Goal: Information Seeking & Learning: Learn about a topic

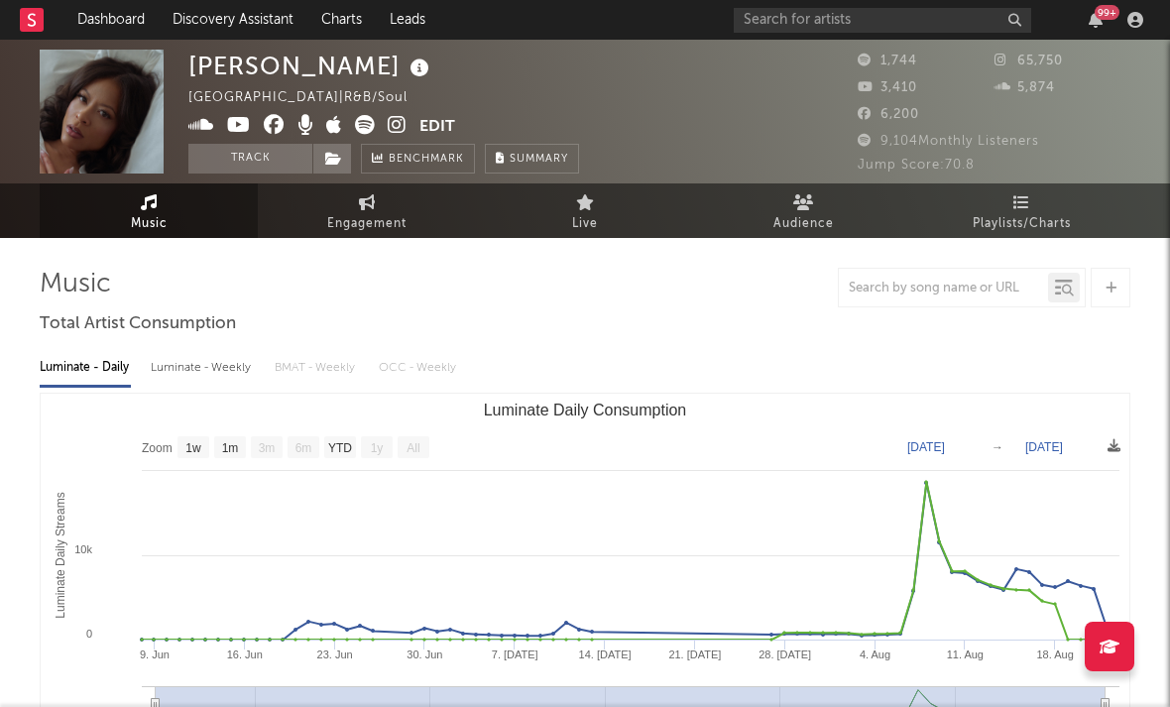
select select "1w"
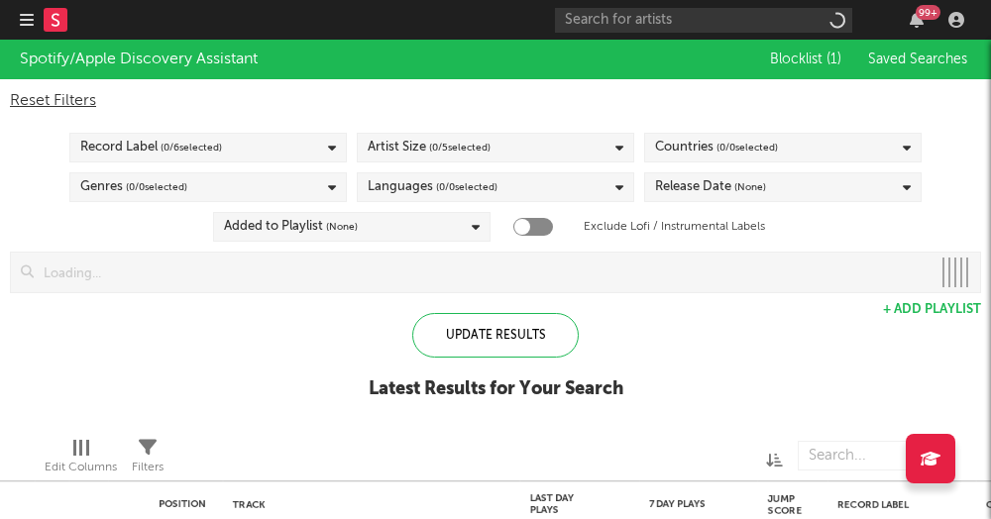
click at [28, 17] on icon "button" at bounding box center [27, 20] width 14 height 16
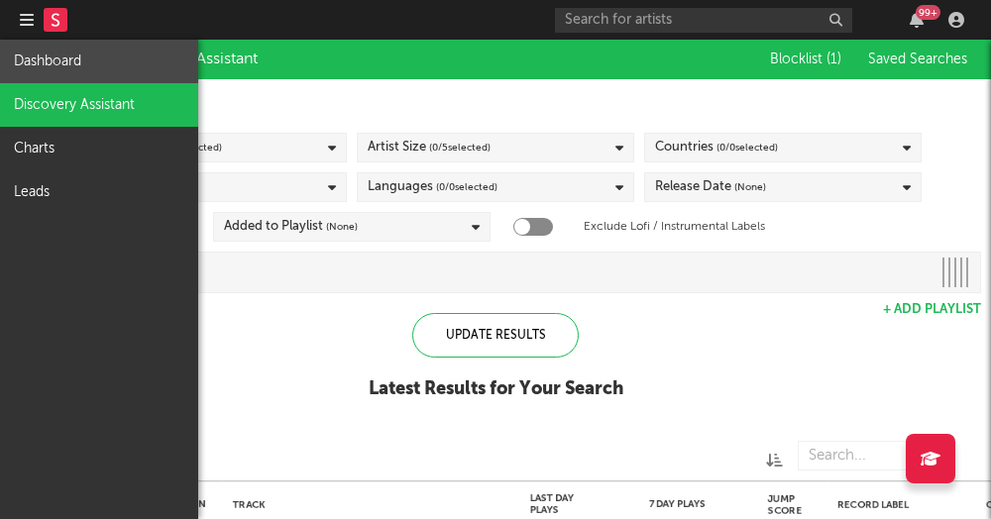
click at [65, 66] on link "Dashboard" at bounding box center [99, 62] width 198 height 44
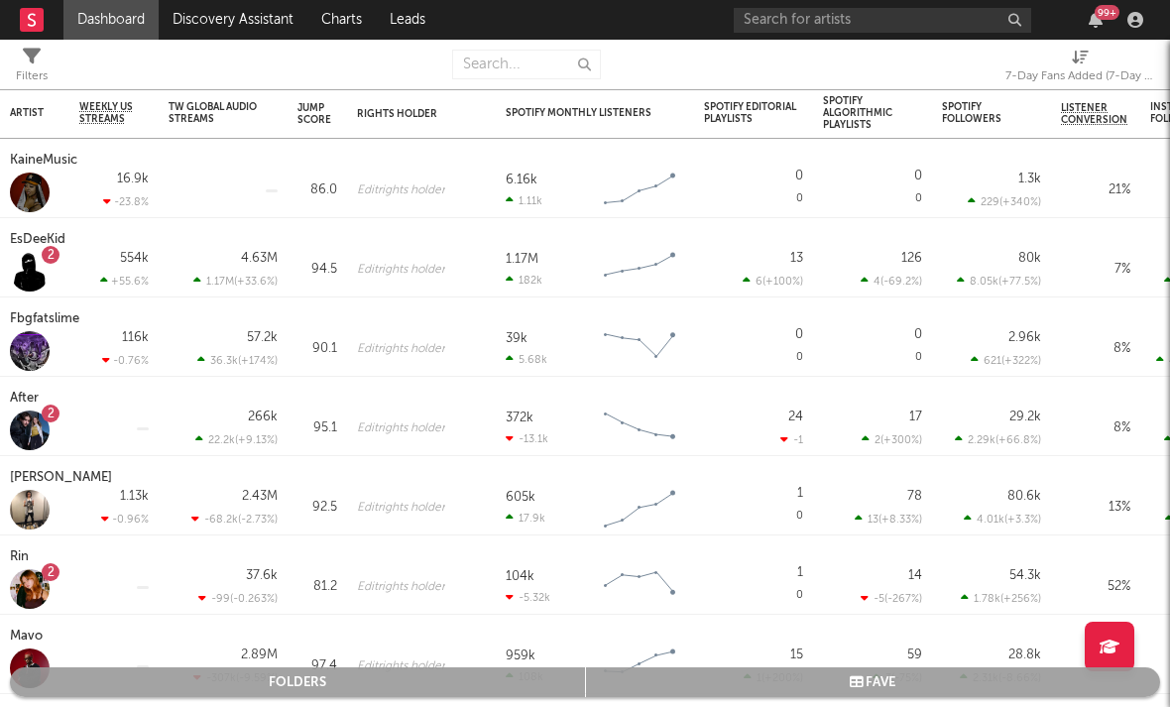
click at [990, 77] on div "7-Day Fans Added (7-Day Fans Added)" at bounding box center [1079, 76] width 149 height 24
select select "-1"
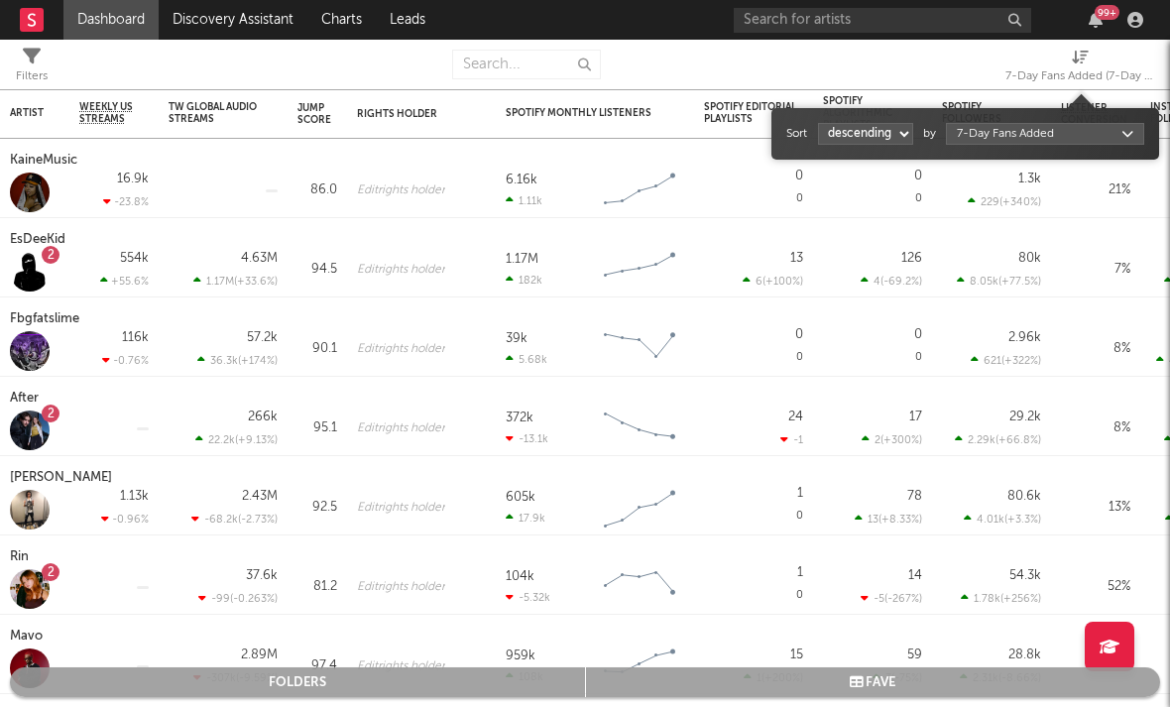
click at [990, 135] on body "Dashboard Discovery Assistant Charts Leads 99 + Notifications Settings Mark all…" at bounding box center [585, 353] width 1170 height 707
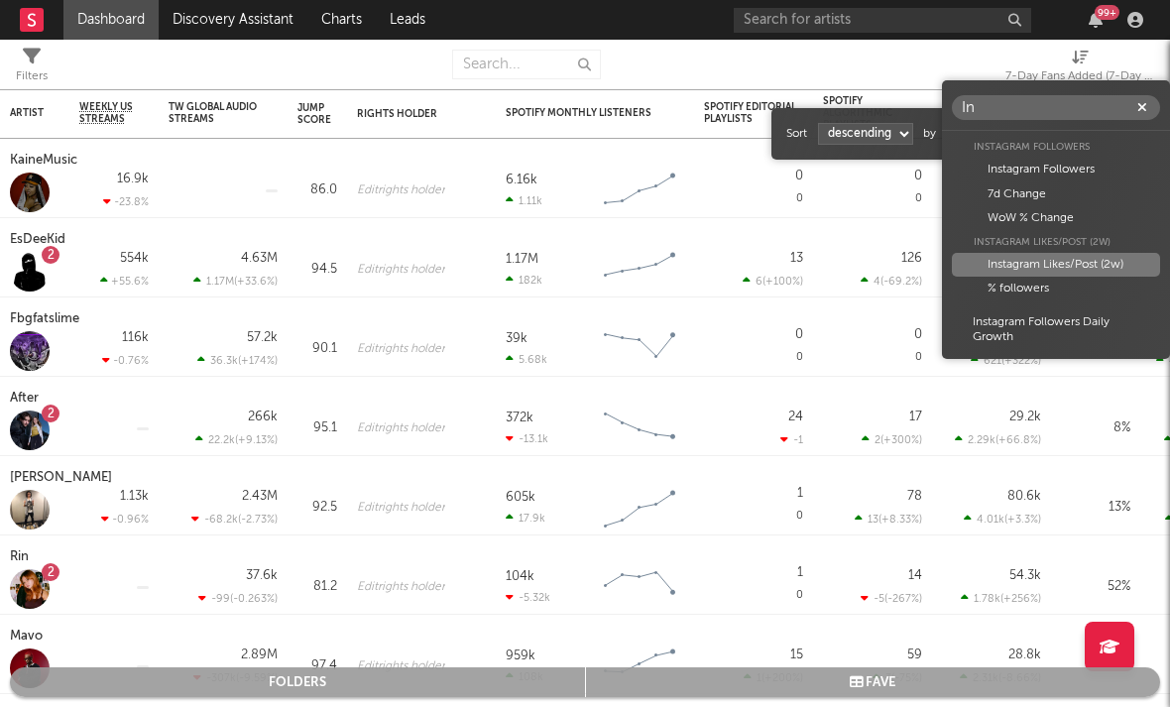
type input "In"
click at [990, 255] on div "Instagram Likes/Post (2w)" at bounding box center [1056, 265] width 208 height 24
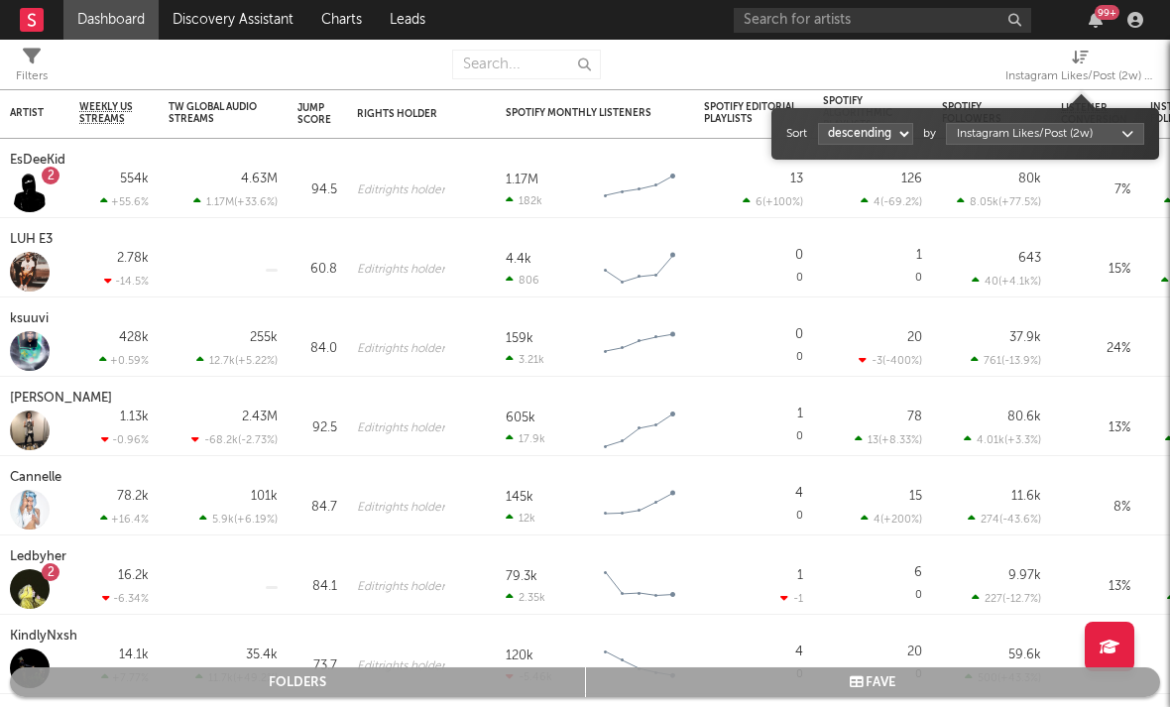
select select "1"
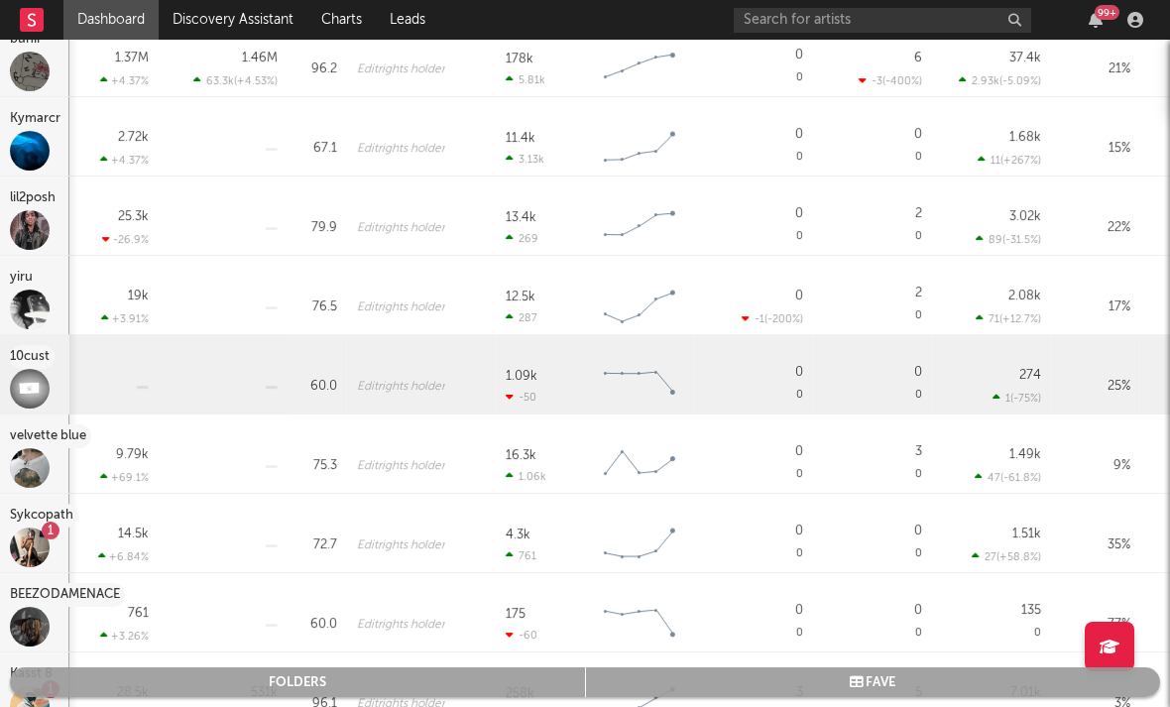
click at [42, 356] on div "10cust" at bounding box center [32, 357] width 45 height 24
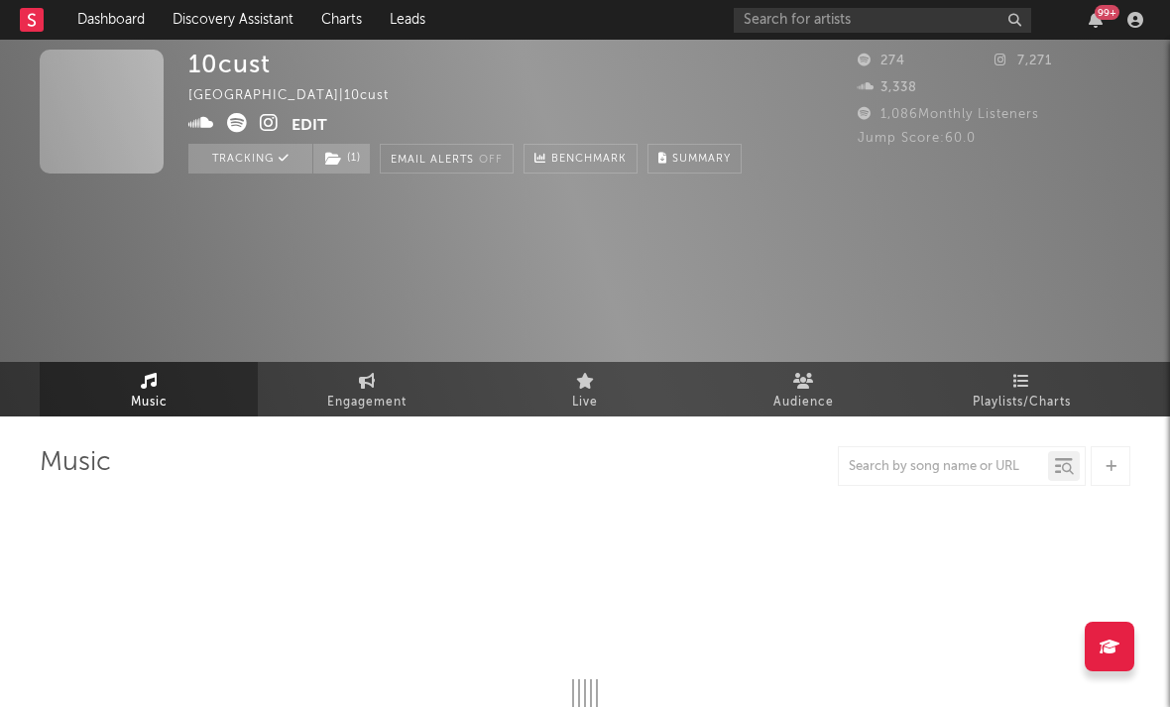
select select "1w"
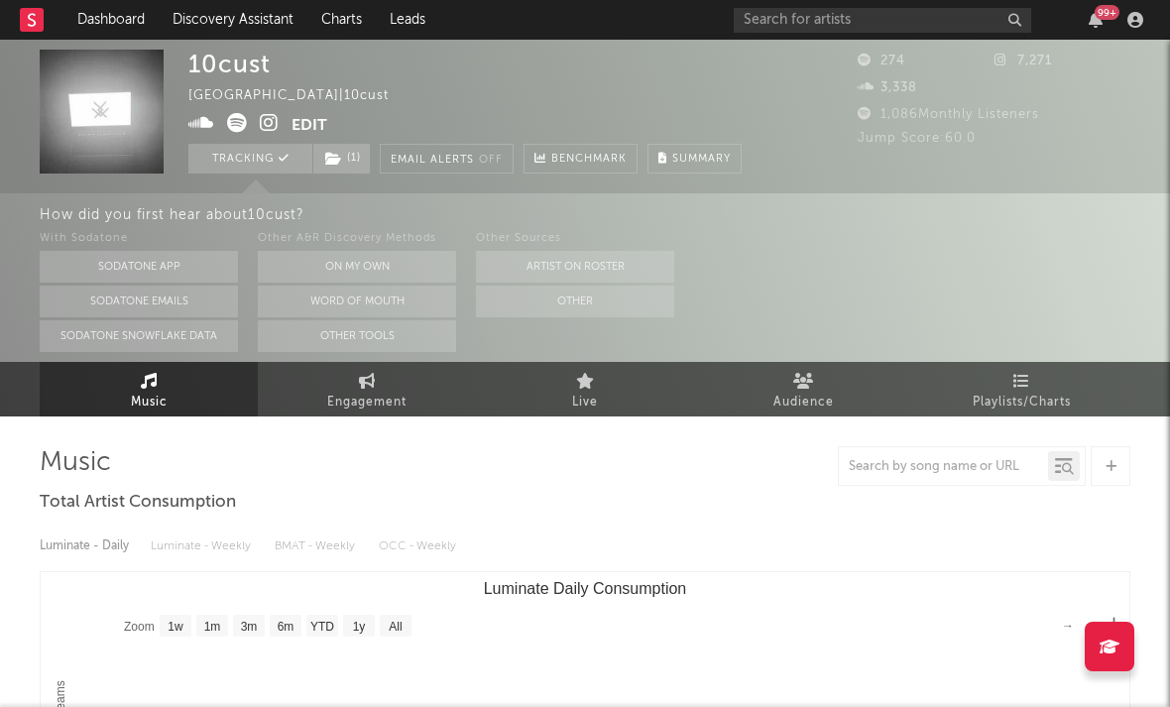
click at [263, 121] on icon at bounding box center [269, 123] width 19 height 20
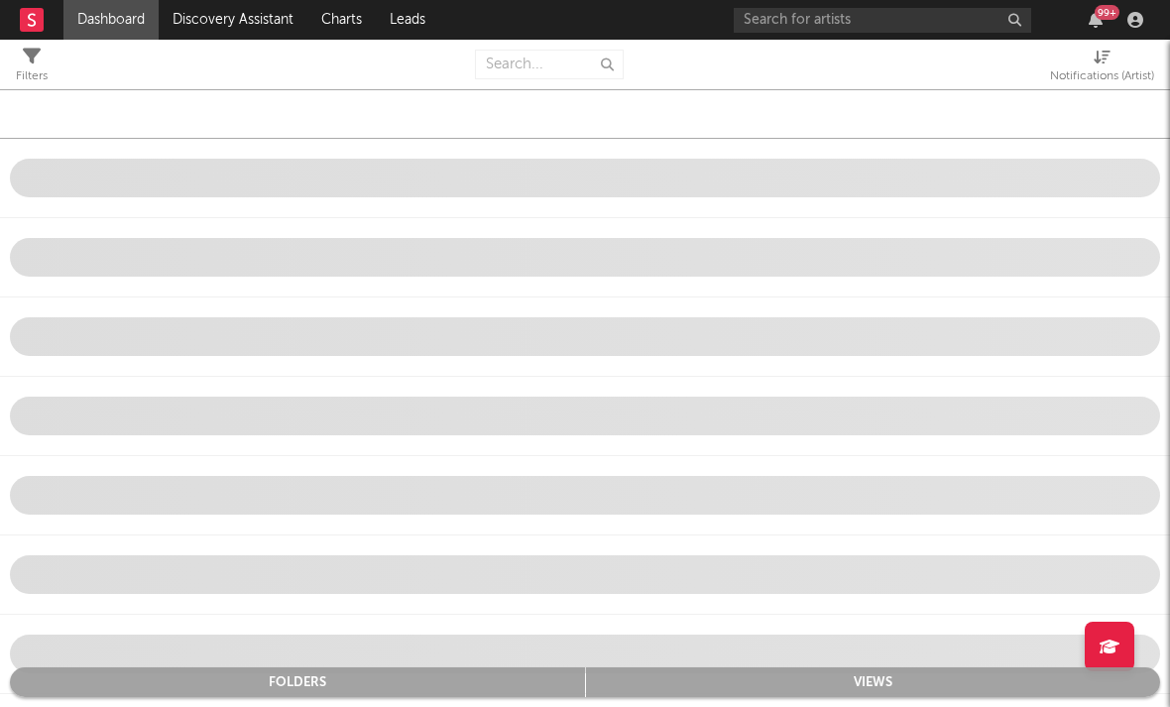
click at [990, 65] on div "Notifications (Artist)" at bounding box center [1102, 76] width 104 height 24
select select "-1"
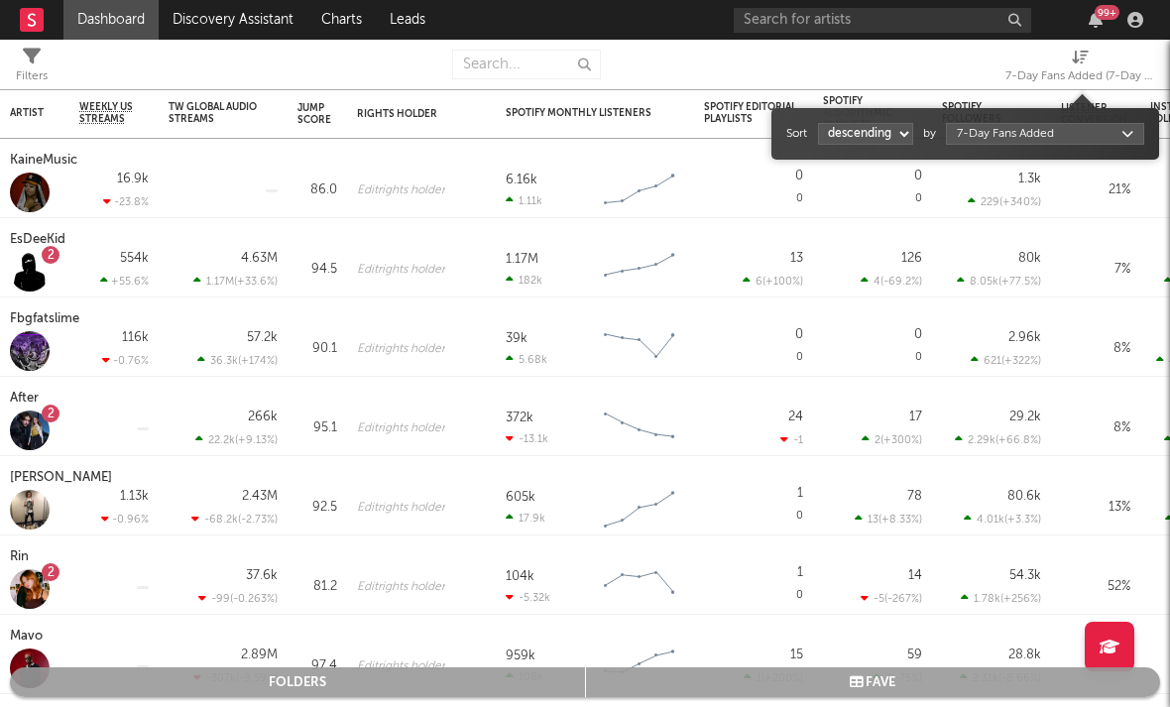
click at [985, 139] on body "Dashboard Discovery Assistant Charts Leads 99 + Notifications Settings Mark all…" at bounding box center [585, 353] width 1170 height 707
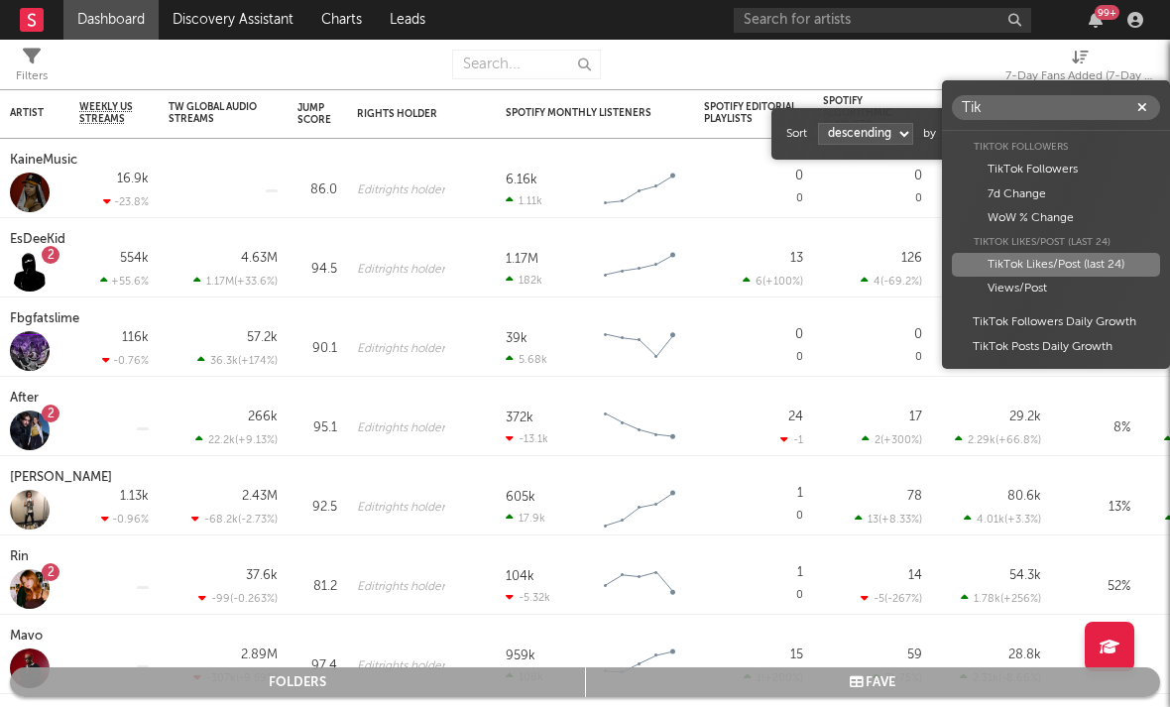
type input "Tik"
click at [990, 267] on div "TikTok Likes/Post (last 24)" at bounding box center [1056, 265] width 208 height 24
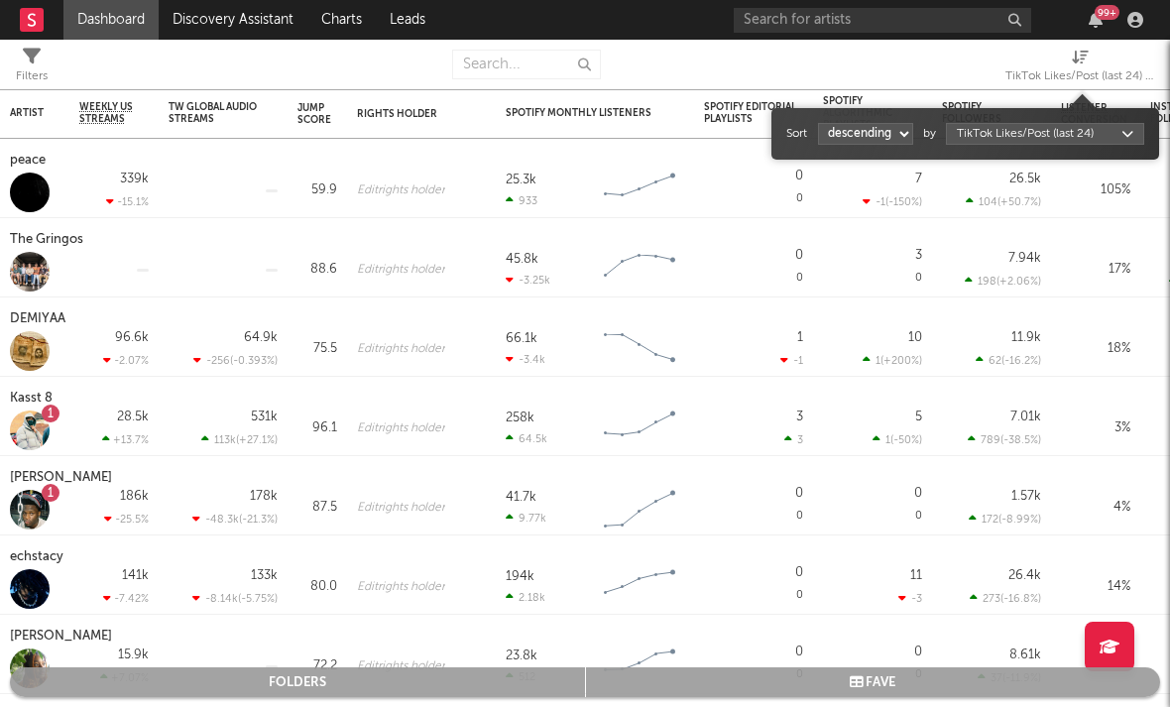
select select "1"
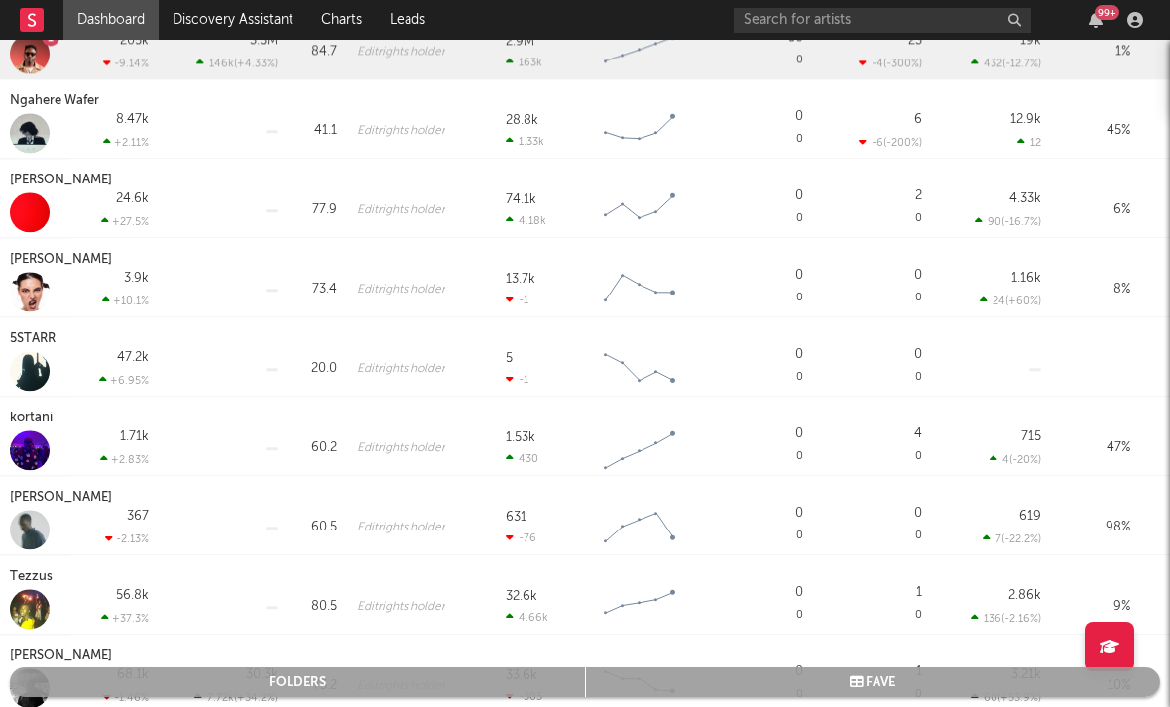
click at [74, 266] on div "Summer Davis" at bounding box center [63, 260] width 107 height 24
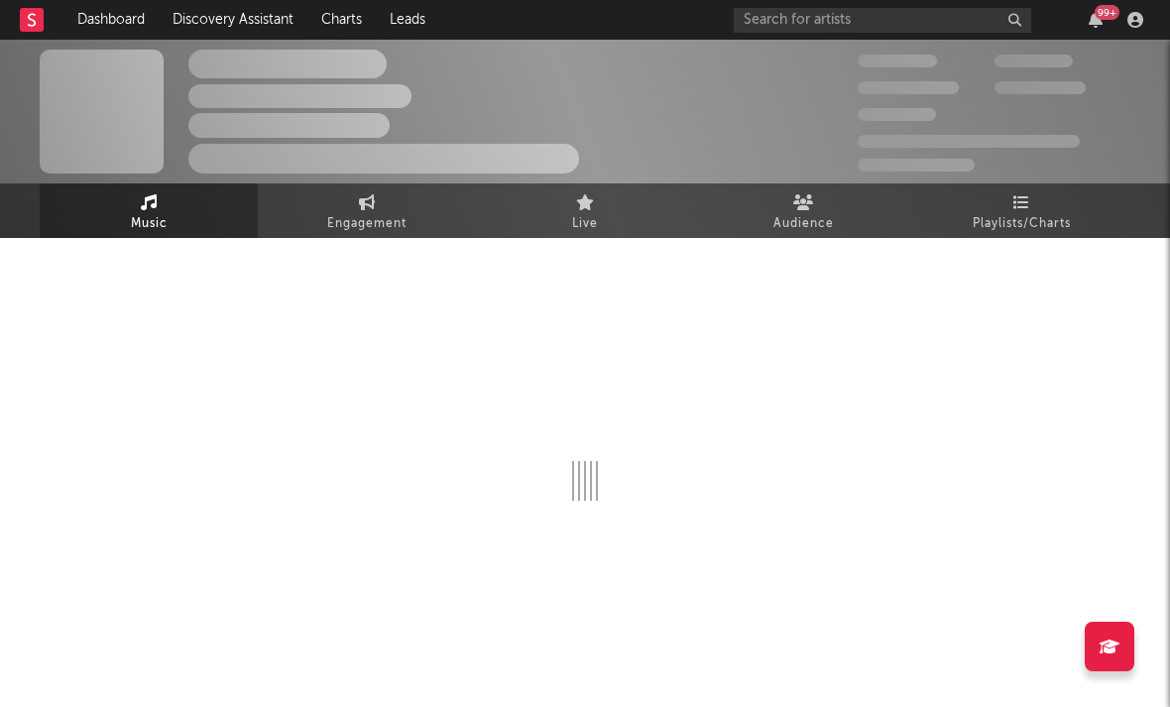
select select "1w"
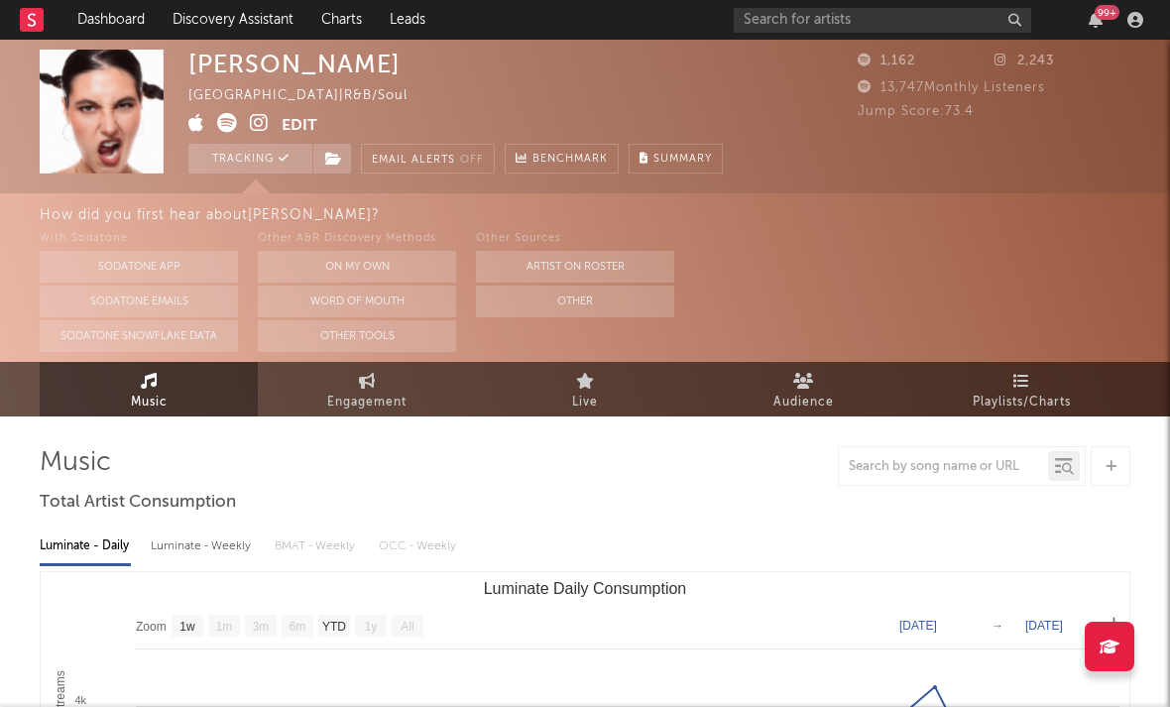
click at [261, 124] on icon at bounding box center [259, 123] width 19 height 20
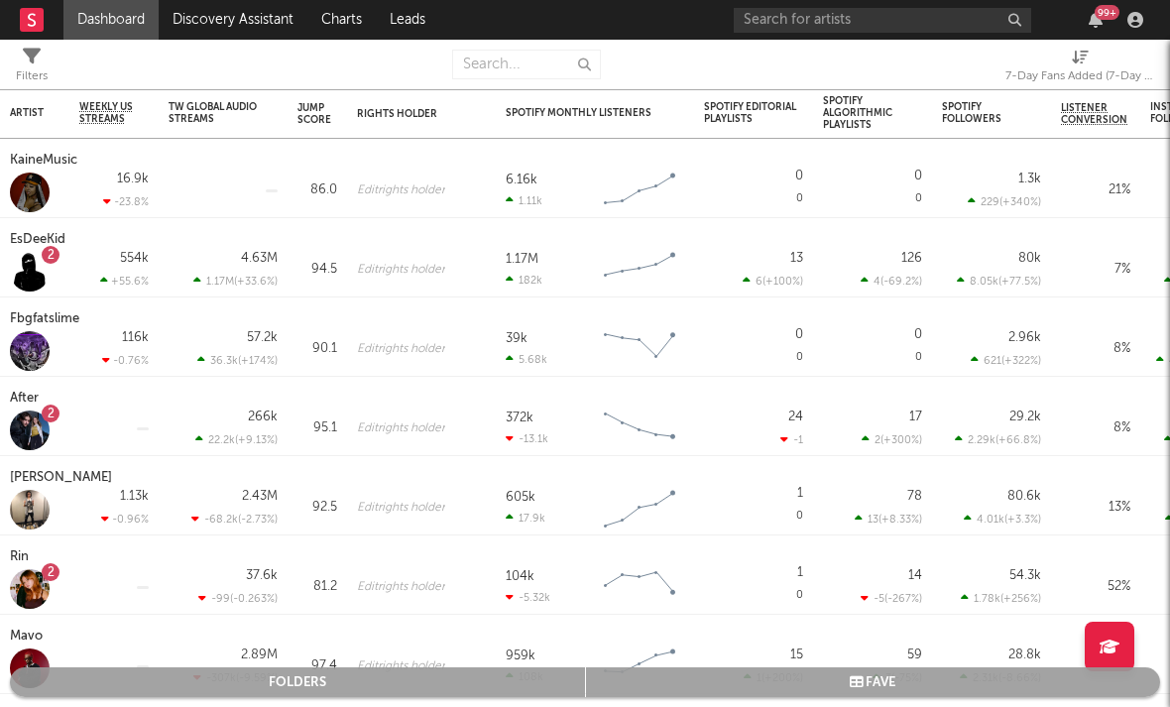
click at [990, 62] on span "7-Day Fans Added (7-Day Fans Added)" at bounding box center [1079, 69] width 149 height 40
select select "-1"
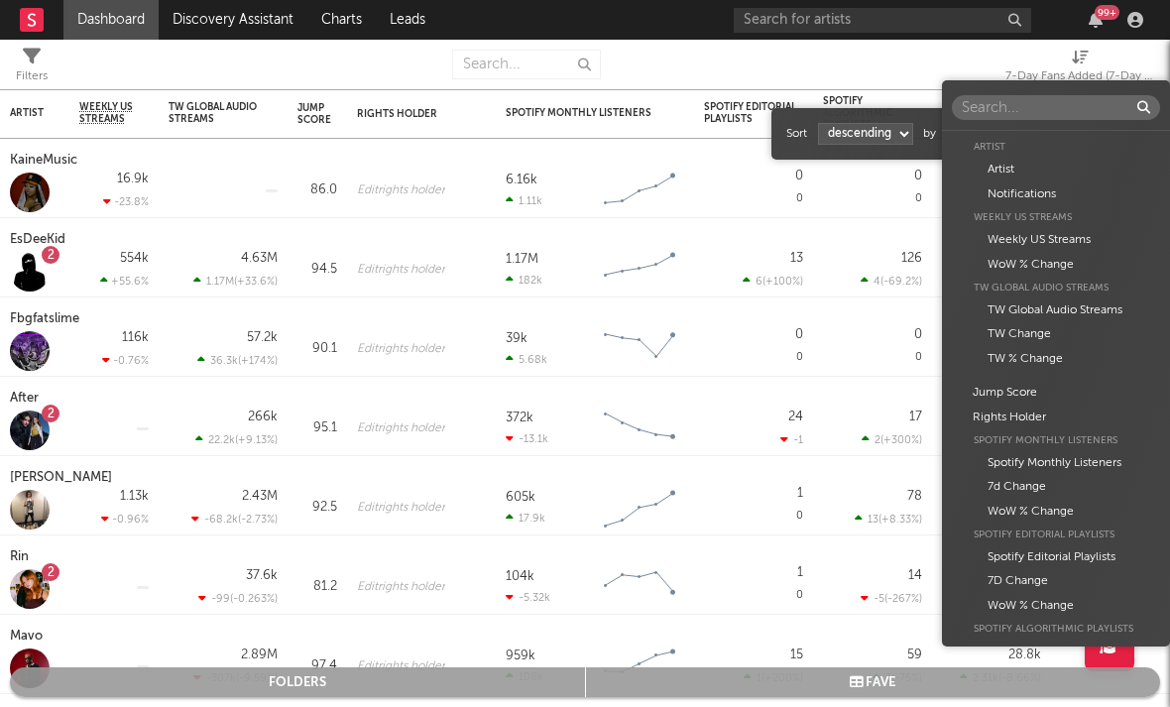
click at [969, 129] on body "Dashboard Discovery Assistant Charts Leads 99 + Notifications Settings Mark all…" at bounding box center [585, 353] width 1170 height 707
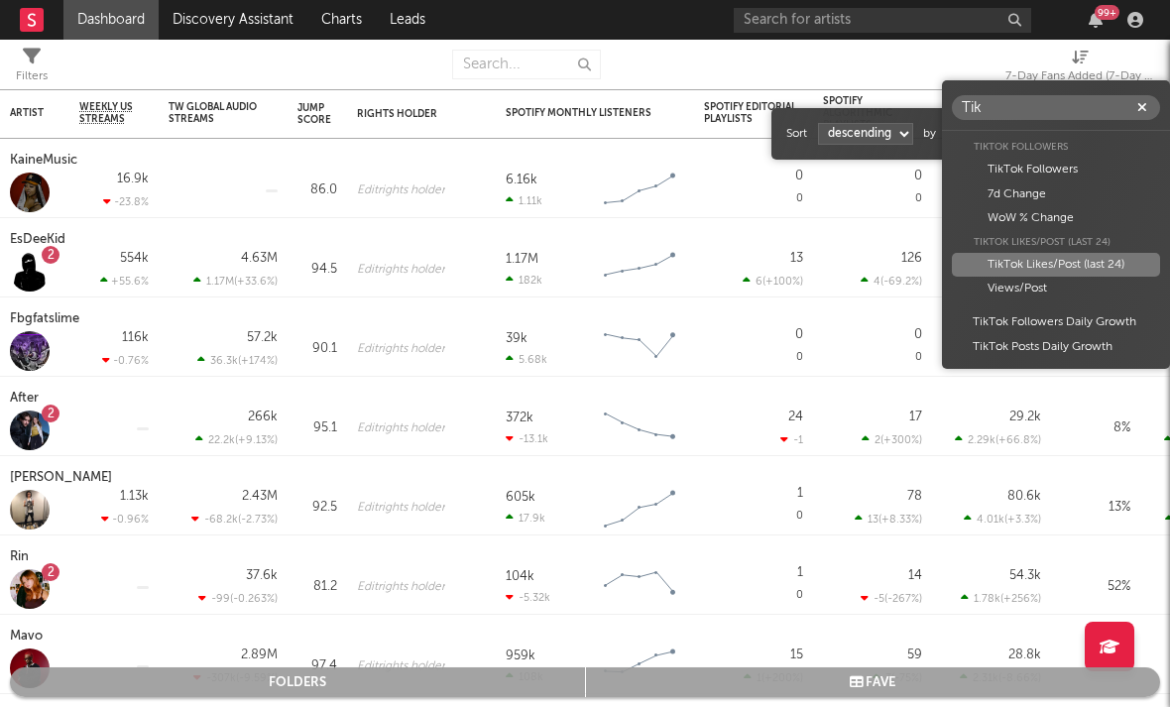
type input "Tik"
click at [990, 267] on div "TikTok Likes/Post (last 24)" at bounding box center [1056, 265] width 208 height 24
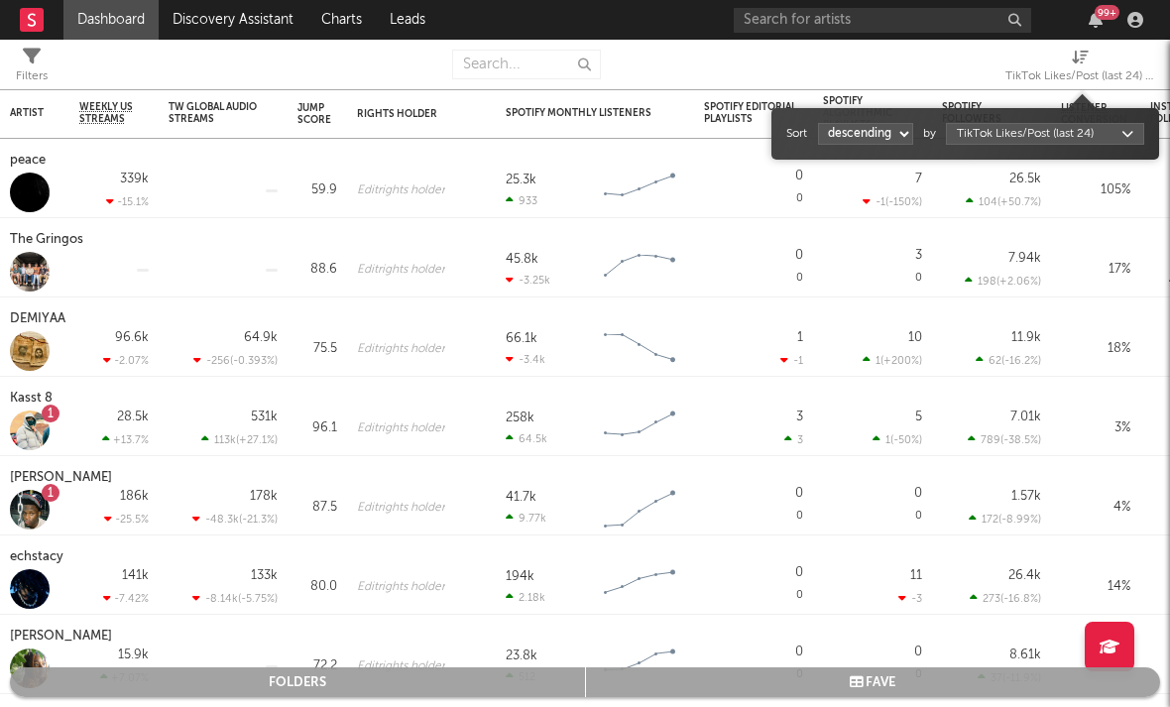
select select "1"
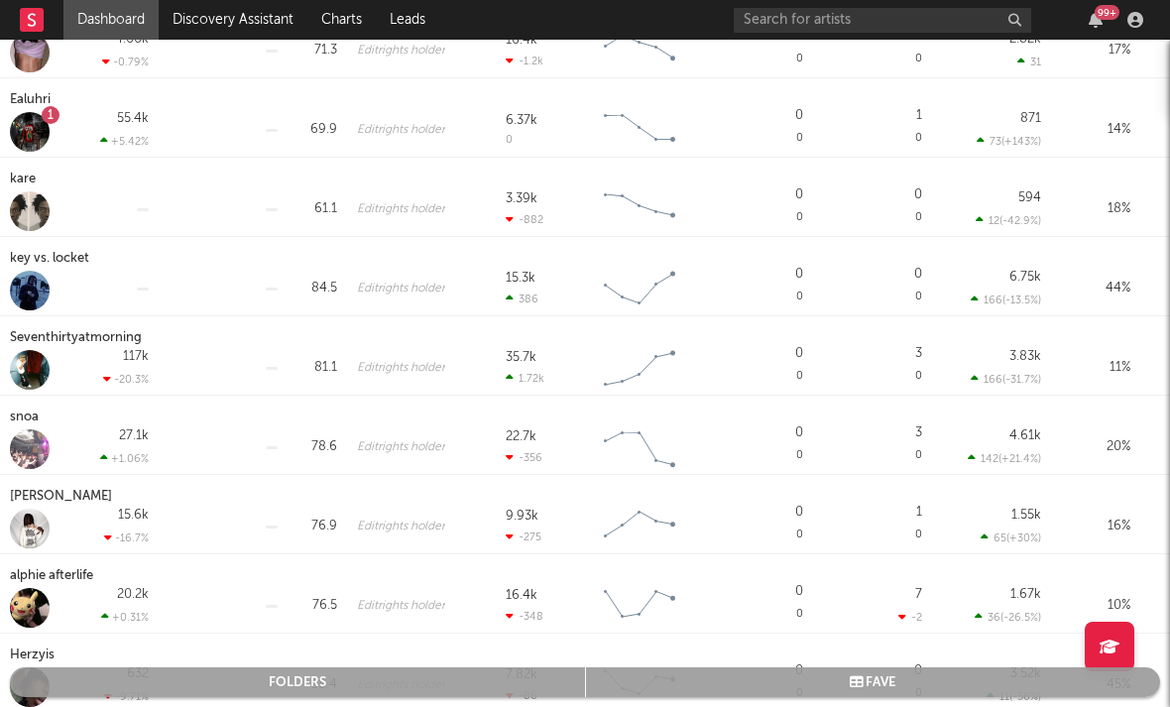
click at [47, 258] on div "key vs. locket" at bounding box center [52, 259] width 84 height 24
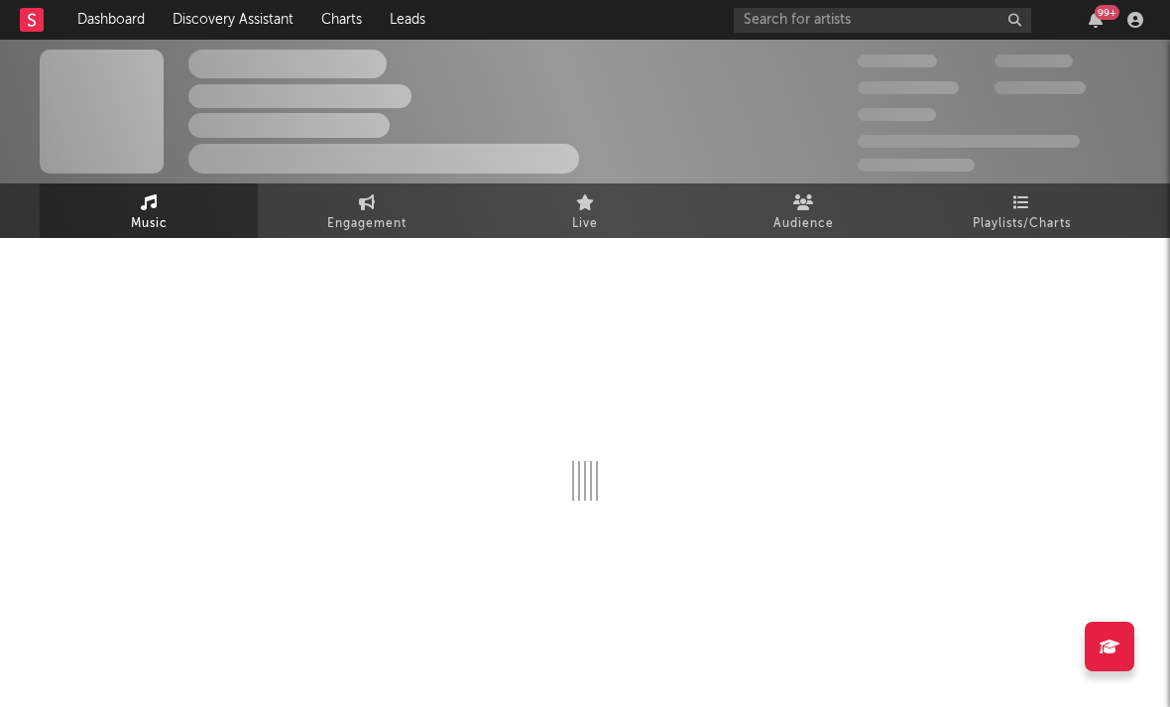
select select "1w"
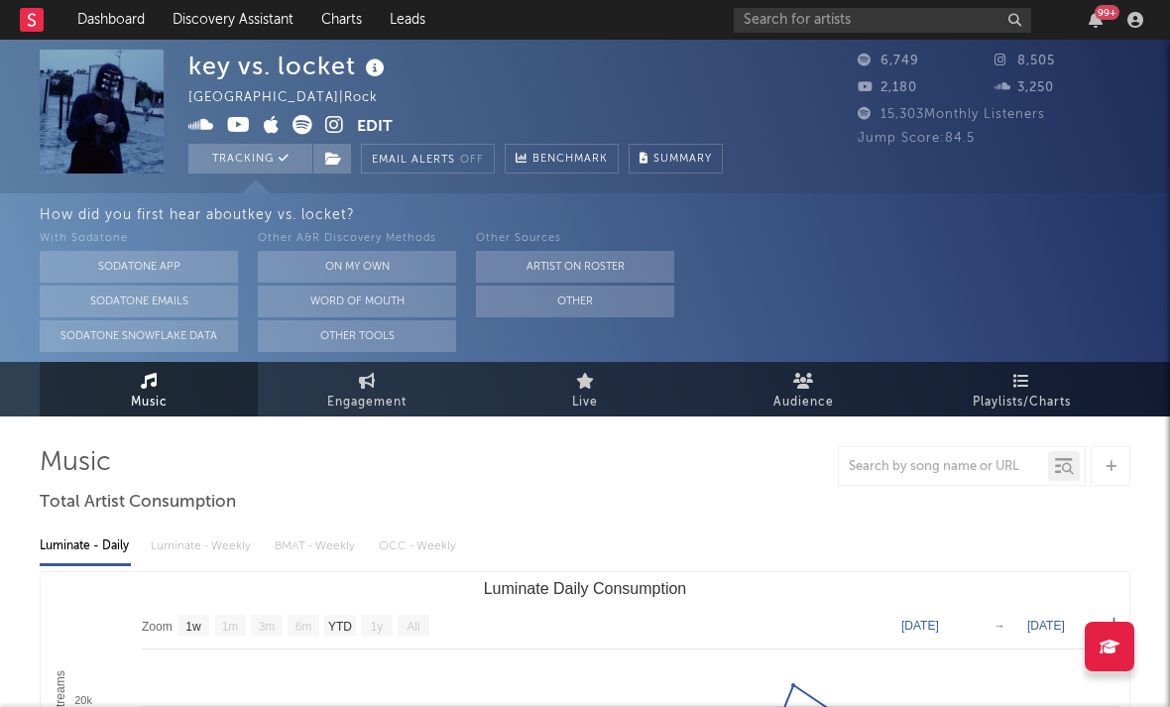
click at [337, 127] on icon at bounding box center [334, 125] width 19 height 20
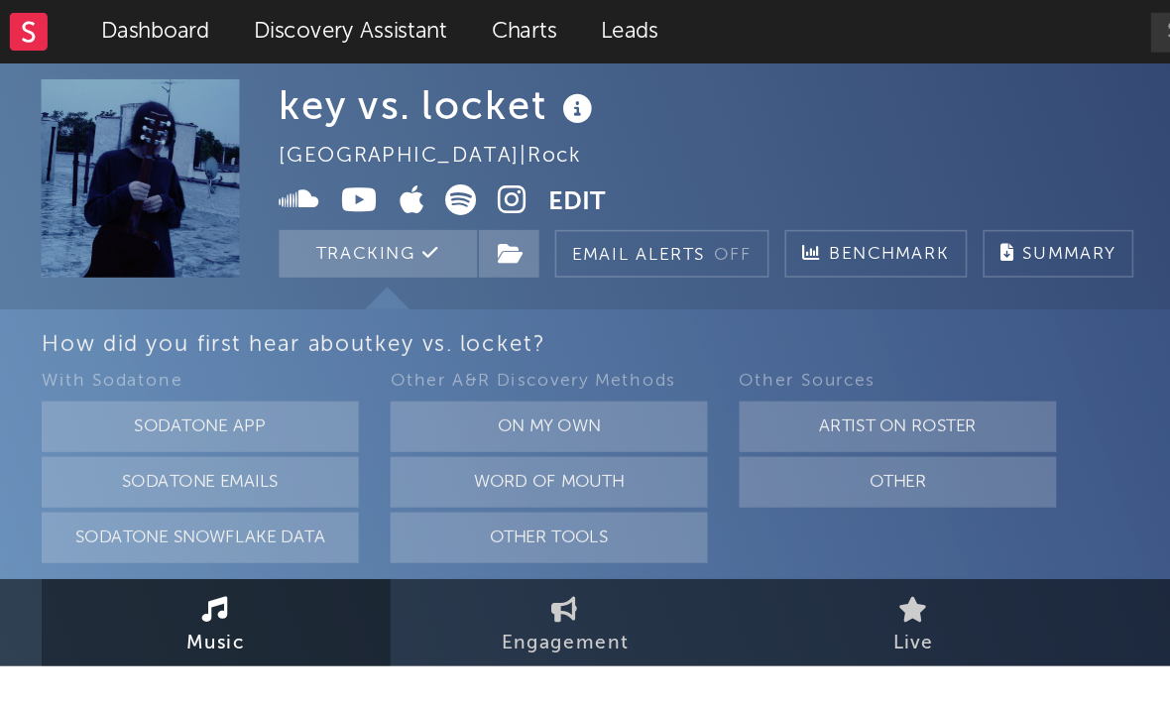
click at [31, 21] on div at bounding box center [42, 20] width 44 height 40
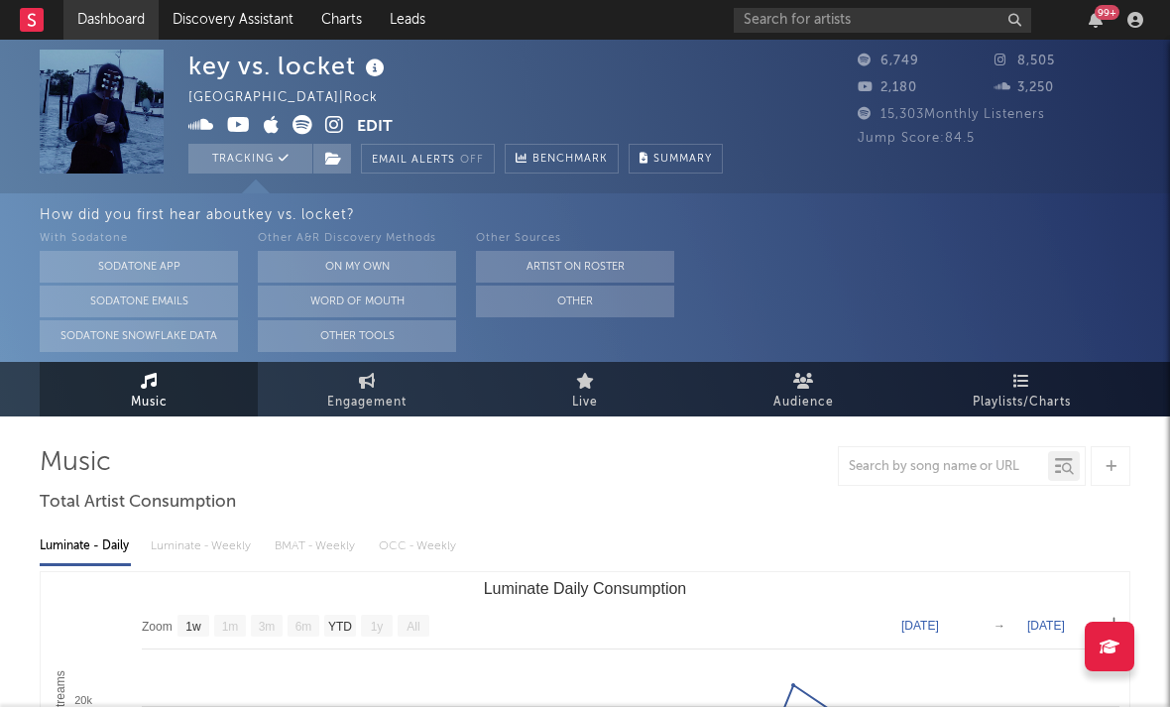
click at [126, 28] on link "Dashboard" at bounding box center [110, 20] width 95 height 40
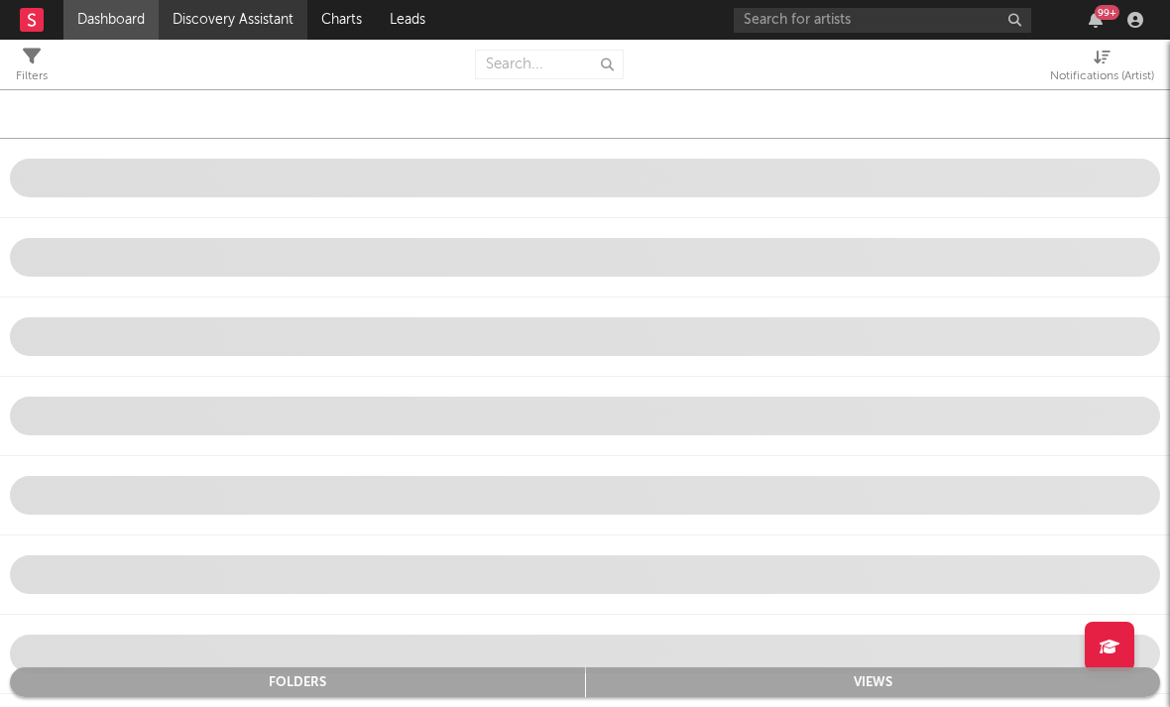
click at [176, 12] on link "Discovery Assistant" at bounding box center [233, 20] width 149 height 40
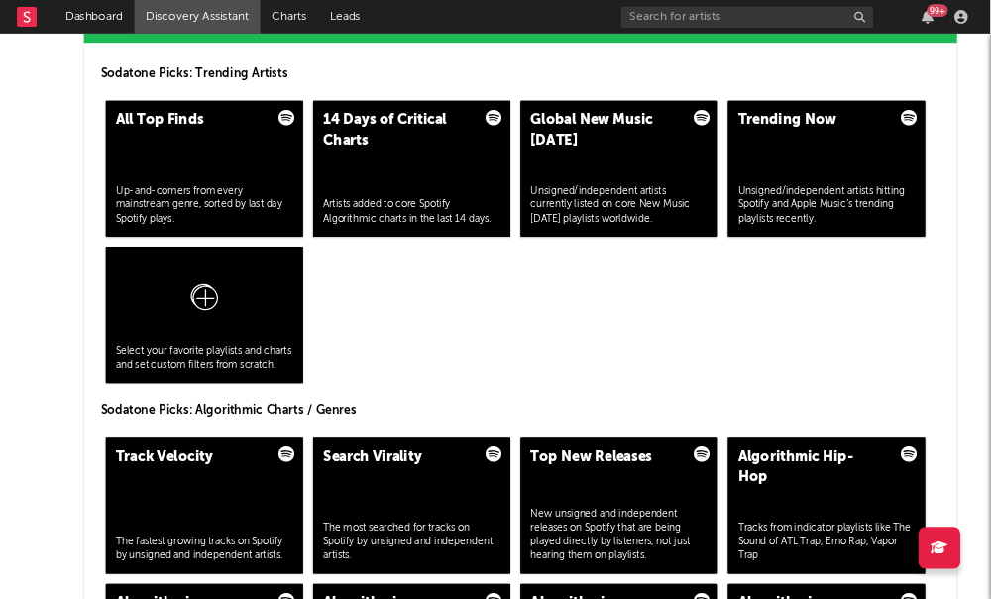
scroll to position [2116, 0]
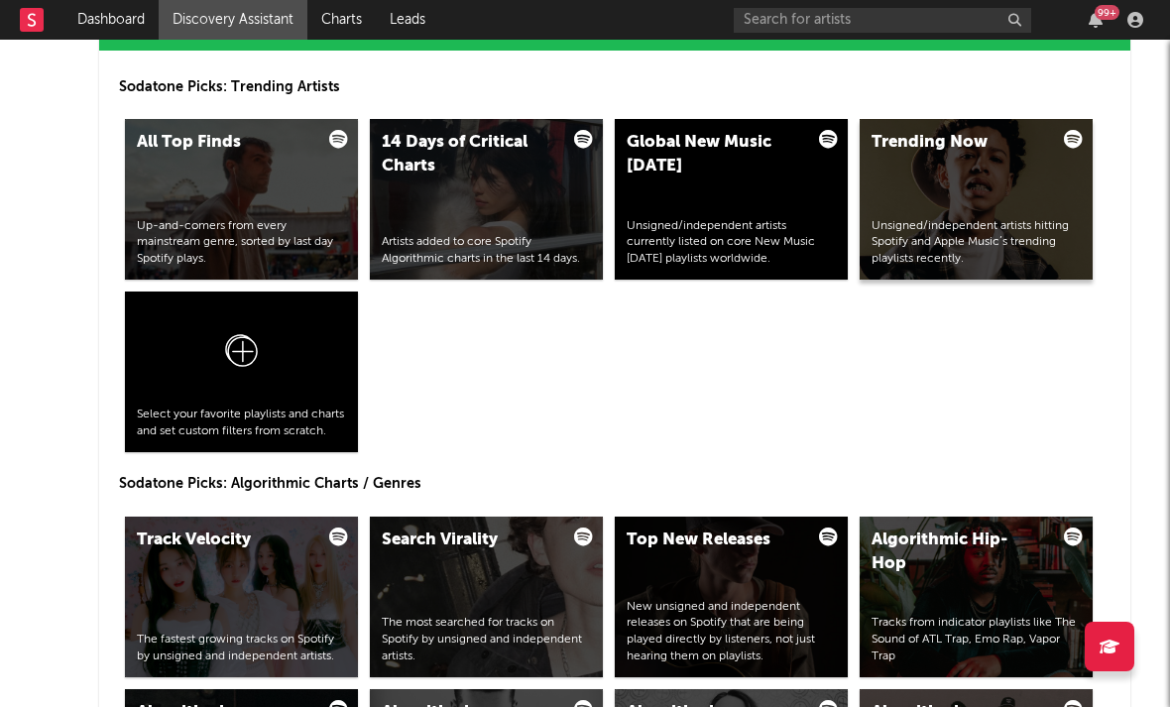
click at [954, 228] on div "Unsigned/independent artists hitting Spotify and Apple Music’s trending playlis…" at bounding box center [975, 243] width 209 height 50
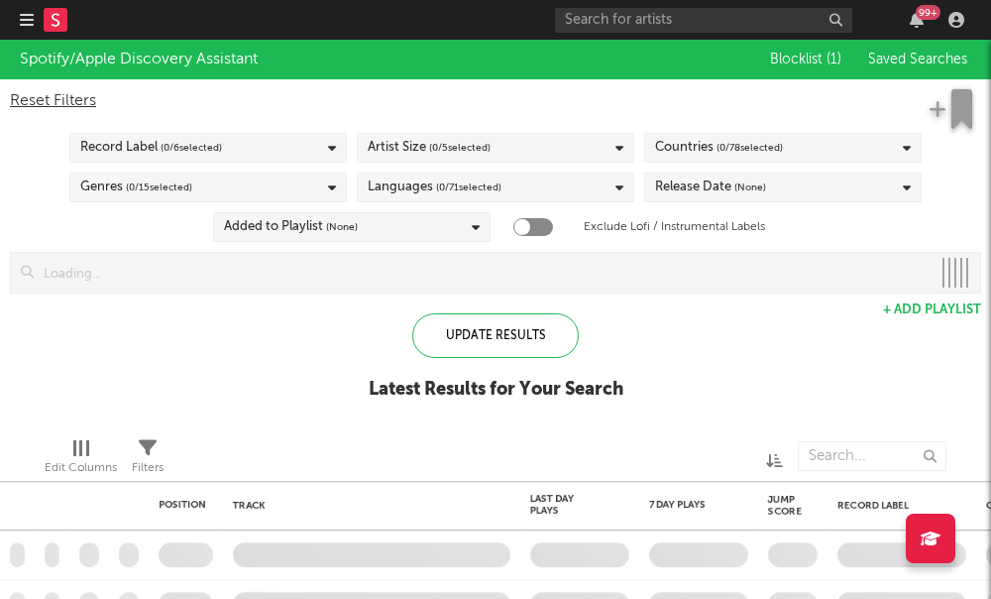
checkbox input "true"
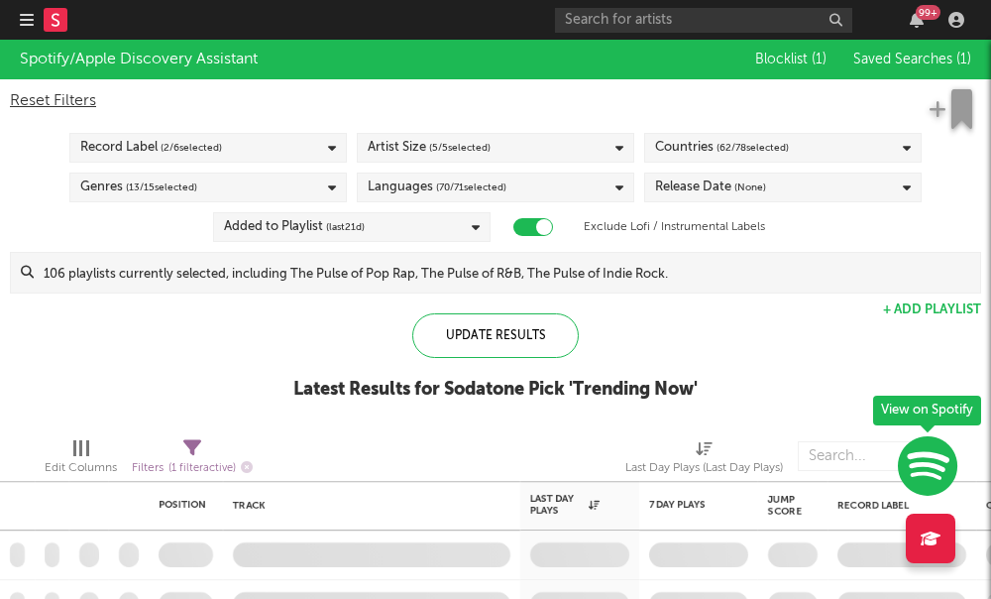
click at [518, 149] on div "Artist Size ( 5 / 5 selected)" at bounding box center [496, 148] width 278 height 30
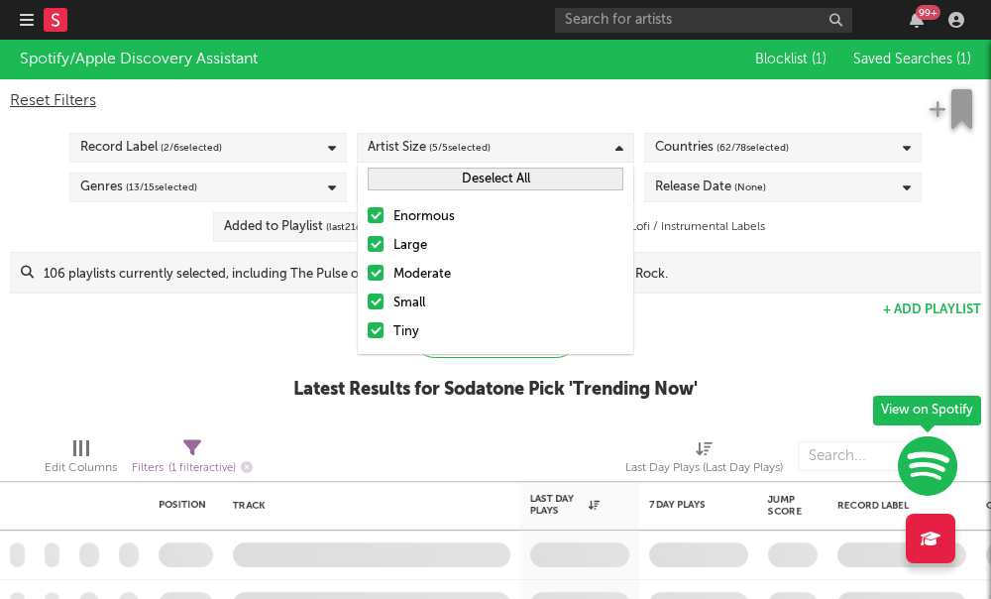
click at [378, 222] on div at bounding box center [376, 215] width 16 height 16
click at [368, 222] on input "Enormous" at bounding box center [368, 217] width 0 height 24
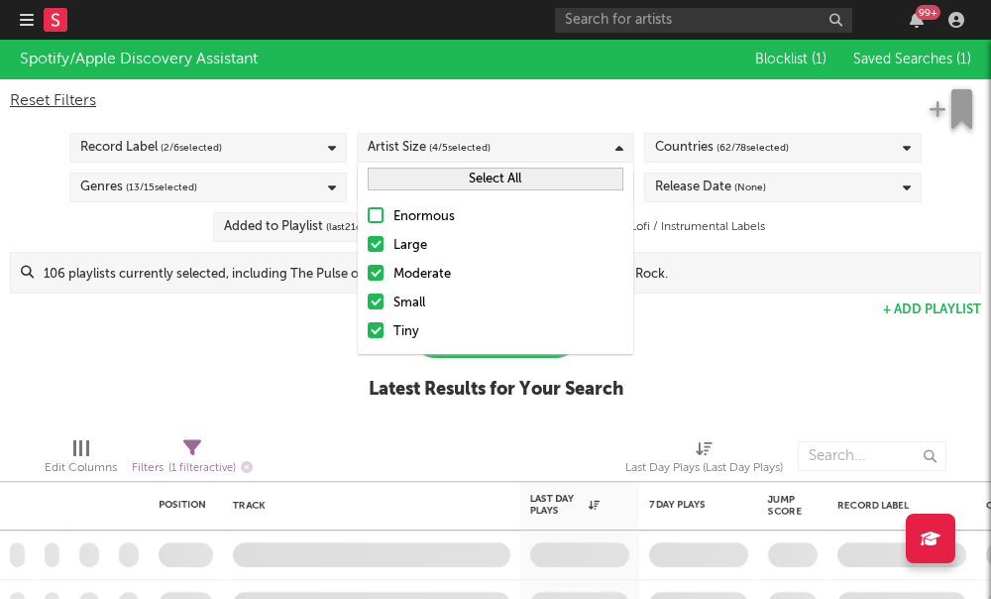
click at [381, 247] on div at bounding box center [376, 244] width 16 height 16
click at [368, 247] on input "Large" at bounding box center [368, 246] width 0 height 24
click at [381, 276] on div at bounding box center [376, 273] width 16 height 16
click at [368, 276] on input "Moderate" at bounding box center [368, 275] width 0 height 24
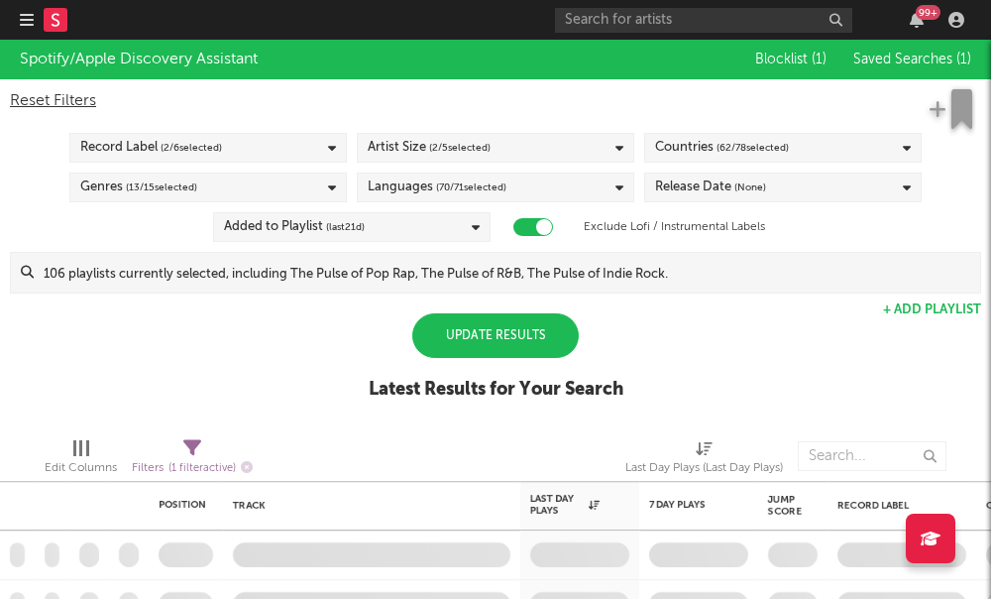
click at [292, 380] on div "Spotify/Apple Discovery Assistant Blocklist ( 1 ) Saved Searches ( 1 ) Reset Fi…" at bounding box center [495, 231] width 991 height 382
click at [727, 149] on span "( 62 / 78 selected)" at bounding box center [753, 148] width 72 height 24
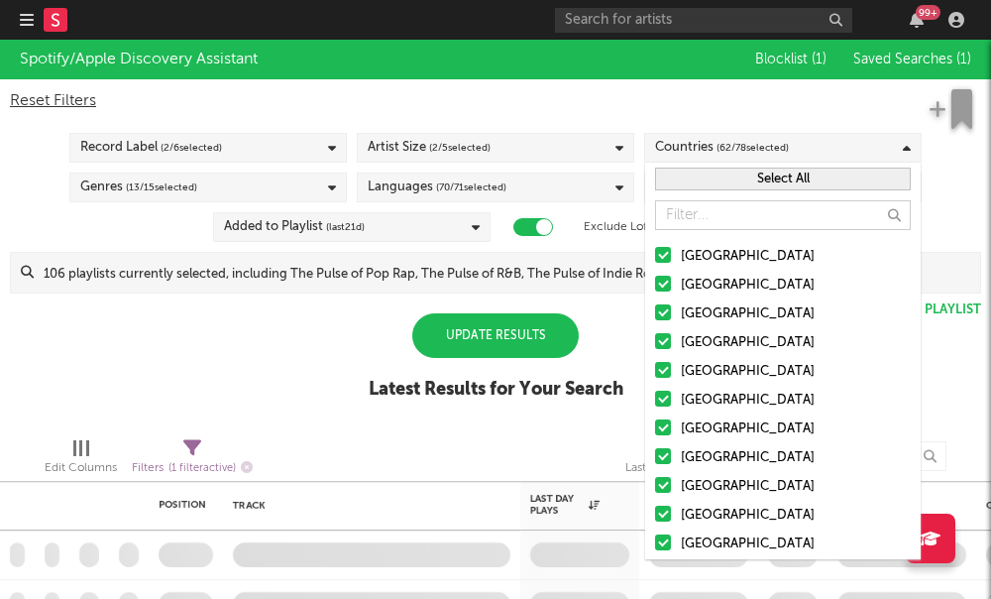
click at [690, 178] on button "Select All" at bounding box center [783, 179] width 256 height 23
click at [690, 178] on button "Deselect All" at bounding box center [783, 179] width 256 height 23
click at [668, 251] on div at bounding box center [663, 255] width 16 height 16
click at [655, 251] on input "[GEOGRAPHIC_DATA]" at bounding box center [655, 257] width 0 height 24
click at [662, 348] on div at bounding box center [663, 341] width 16 height 16
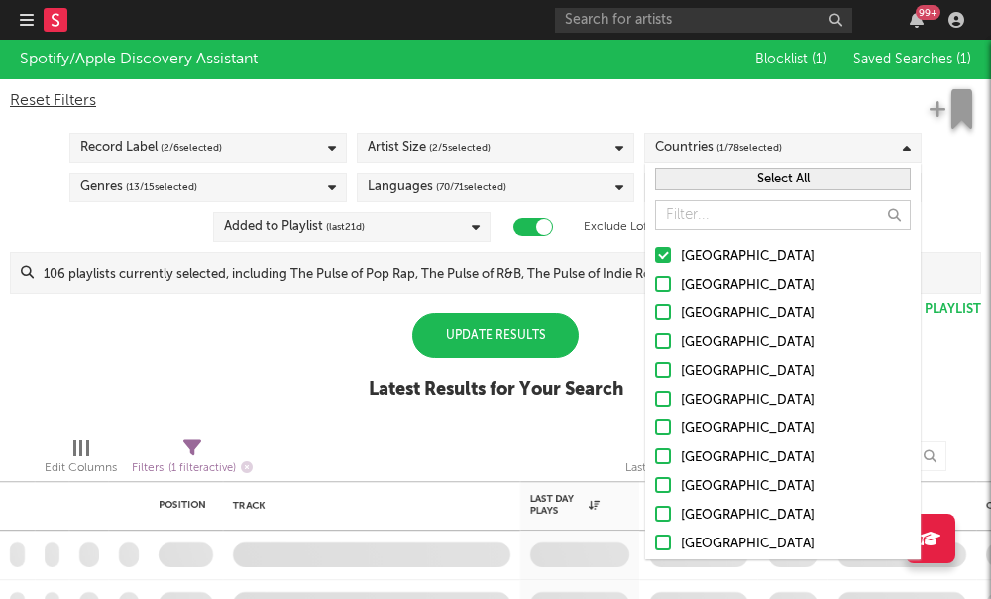
click at [655, 348] on input "United Kingdom" at bounding box center [655, 343] width 0 height 24
click at [513, 426] on div "Edit Columns Filters ( 1 filter active) Last Day Plays (Last Day Plays)" at bounding box center [495, 450] width 991 height 59
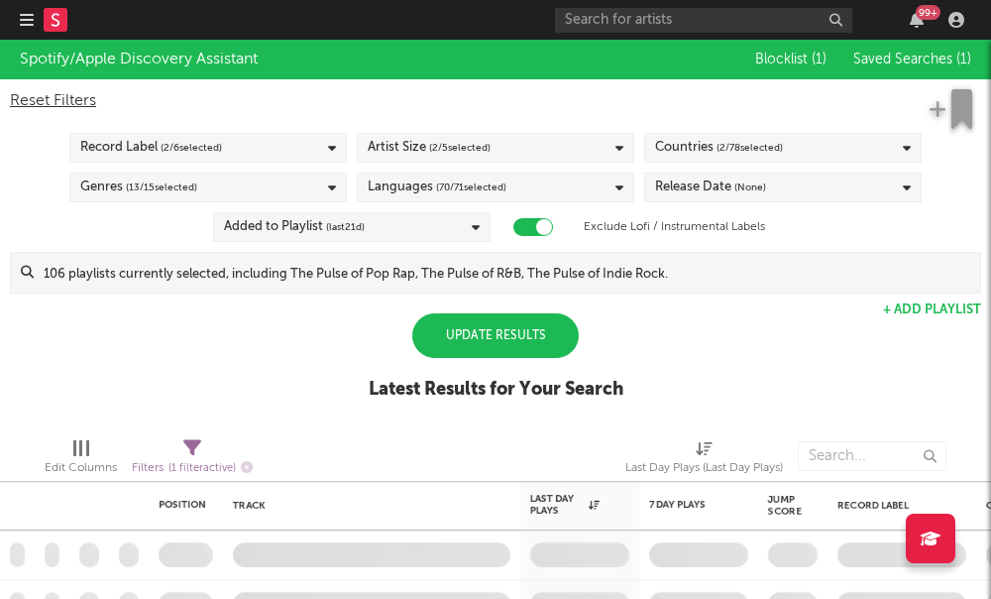
click at [687, 185] on div "Release Date (None)" at bounding box center [710, 187] width 111 height 24
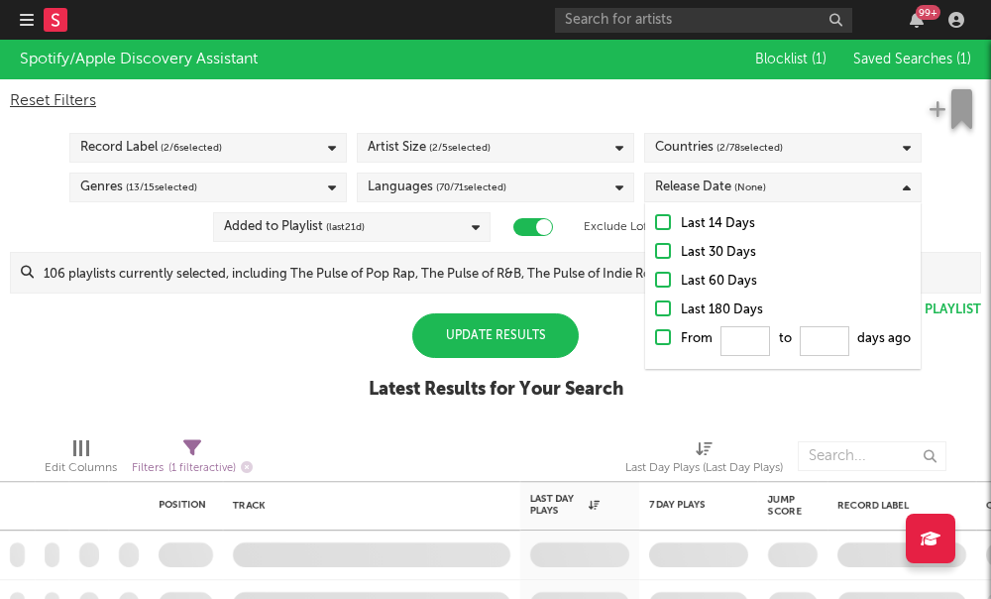
click at [667, 250] on div at bounding box center [663, 251] width 16 height 16
click at [655, 250] on input "Last 30 Days" at bounding box center [655, 253] width 0 height 24
click at [458, 181] on span "( 70 / 71 selected)" at bounding box center [471, 187] width 70 height 24
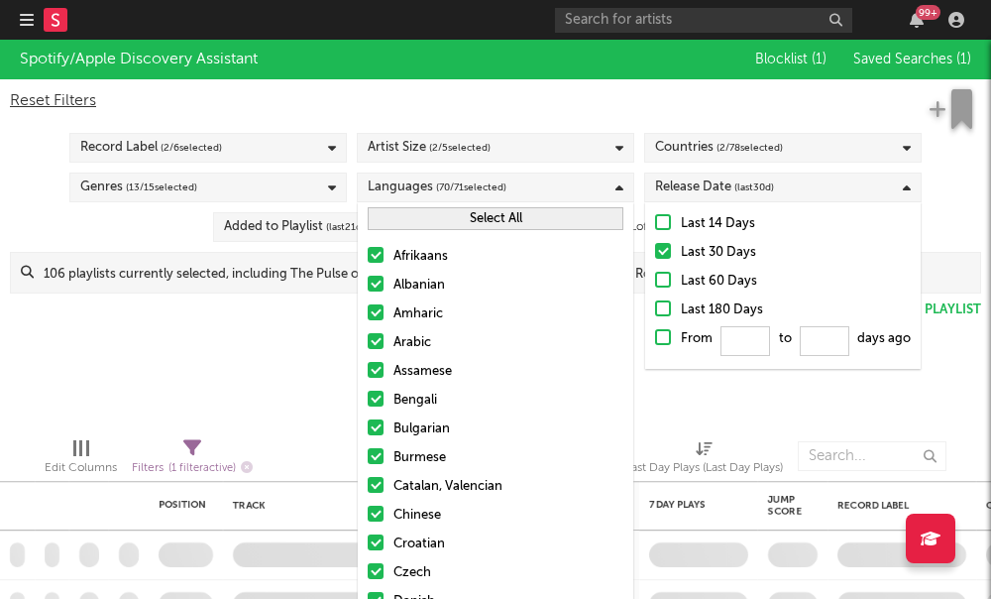
click at [474, 221] on button "Select All" at bounding box center [496, 218] width 256 height 23
click at [474, 221] on button "Deselect All" at bounding box center [496, 218] width 256 height 23
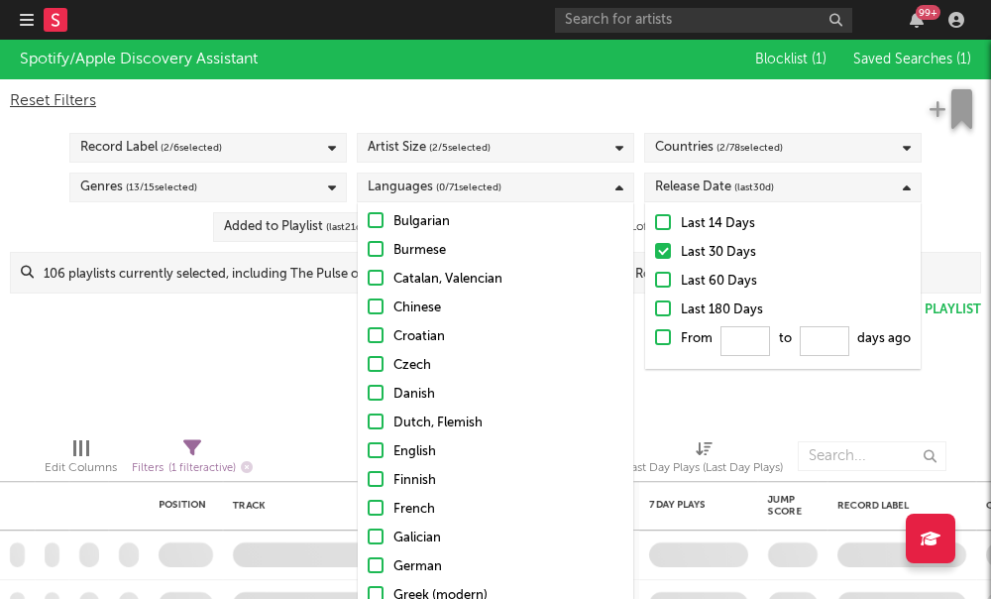
click at [381, 458] on label "English" at bounding box center [496, 452] width 256 height 24
click at [368, 458] on input "English" at bounding box center [368, 452] width 0 height 24
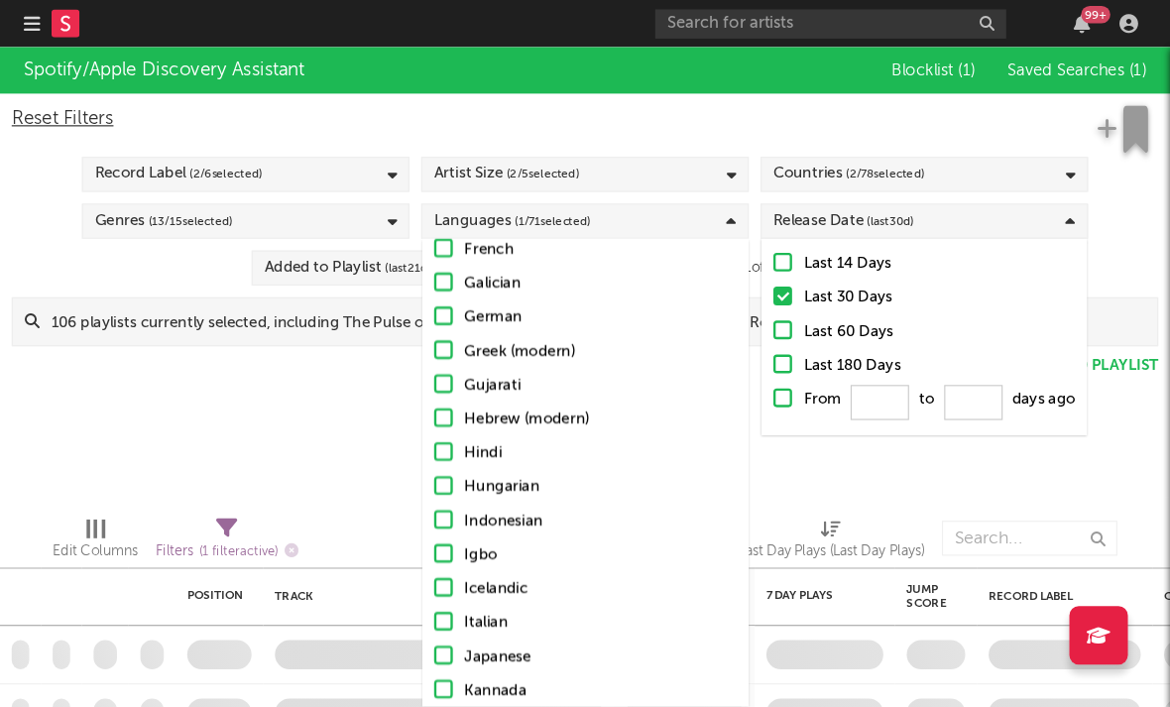
scroll to position [511, 0]
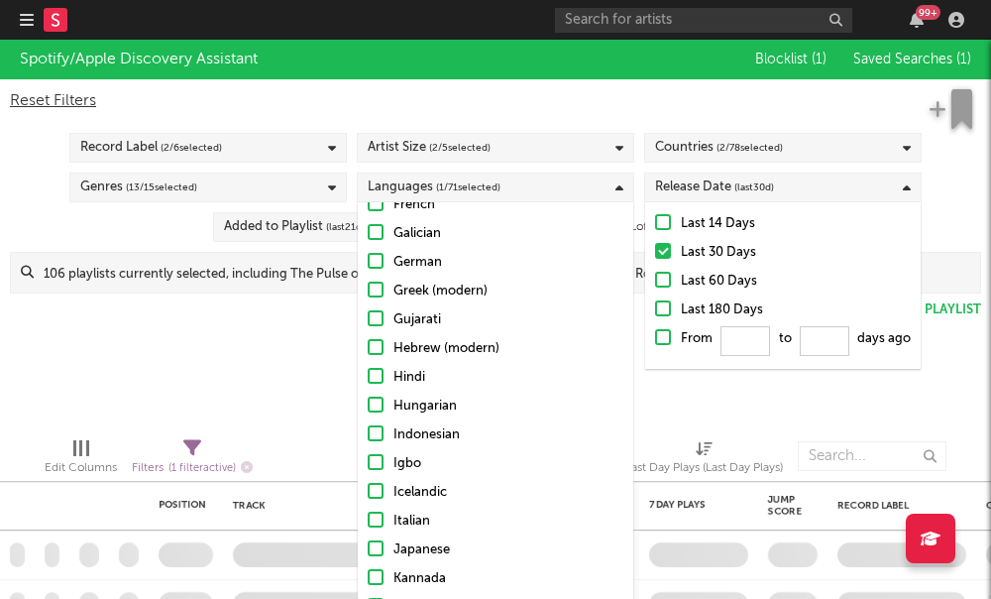
click at [263, 356] on div "Spotify/Apple Discovery Assistant Blocklist ( 1 ) Saved Searches ( 1 ) Reset Fi…" at bounding box center [495, 231] width 991 height 382
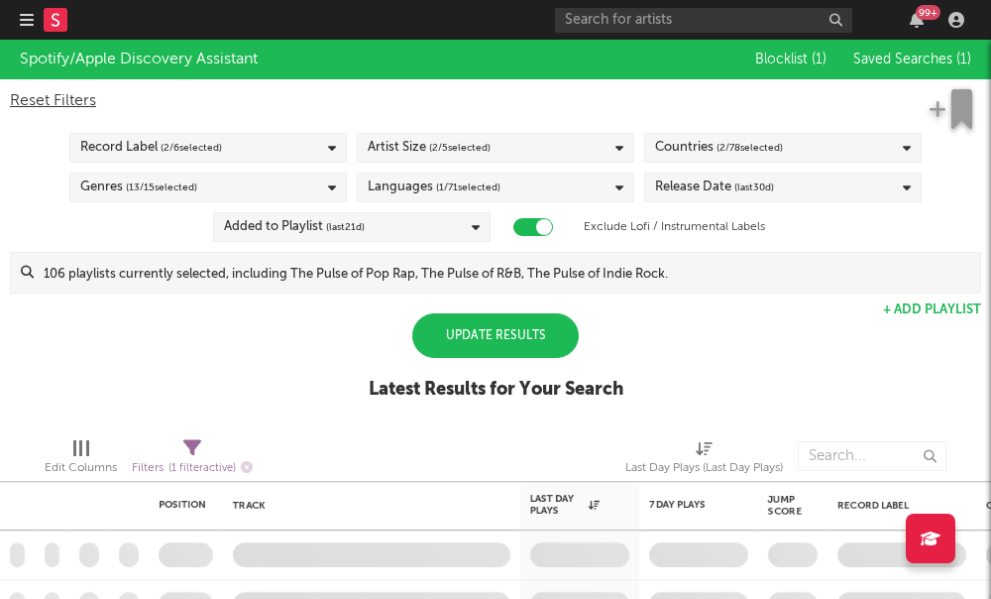
click at [493, 346] on div "Update Results" at bounding box center [495, 335] width 167 height 45
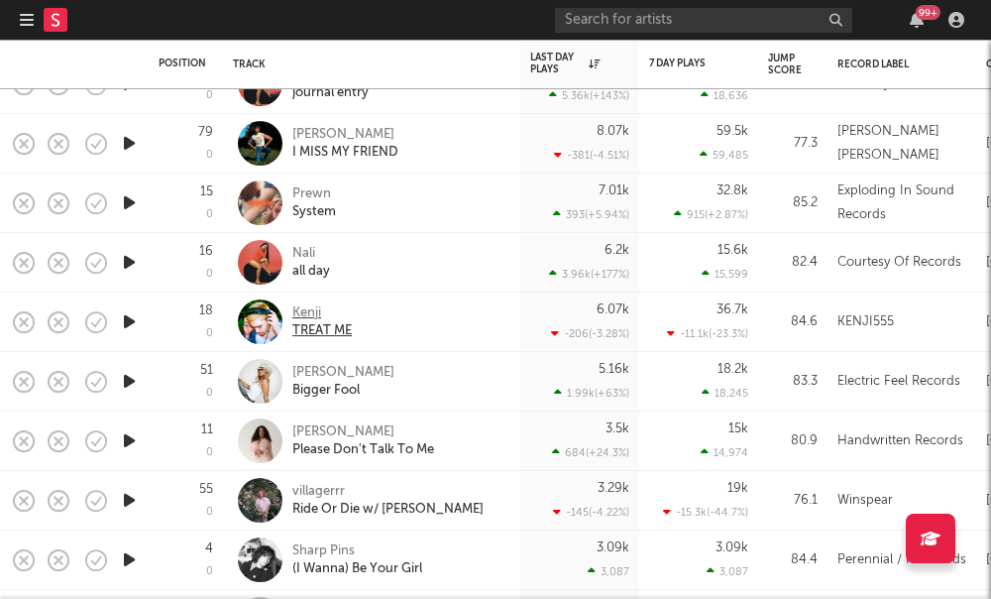
click at [301, 319] on div "Kenji" at bounding box center [321, 313] width 59 height 18
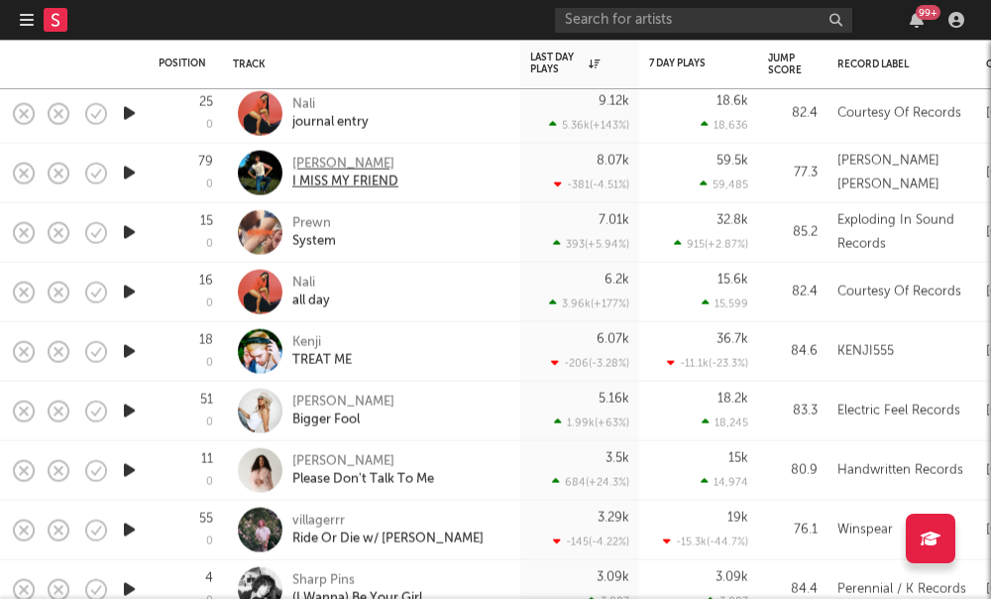
click at [343, 170] on div "Maxwell Luke" at bounding box center [345, 164] width 106 height 18
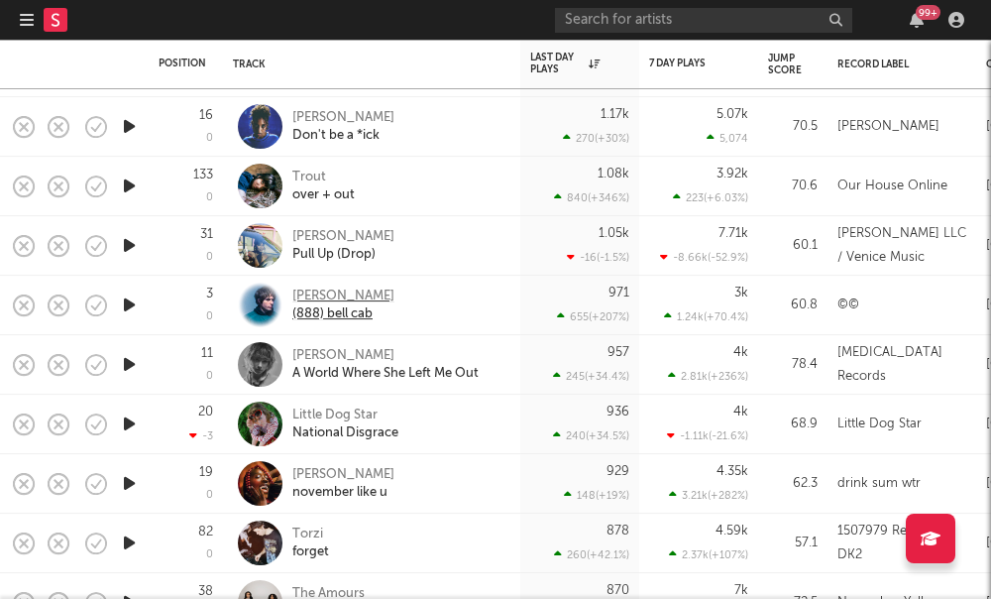
click at [324, 296] on div "Clyde Crooks" at bounding box center [343, 296] width 102 height 18
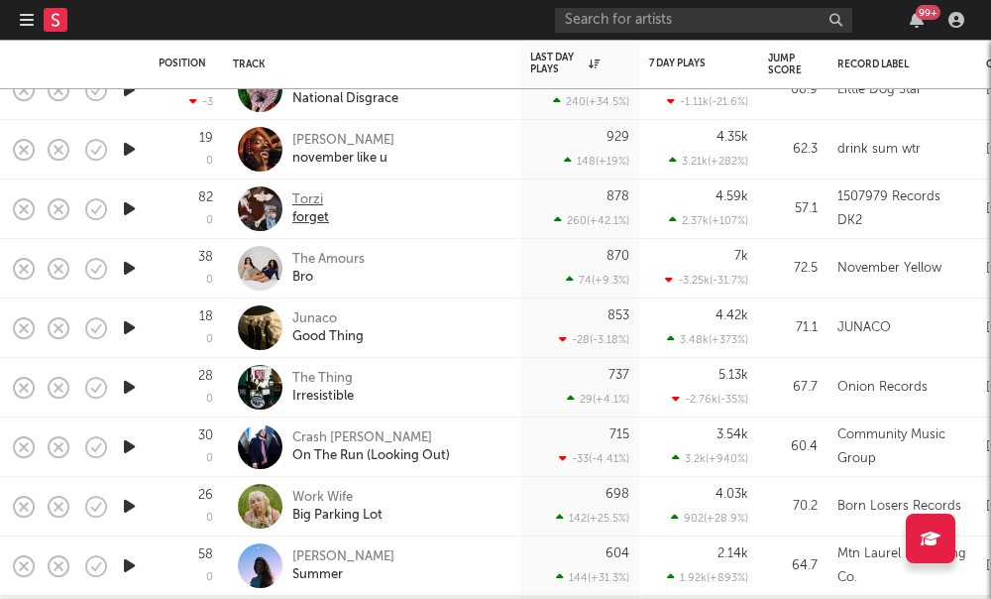
click at [305, 211] on div "forget" at bounding box center [310, 218] width 37 height 18
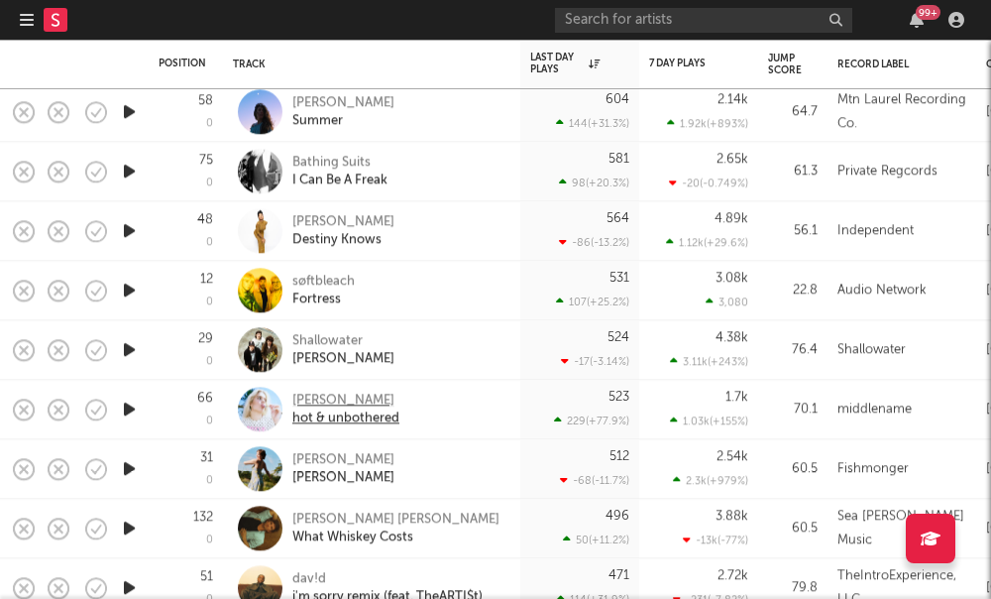
click at [302, 402] on div "vera" at bounding box center [345, 401] width 107 height 18
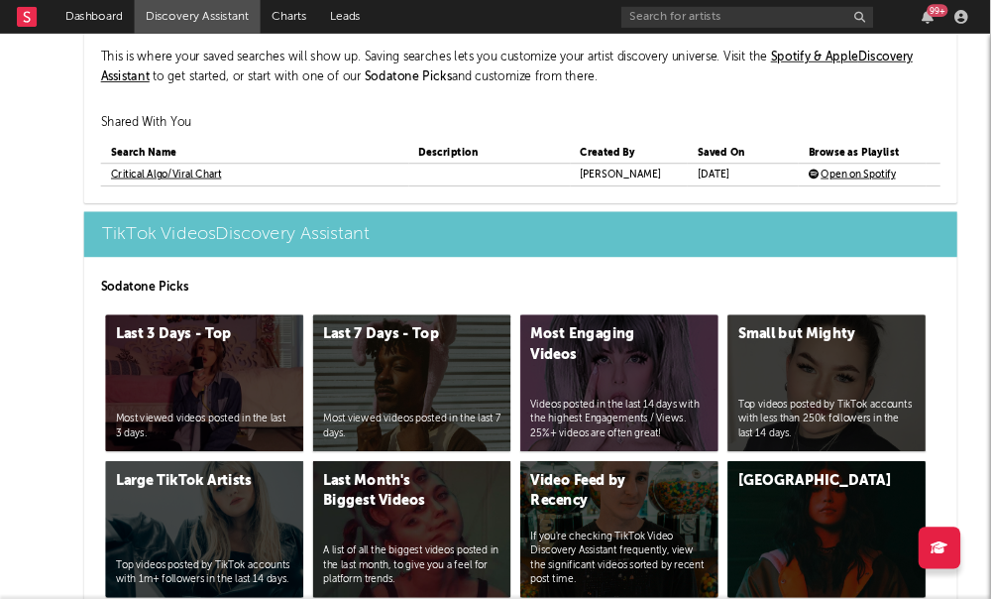
scroll to position [4737, 0]
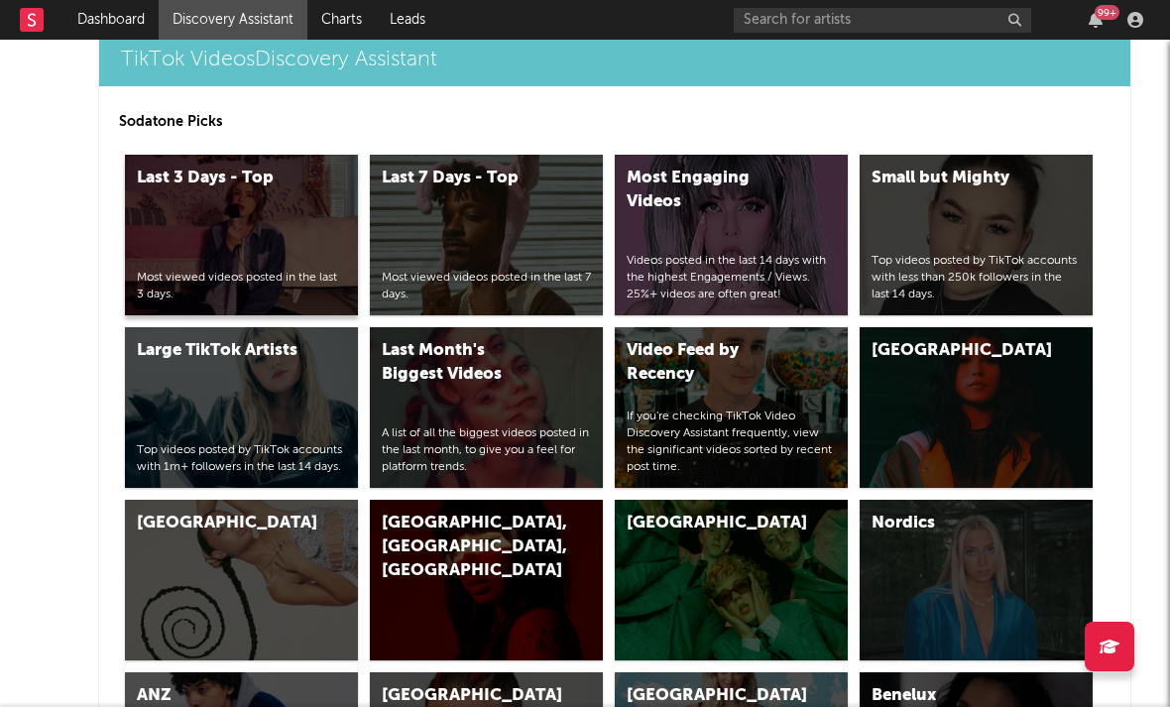
click at [248, 255] on div "Last 3 Days - Top Most viewed videos posted in the last 3 days." at bounding box center [241, 235] width 233 height 161
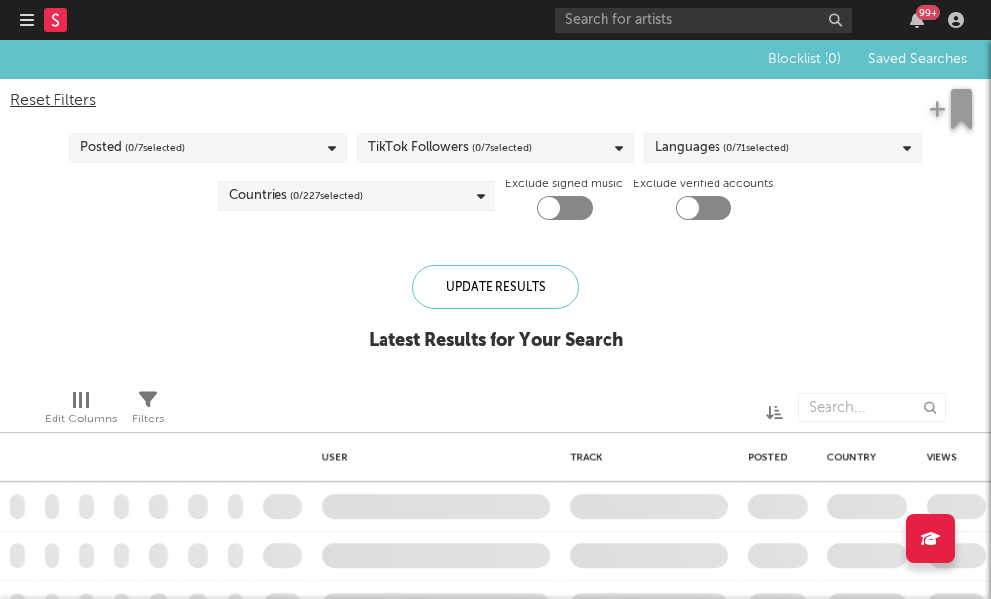
checkbox input "true"
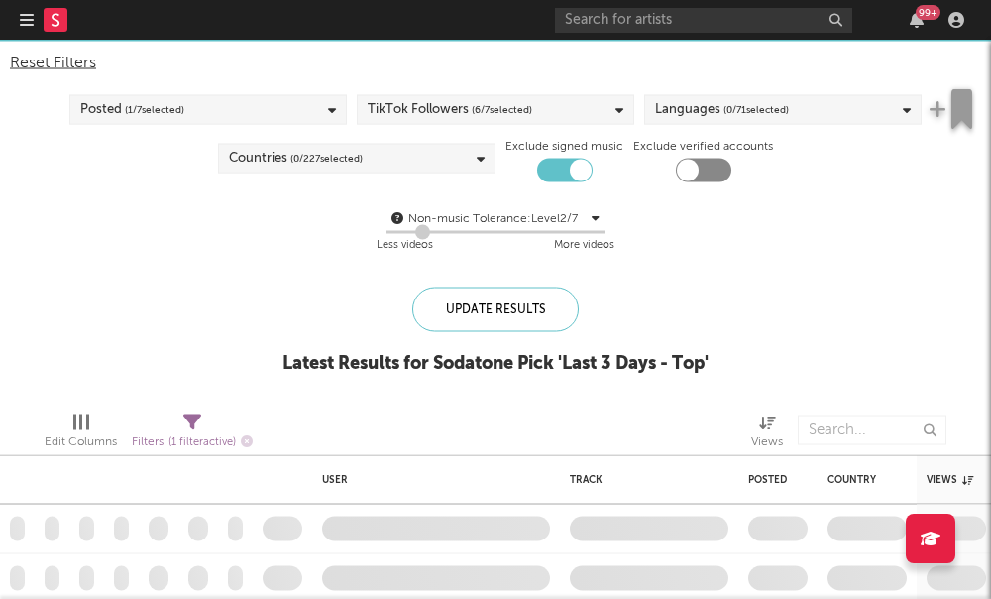
click at [453, 112] on div "TikTok Followers ( 6 / 7 selected)" at bounding box center [450, 110] width 165 height 24
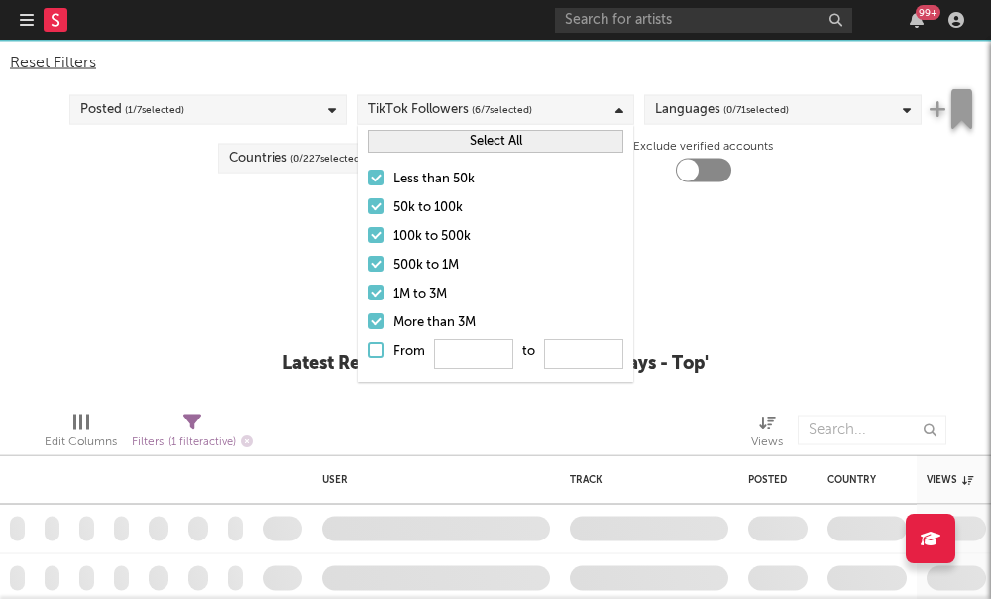
click at [375, 238] on div at bounding box center [376, 235] width 16 height 16
click at [368, 238] on input "100k to 500k" at bounding box center [368, 237] width 0 height 24
click at [379, 273] on label "500k to 1M" at bounding box center [496, 266] width 256 height 24
click at [368, 273] on input "500k to 1M" at bounding box center [368, 266] width 0 height 24
click at [377, 298] on div at bounding box center [376, 292] width 16 height 16
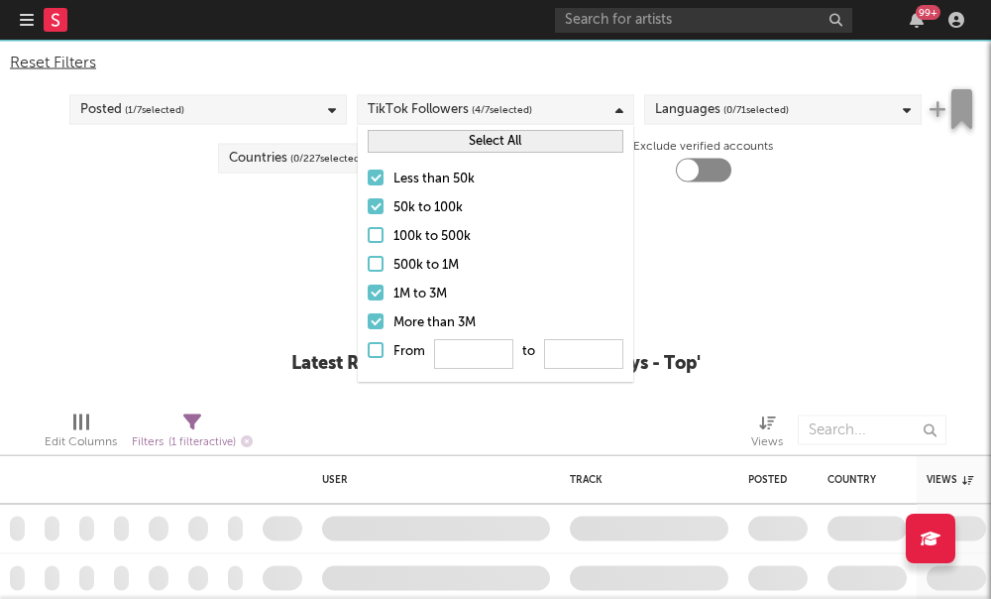
click at [368, 298] on input "1M to 3M" at bounding box center [368, 294] width 0 height 24
click at [375, 316] on div at bounding box center [376, 321] width 16 height 16
click at [368, 316] on input "More than 3M" at bounding box center [368, 323] width 0 height 24
click at [373, 206] on div at bounding box center [376, 206] width 16 height 16
click at [368, 206] on input "50k to 100k" at bounding box center [368, 208] width 0 height 24
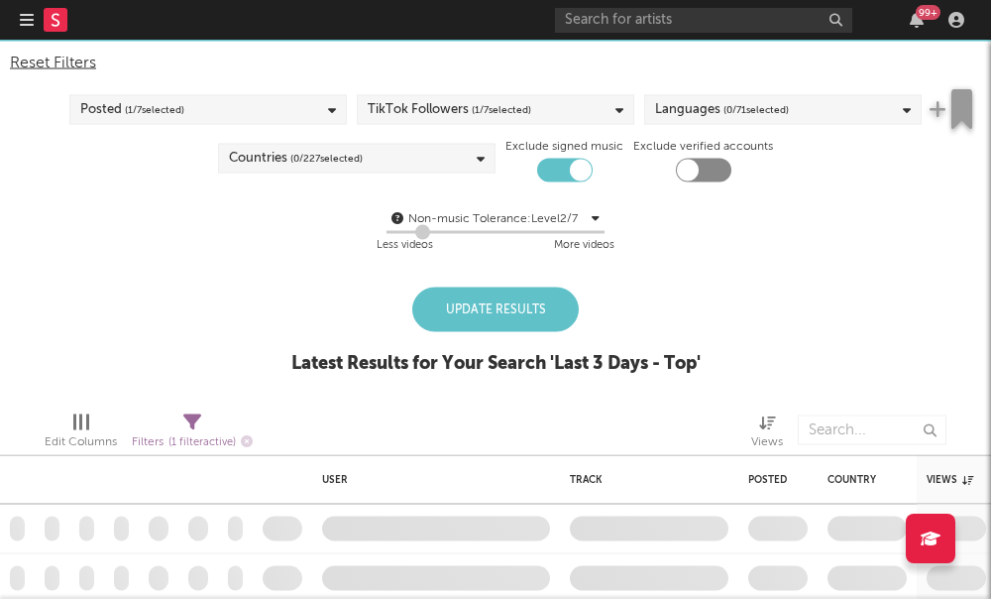
click at [316, 267] on div "Non-music Tolerance: Level 2 / 7 2 Less videos More videos" at bounding box center [495, 229] width 971 height 75
click at [664, 115] on div "Languages ( 0 / 71 selected)" at bounding box center [722, 110] width 134 height 24
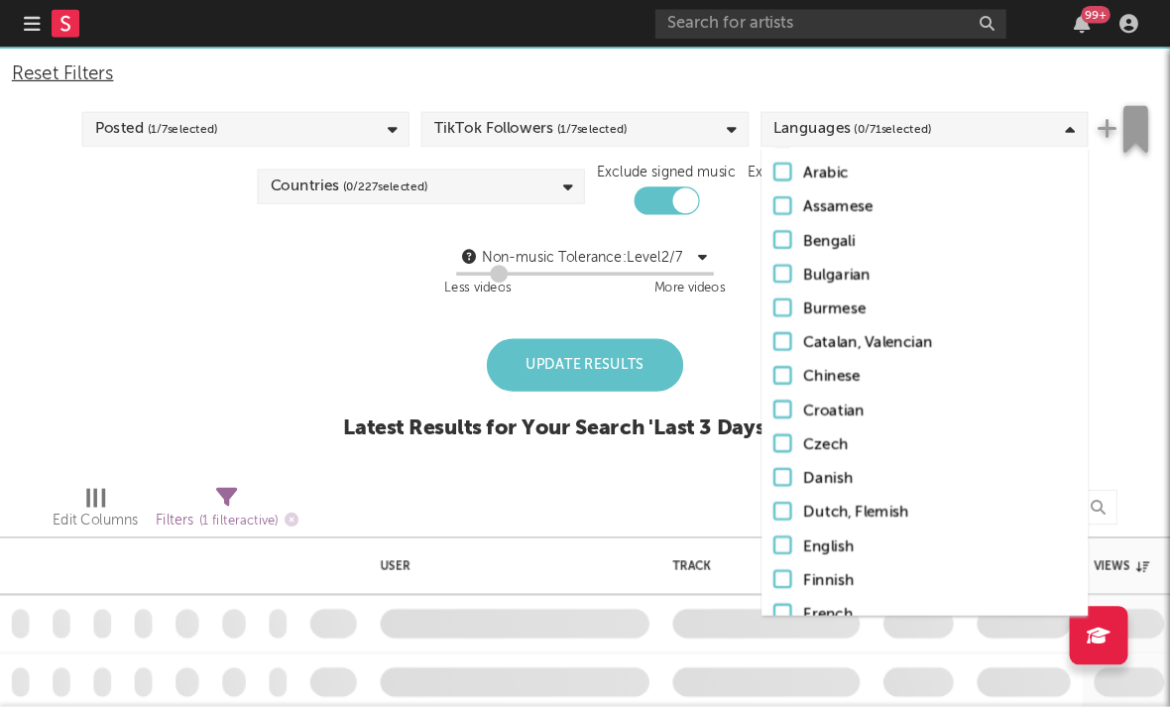
scroll to position [118, 0]
click at [663, 463] on div at bounding box center [663, 462] width 16 height 16
click at [655, 463] on input "English" at bounding box center [655, 464] width 0 height 24
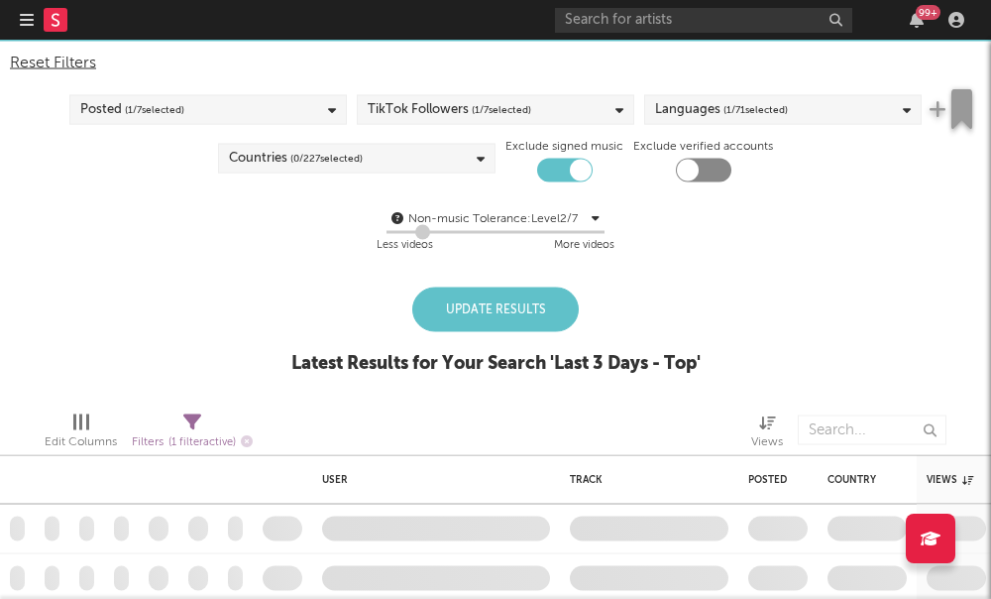
click at [601, 276] on div "Blocklist ( 1 ) Saved Searches ( 0 ) Reset Filters Posted ( 1 / 7 selected) Tik…" at bounding box center [495, 198] width 991 height 393
click at [384, 168] on div "Countries ( 0 / 227 selected)" at bounding box center [357, 159] width 278 height 30
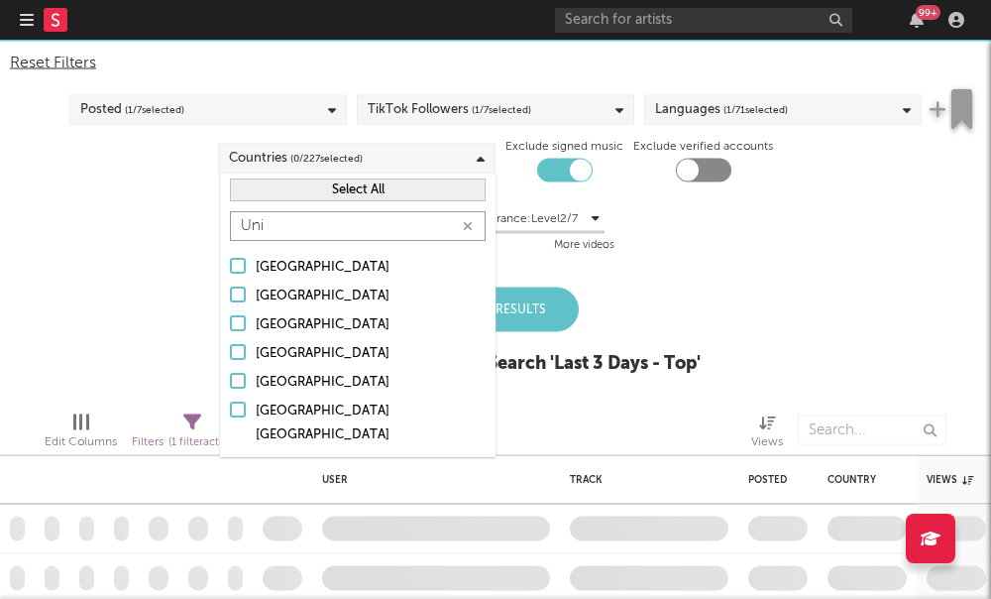
type input "Uni"
click at [242, 381] on div at bounding box center [238, 381] width 16 height 16
click at [230, 381] on input "[GEOGRAPHIC_DATA]" at bounding box center [230, 383] width 0 height 24
click at [236, 356] on div at bounding box center [238, 352] width 16 height 16
click at [230, 356] on input "United Kingdom" at bounding box center [230, 354] width 0 height 24
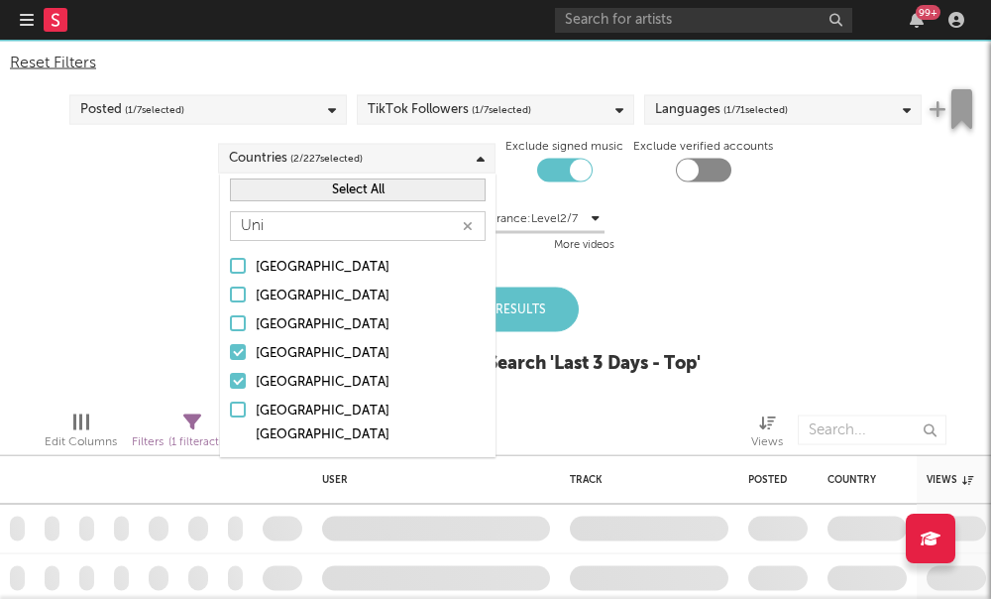
click at [157, 350] on div "Blocklist ( 1 ) Saved Searches ( 0 ) Reset Filters Posted ( 1 / 7 selected) Tik…" at bounding box center [495, 198] width 991 height 393
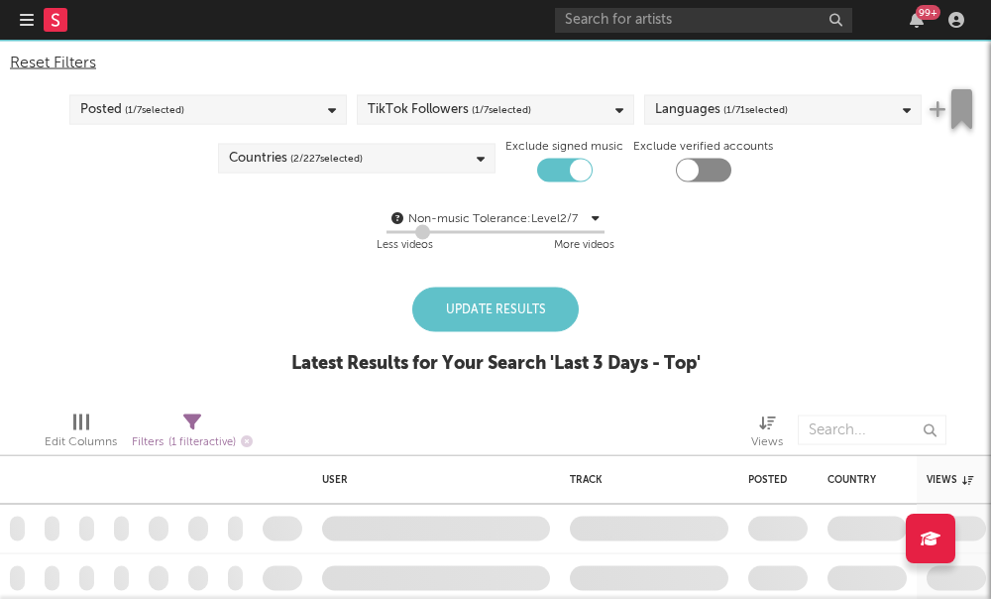
click at [433, 306] on div "Update Results" at bounding box center [495, 309] width 167 height 45
click at [484, 309] on div "Update Results" at bounding box center [495, 309] width 167 height 45
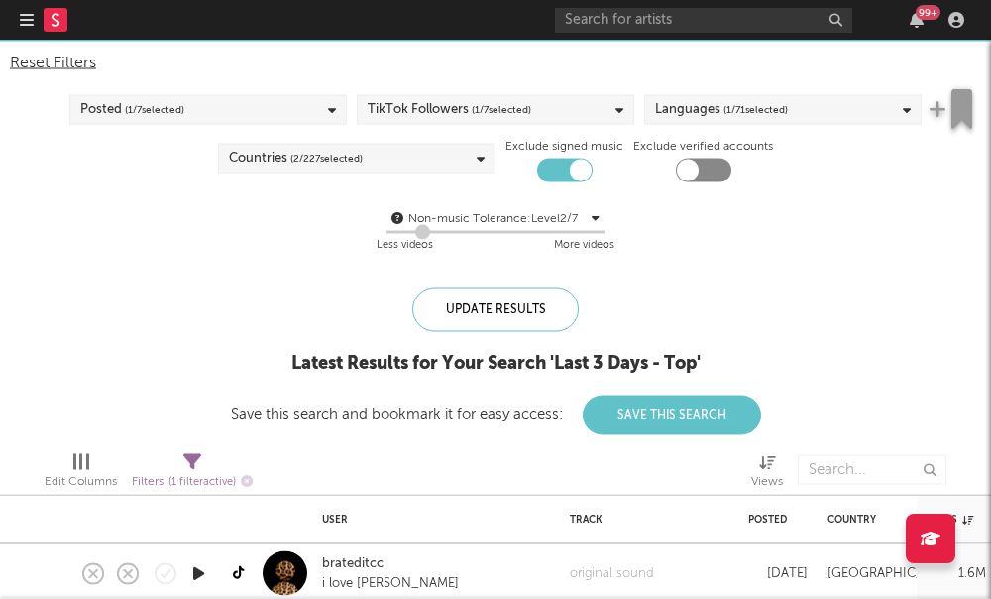
click at [702, 180] on div at bounding box center [704, 171] width 56 height 24
checkbox input "true"
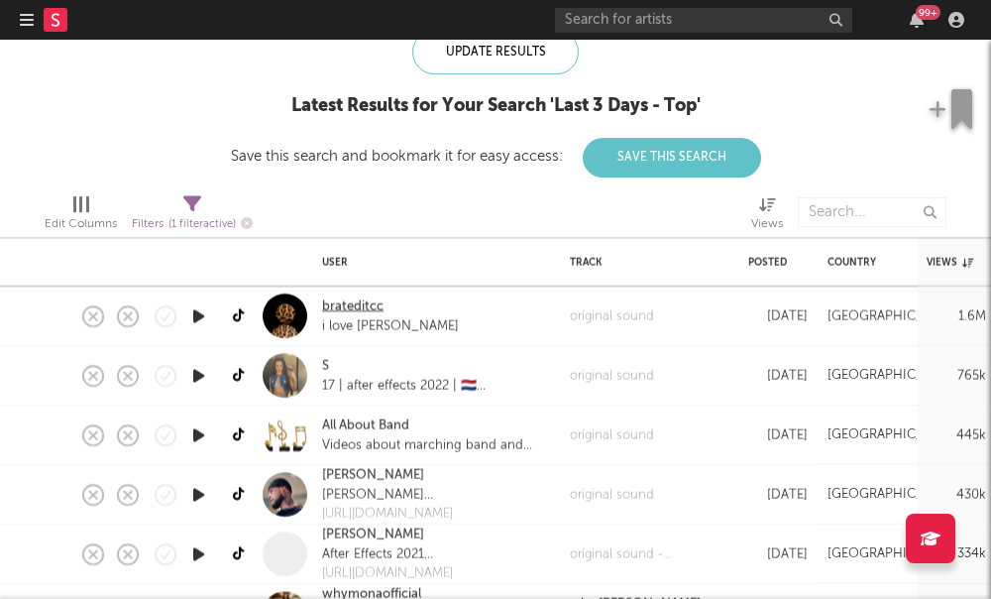
click at [344, 304] on link "brateditcc" at bounding box center [352, 306] width 61 height 20
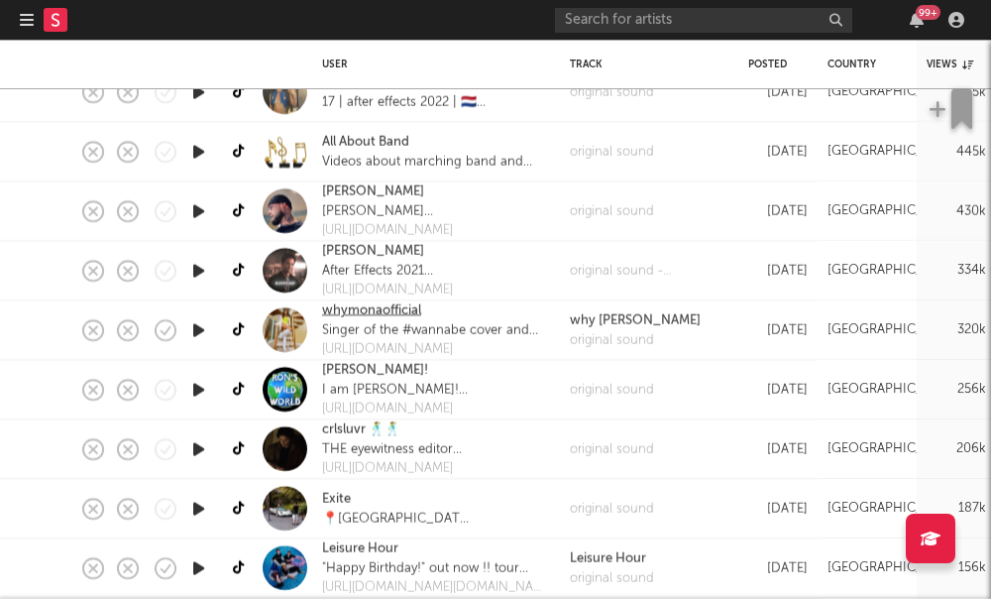
click at [377, 315] on link "whymonaofficial" at bounding box center [371, 310] width 99 height 20
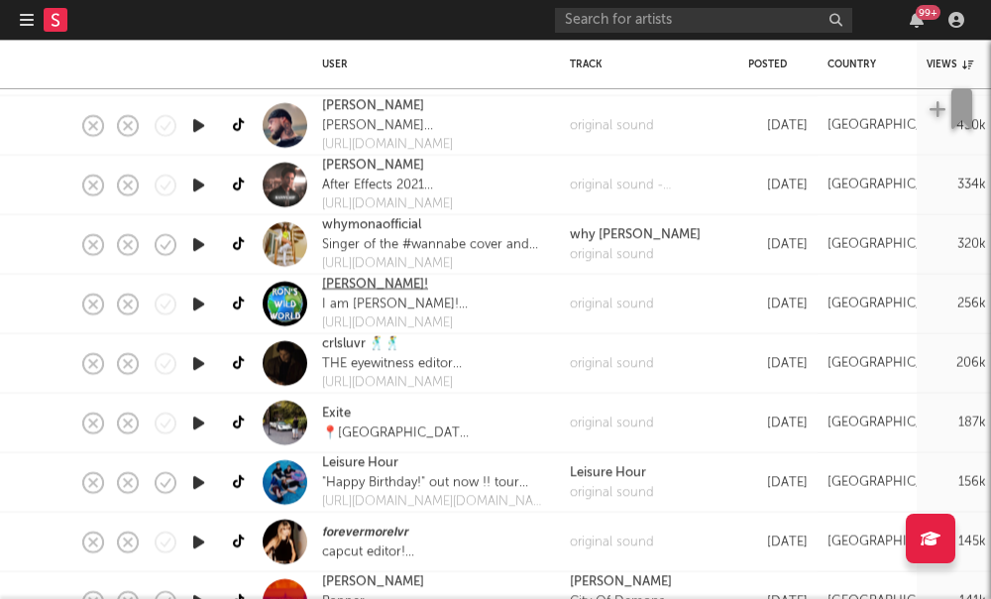
click at [340, 290] on link "Ron!" at bounding box center [375, 285] width 106 height 20
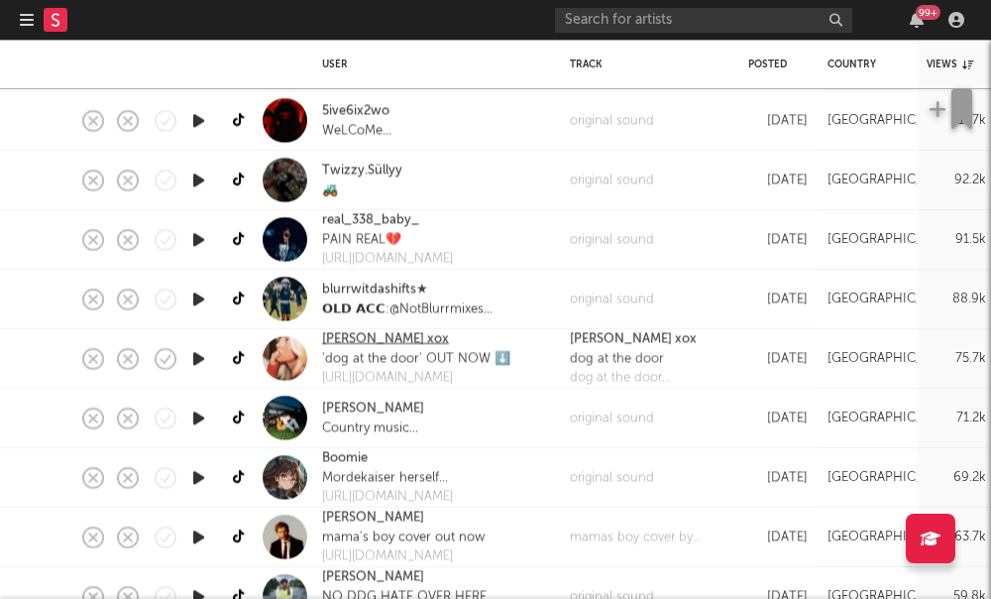
click at [348, 339] on link "ken xox" at bounding box center [385, 339] width 127 height 20
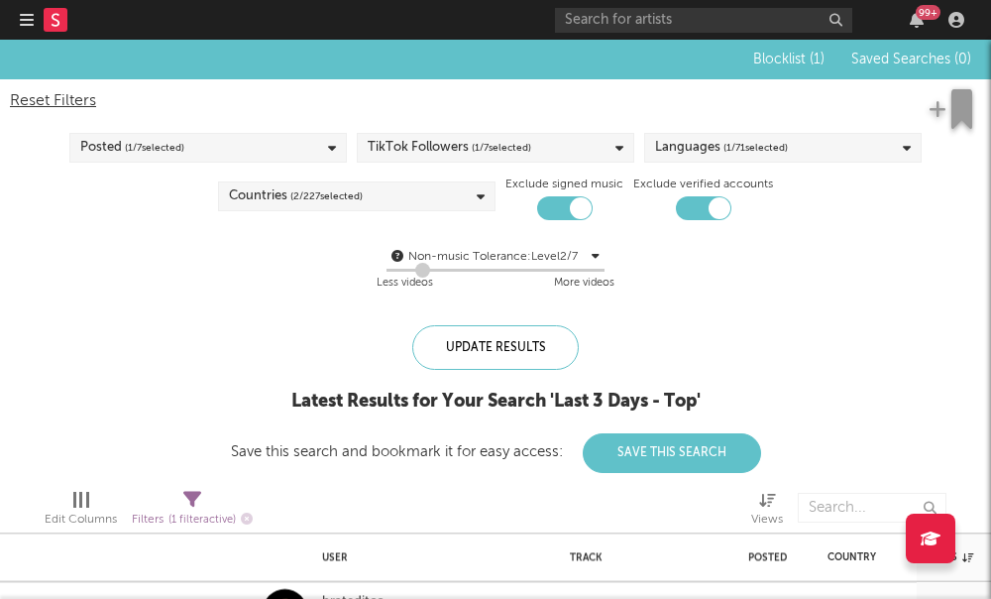
click at [31, 13] on icon "button" at bounding box center [27, 20] width 14 height 16
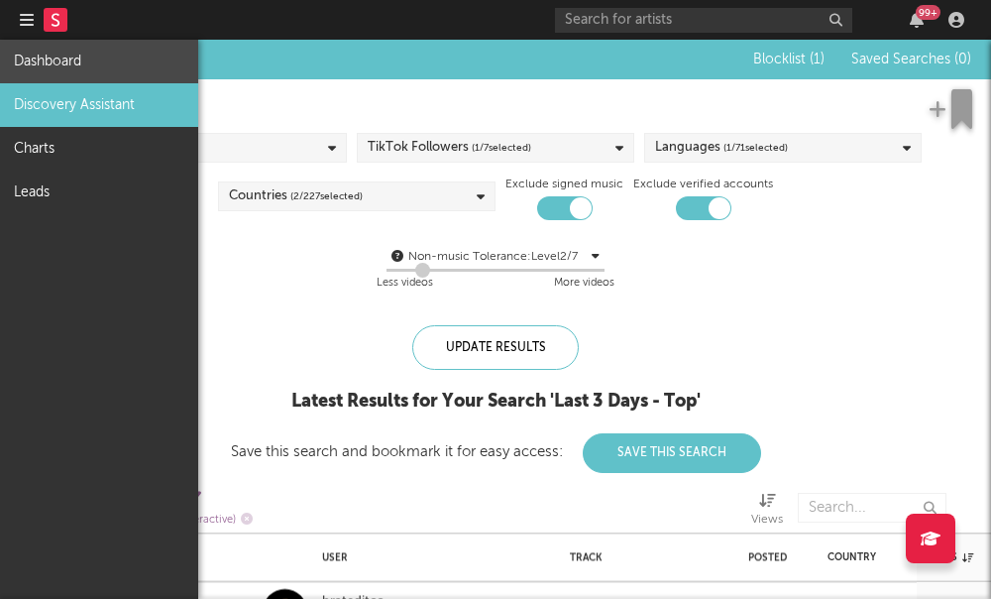
click at [39, 71] on link "Dashboard" at bounding box center [99, 62] width 198 height 44
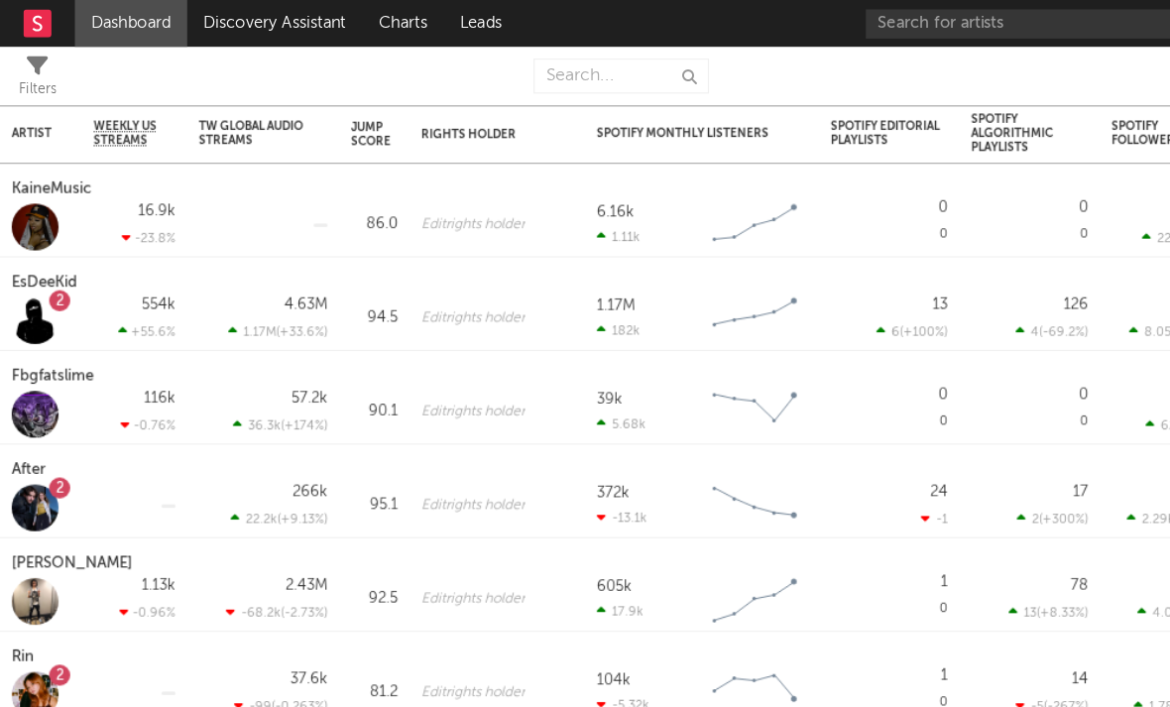
click at [38, 20] on rect at bounding box center [32, 20] width 24 height 24
click at [103, 18] on link "Dashboard" at bounding box center [110, 20] width 95 height 40
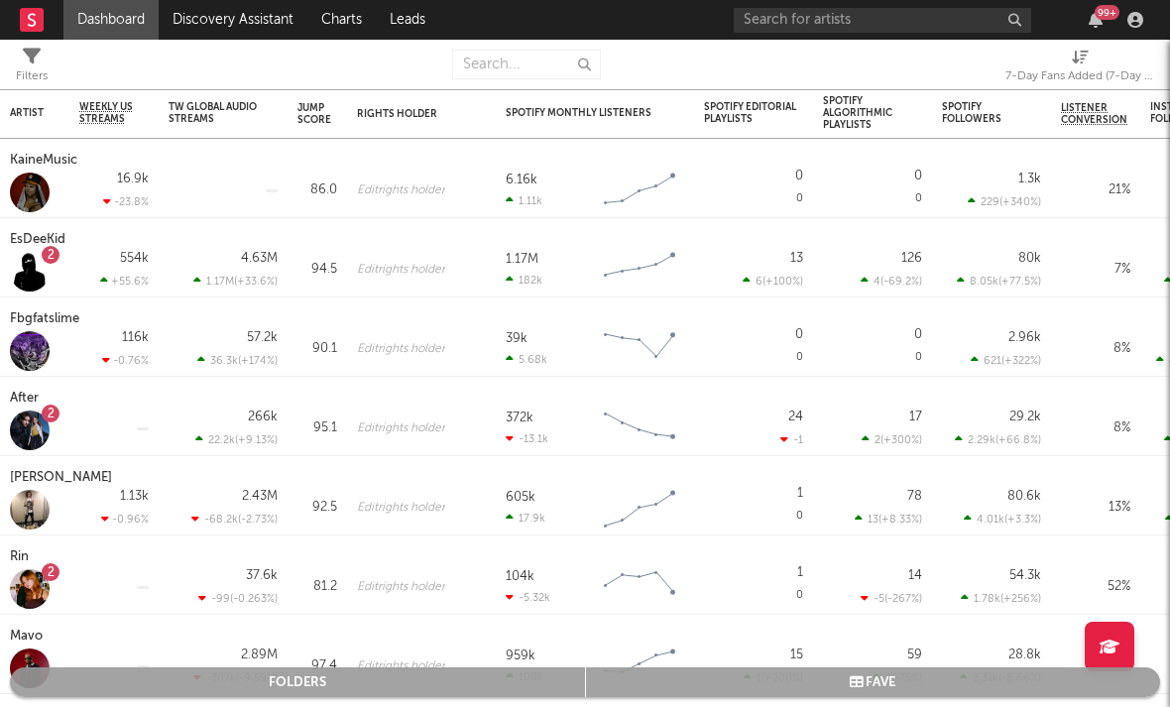
click at [990, 72] on div "7-Day Fans Added (7-Day Fans Added)" at bounding box center [1079, 76] width 149 height 24
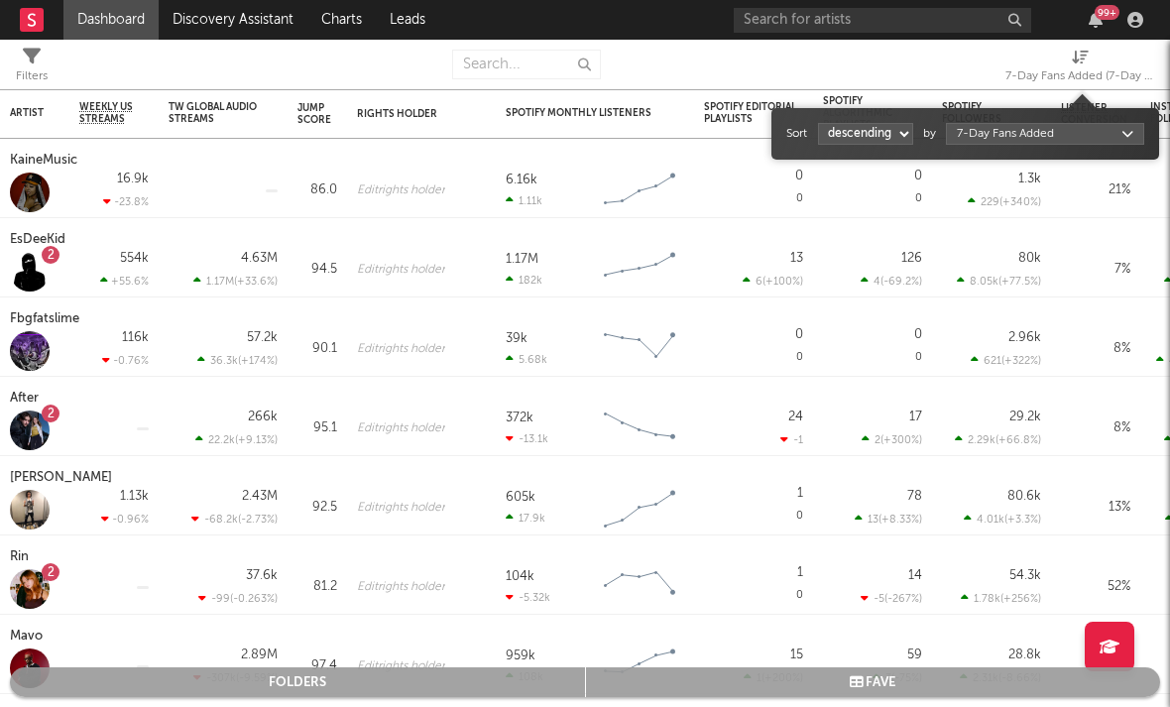
select select "1"
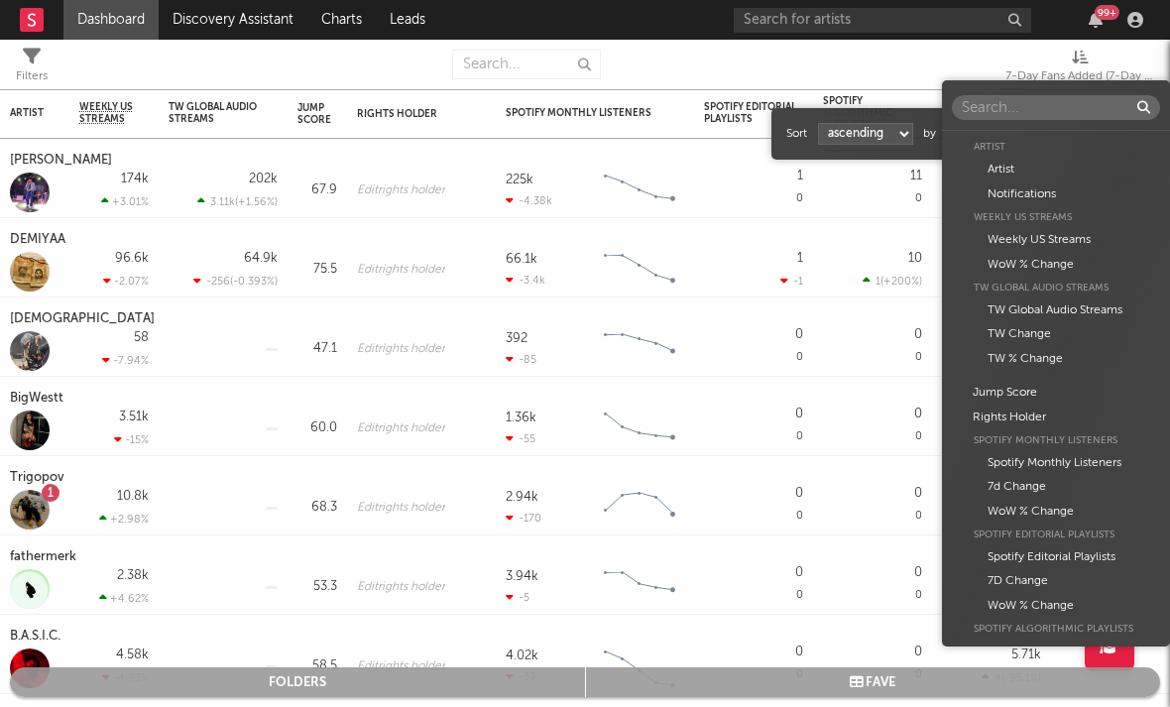
click at [978, 127] on body "Dashboard Discovery Assistant Charts Leads 99 + Notifications Settings Mark all…" at bounding box center [585, 353] width 1170 height 707
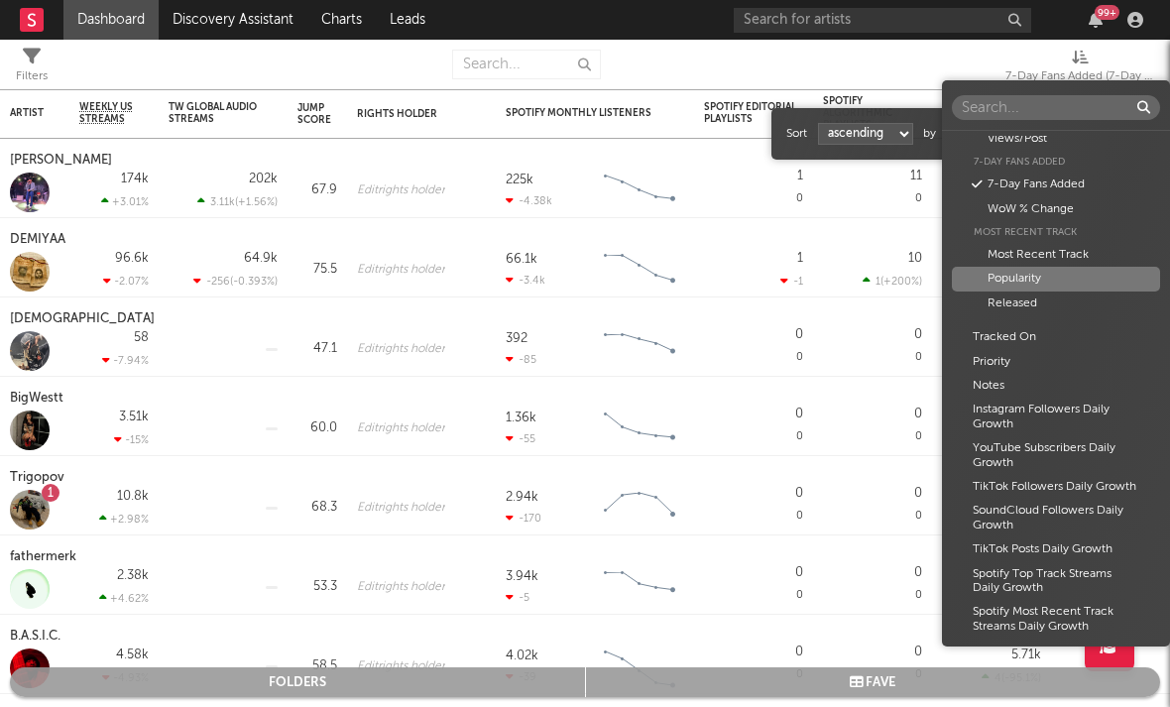
click at [990, 267] on div "Popularity" at bounding box center [1056, 279] width 208 height 24
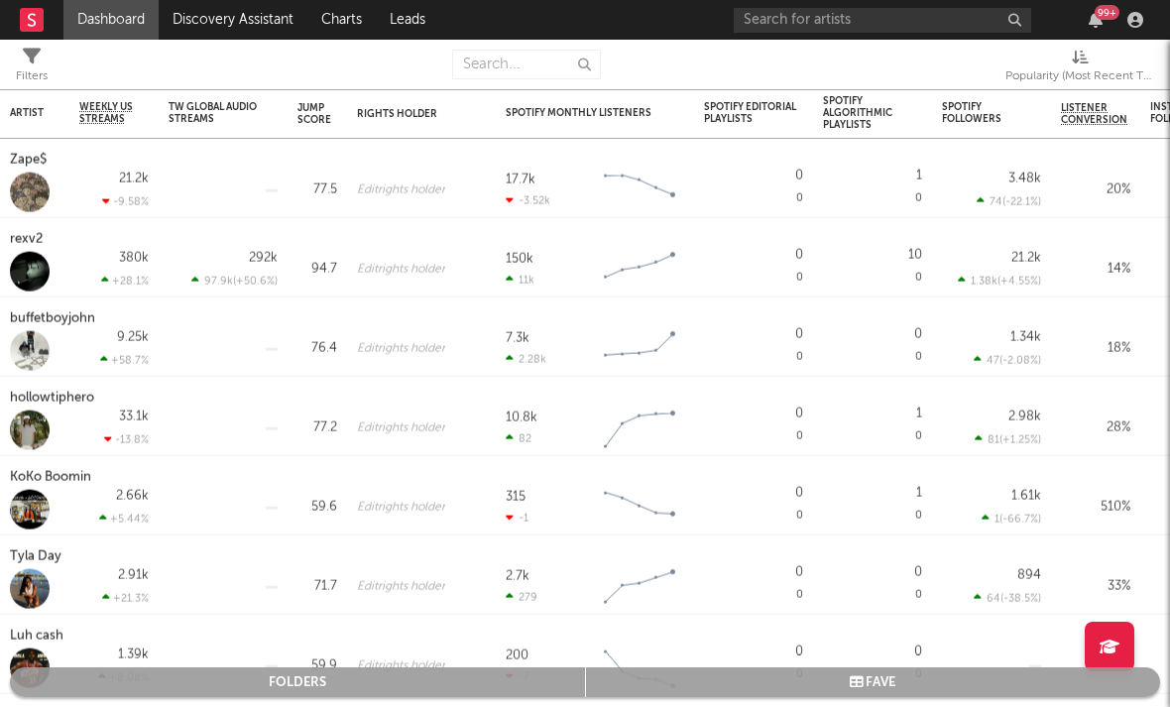
click at [990, 66] on div "Popularity (Most Recent Track)" at bounding box center [1079, 76] width 149 height 24
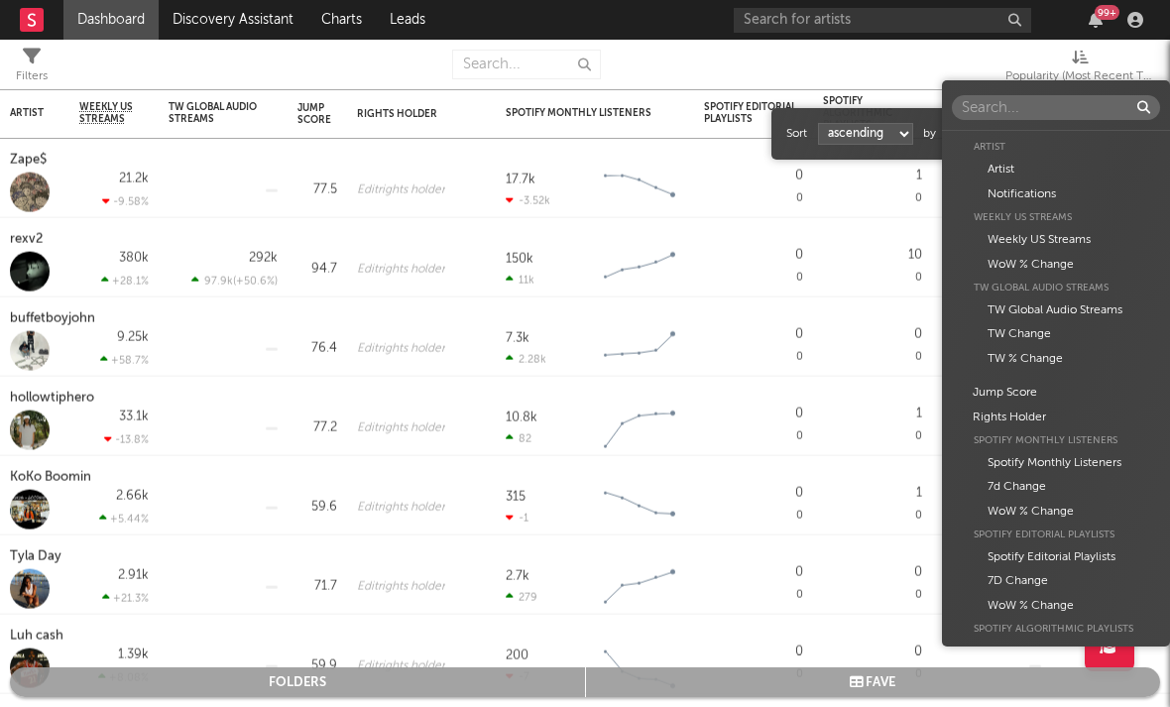
click at [990, 134] on body "Dashboard Discovery Assistant Charts Leads 99 + Notifications Settings Mark all…" at bounding box center [585, 353] width 1170 height 707
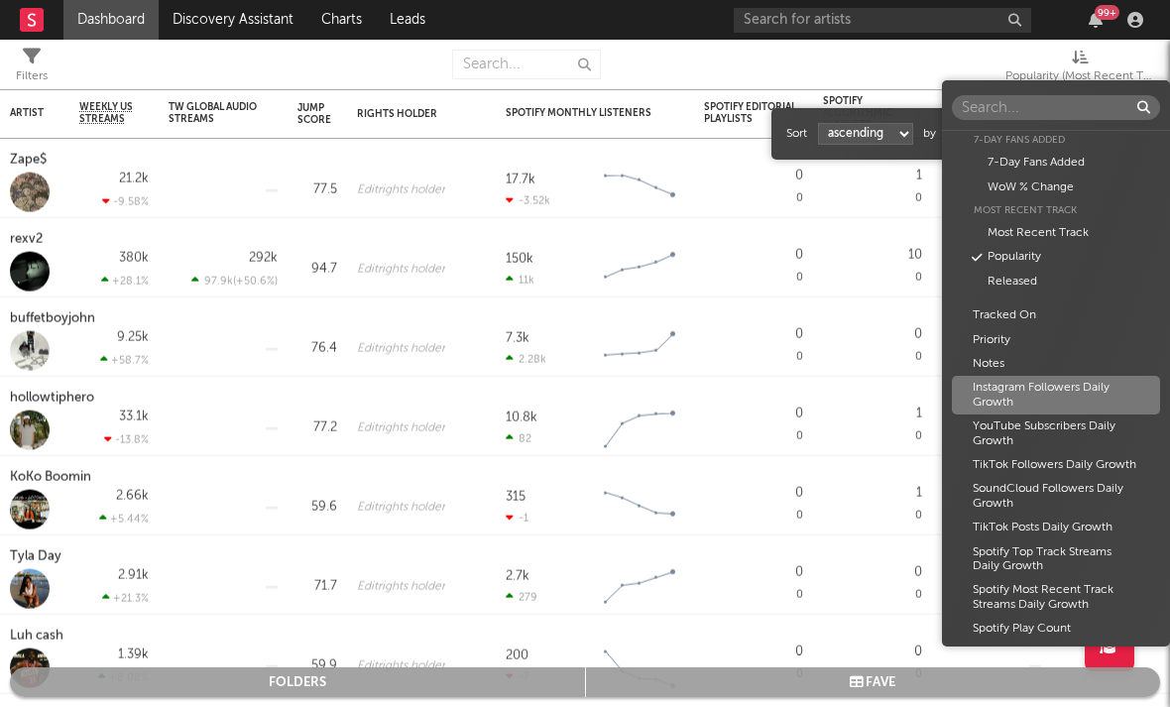
click at [990, 382] on div "Instagram Followers Daily Growth" at bounding box center [1056, 395] width 208 height 39
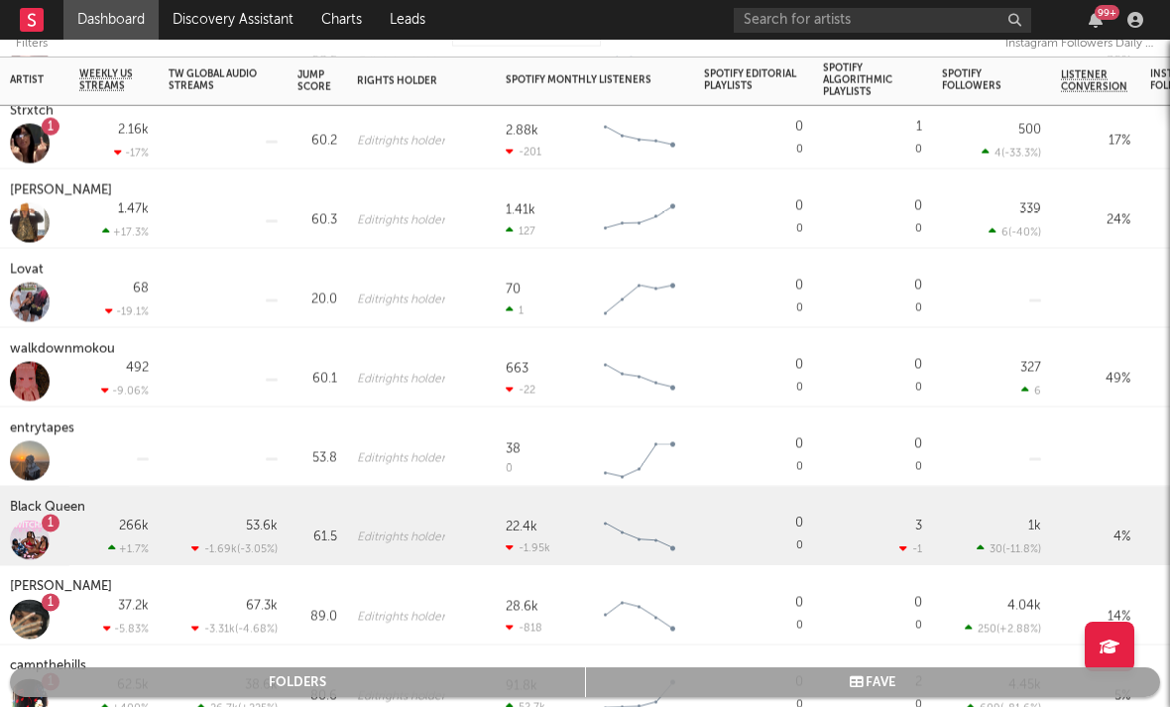
click at [59, 511] on div "Black Queen" at bounding box center [50, 508] width 80 height 24
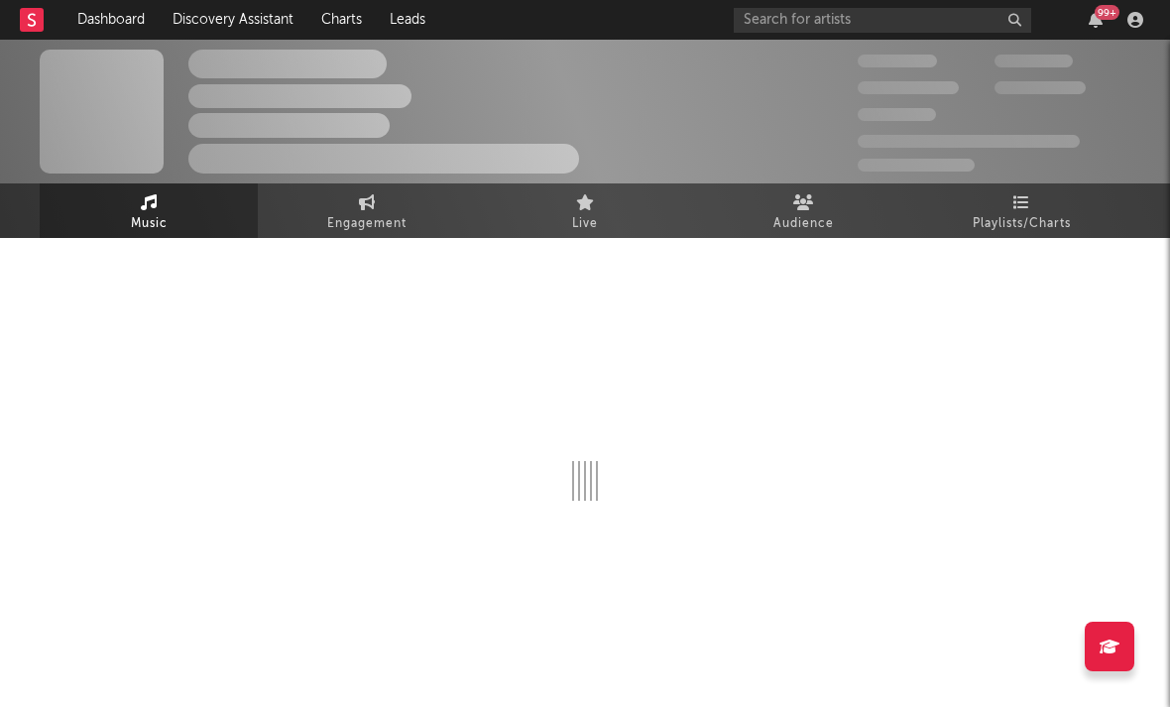
select select "1w"
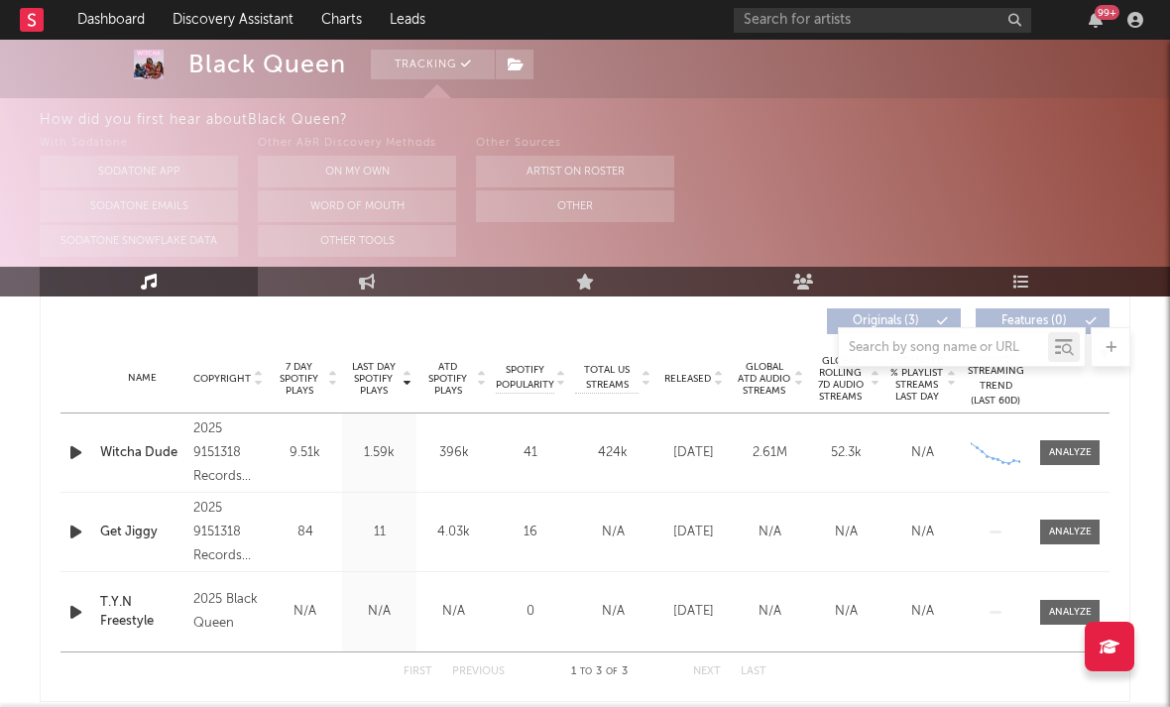
scroll to position [769, 0]
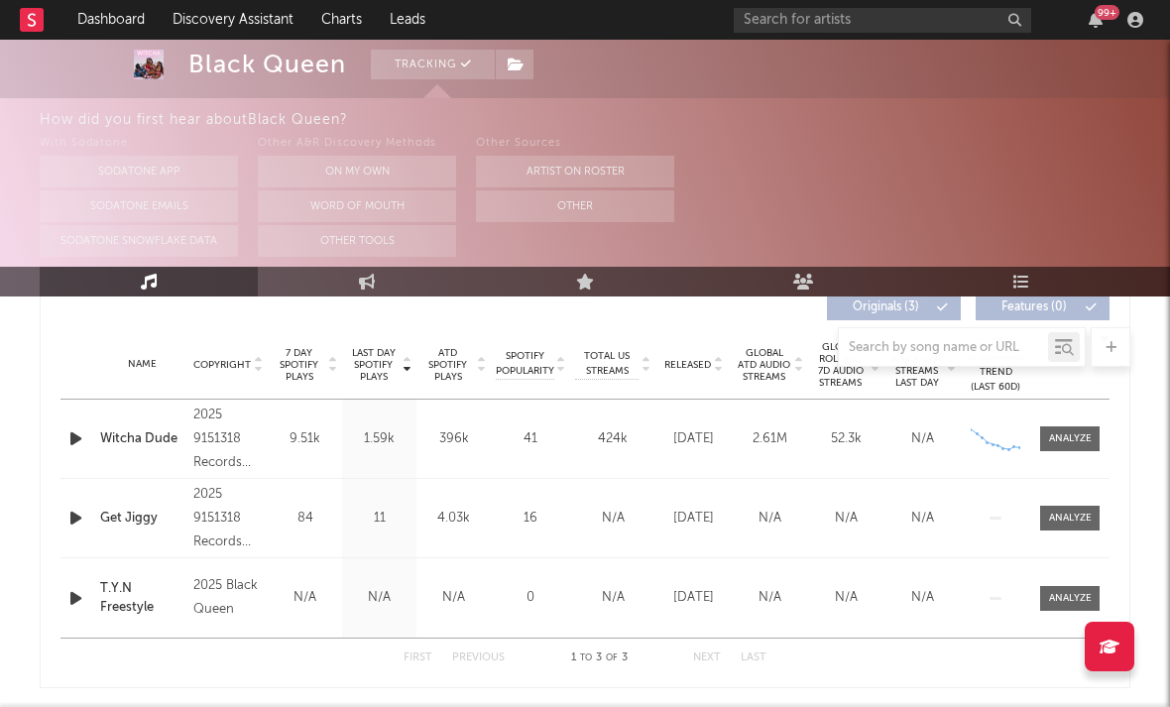
click at [71, 518] on icon "button" at bounding box center [75, 517] width 21 height 25
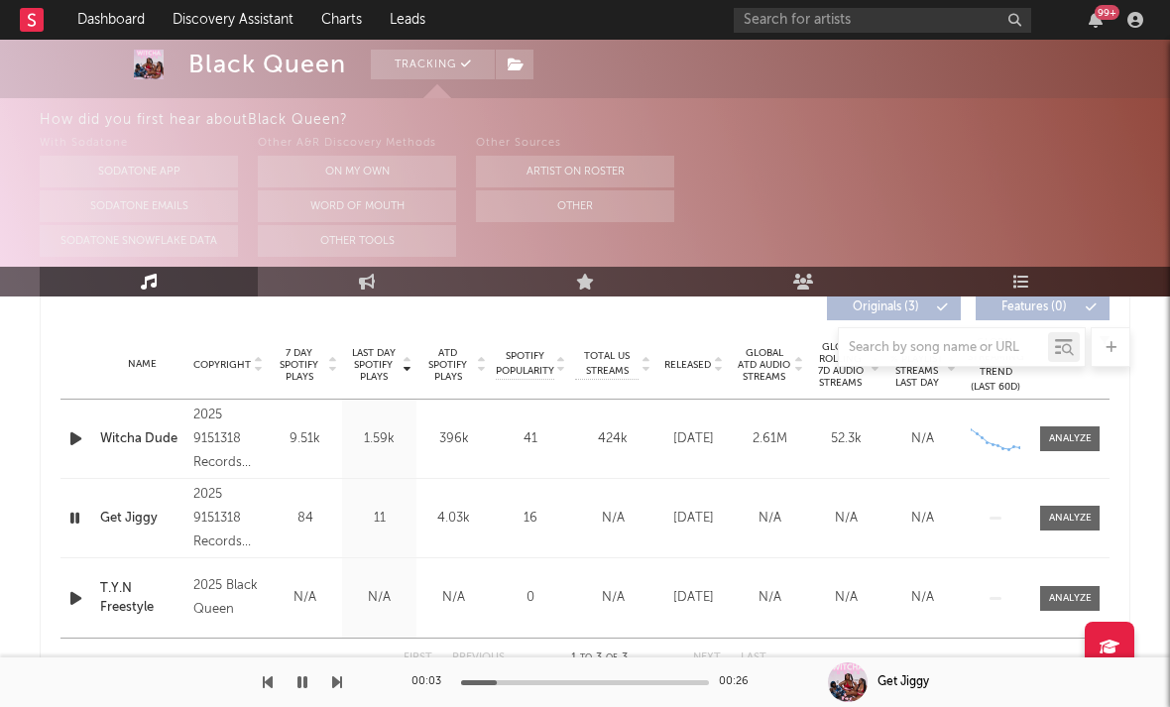
click at [76, 518] on icon "button" at bounding box center [74, 517] width 19 height 25
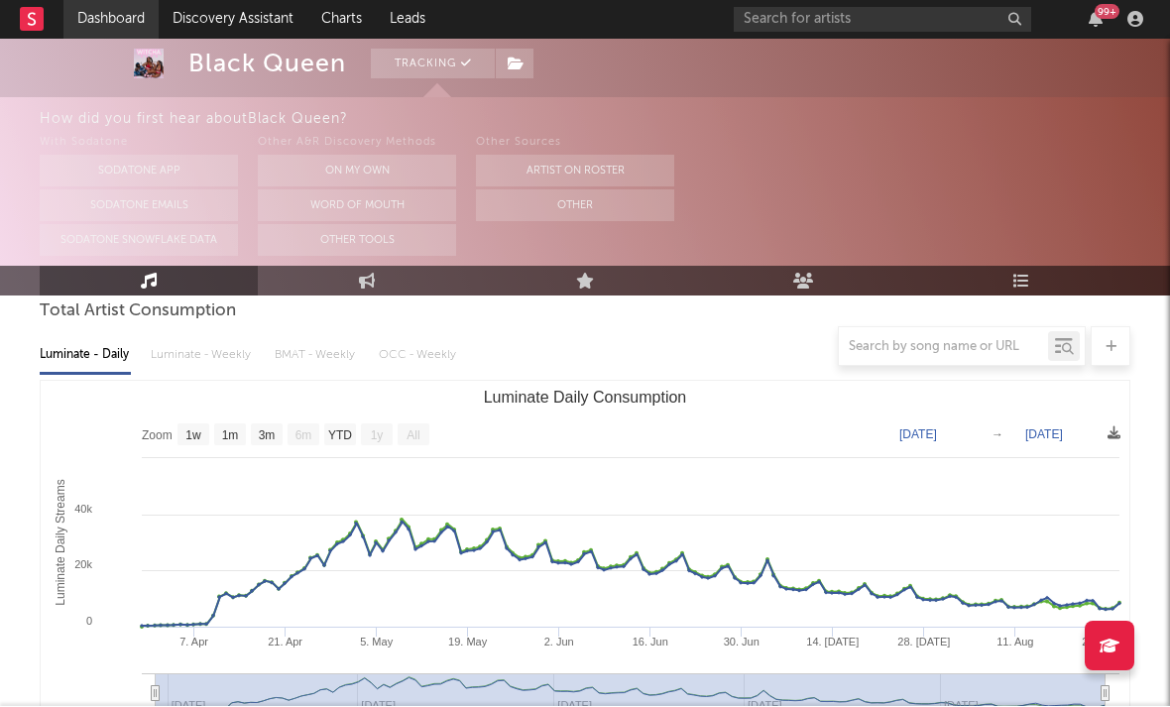
scroll to position [191, 0]
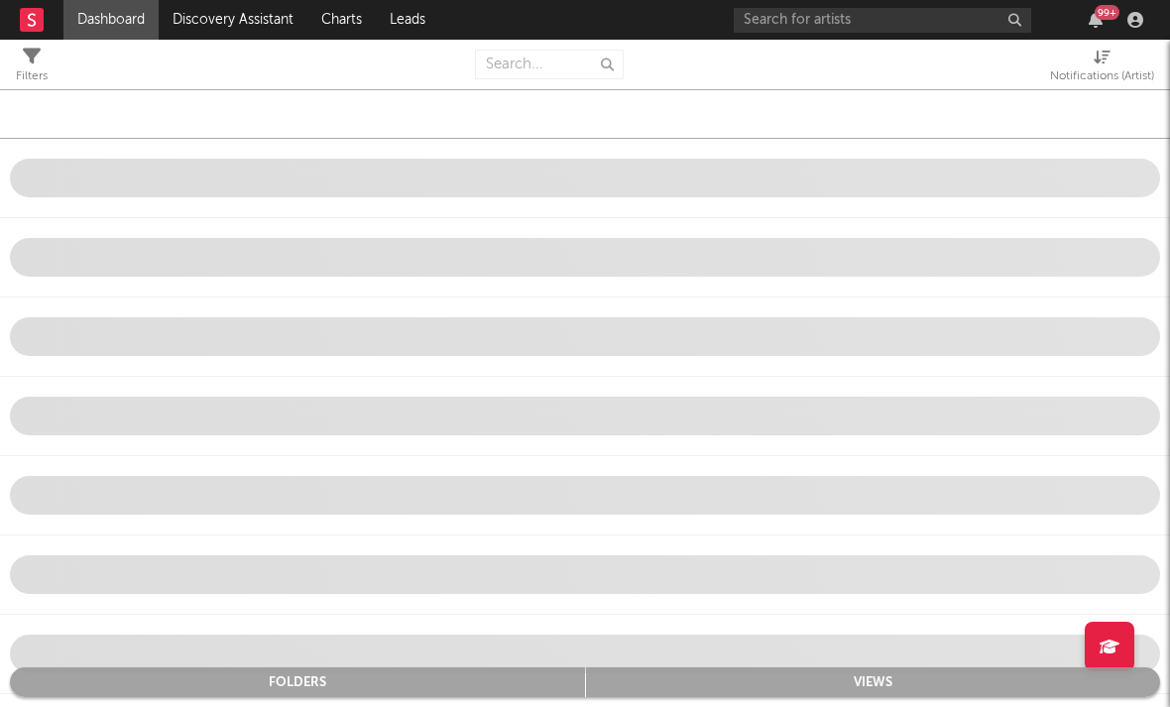
click at [990, 60] on span "Notifications (Artist)" at bounding box center [1102, 69] width 104 height 40
select select "-1"
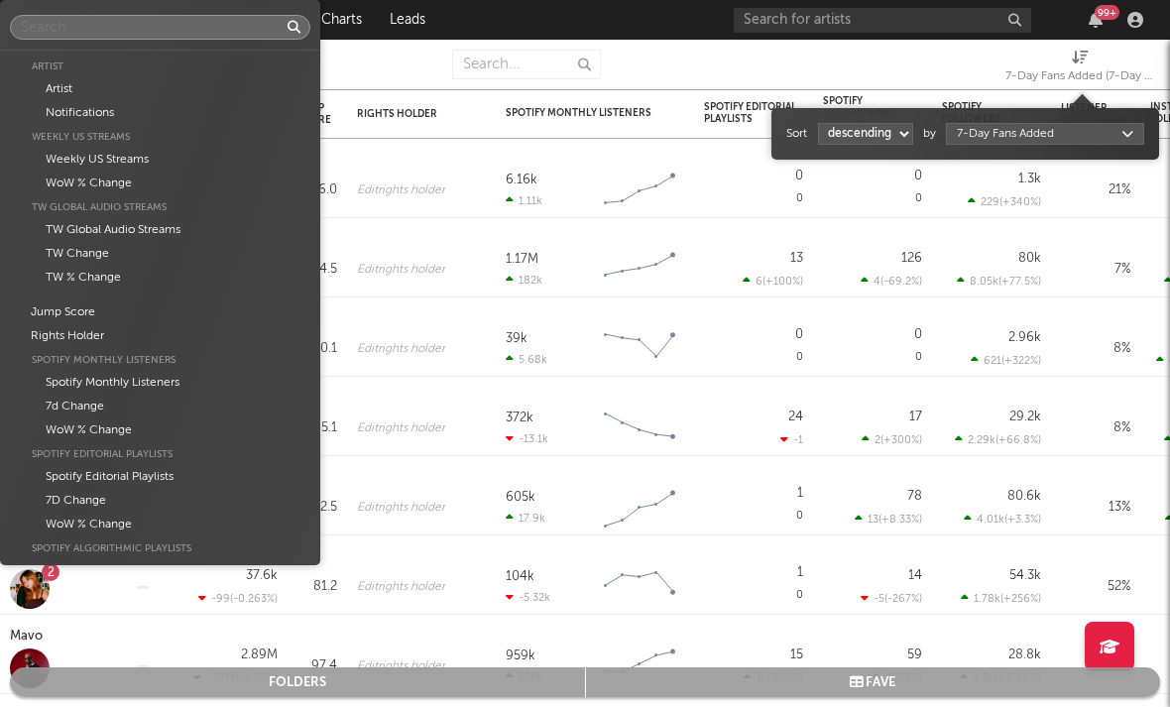
click at [970, 133] on body "Dashboard Discovery Assistant Charts Leads 99 + Notifications Settings Mark all…" at bounding box center [585, 353] width 1170 height 707
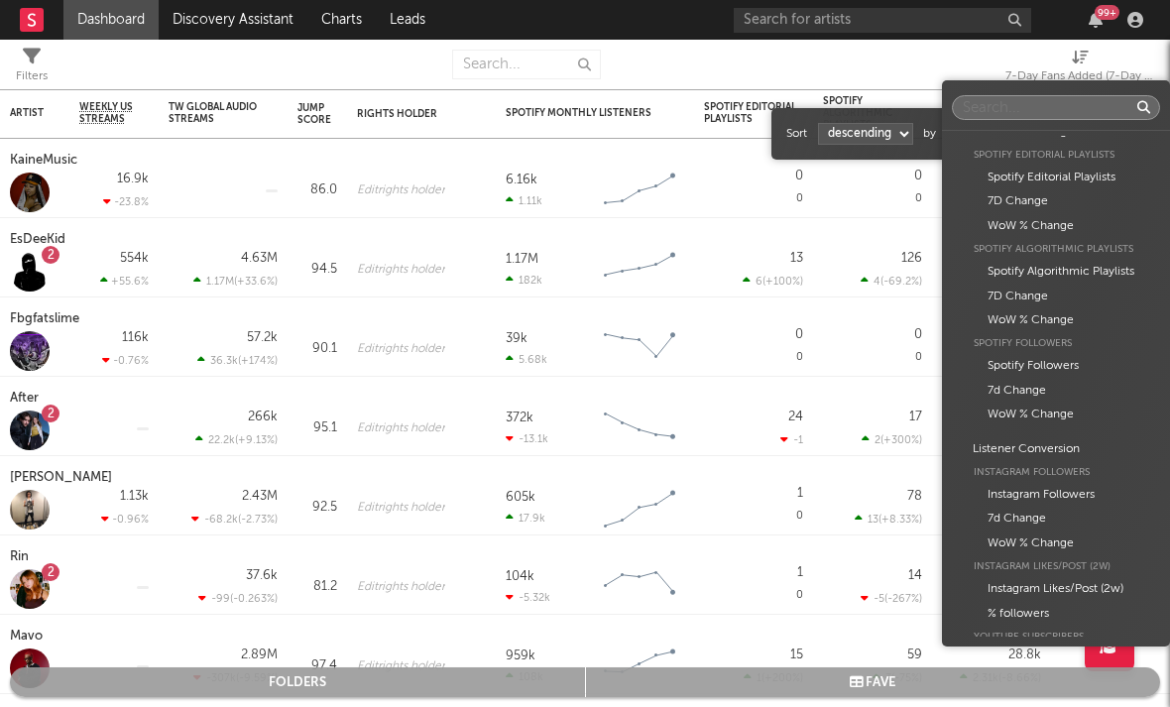
scroll to position [262, 0]
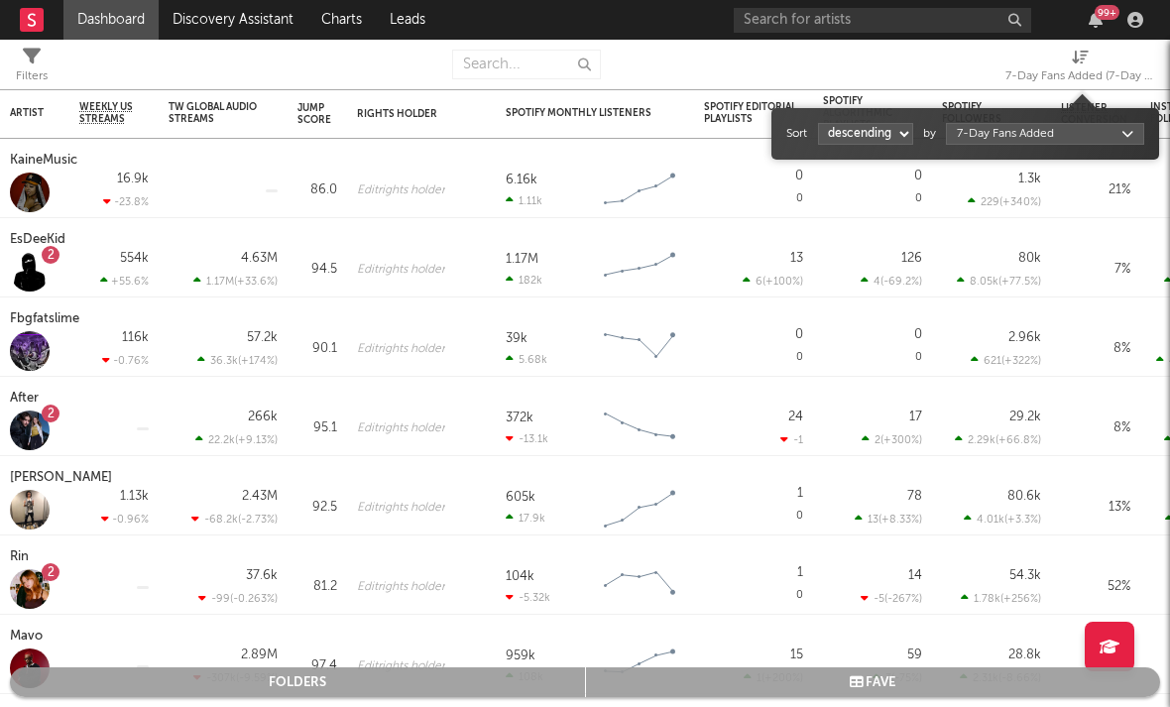
click at [990, 82] on div "7-Day Fans Added (7-Day Fans Added)" at bounding box center [1079, 76] width 149 height 24
click at [990, 147] on div "Sort ascending descending by 7-Day Fans Added" at bounding box center [965, 134] width 358 height 32
click at [990, 137] on body "Dashboard Discovery Assistant Charts Leads 99 + Notifications Settings Mark all…" at bounding box center [585, 353] width 1170 height 707
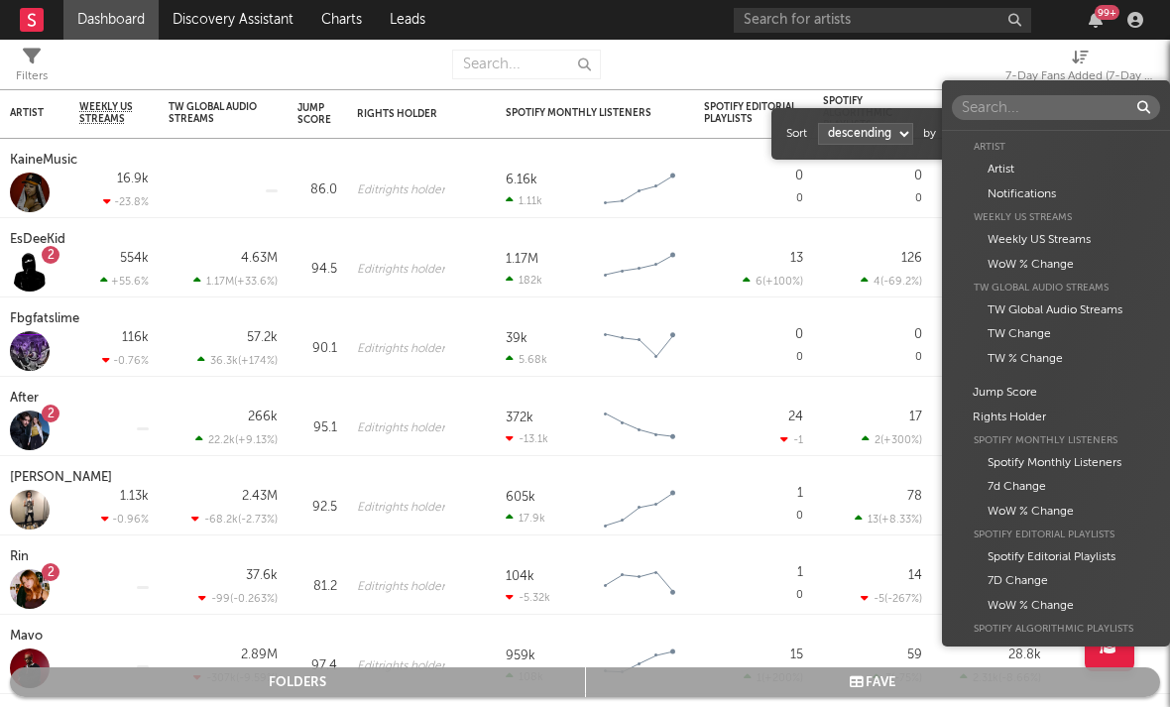
scroll to position [0, 0]
click at [990, 246] on div "Weekly US Streams" at bounding box center [1056, 240] width 208 height 24
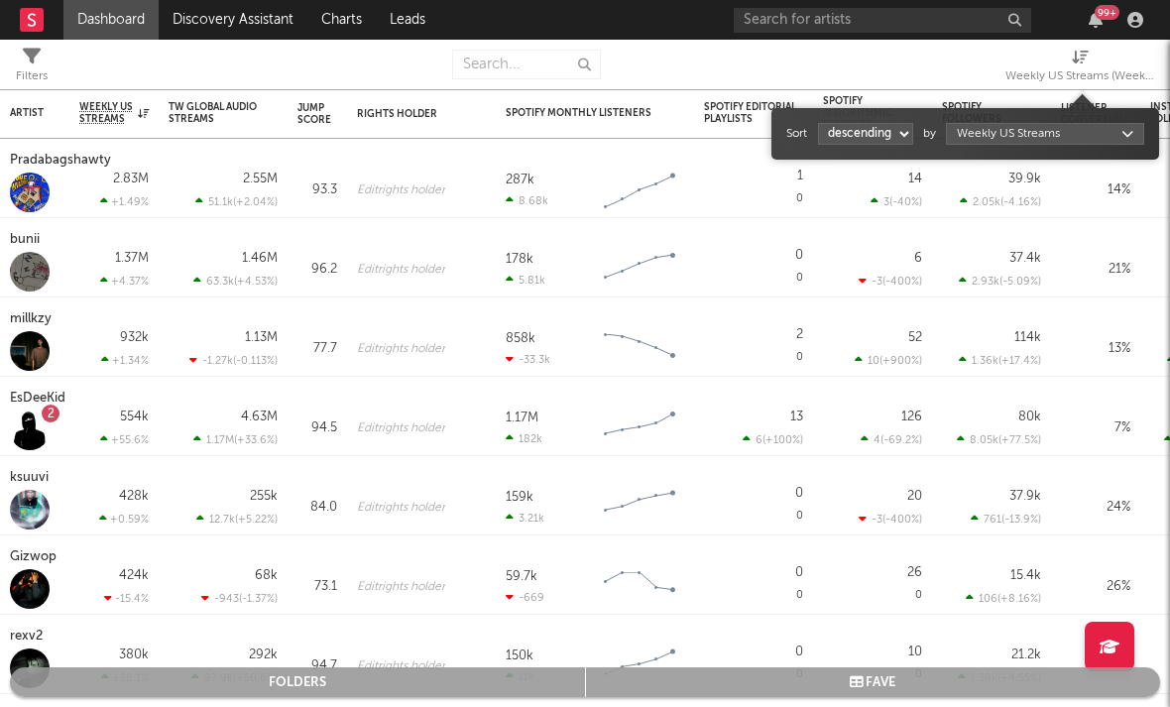
select select "1"
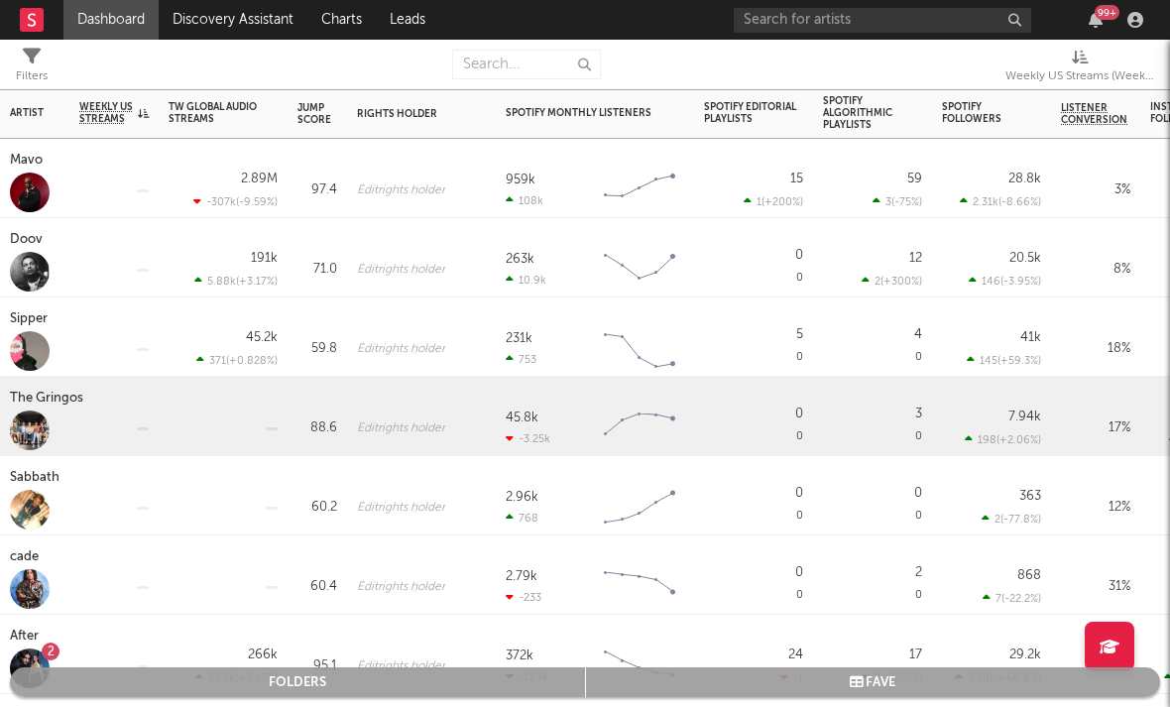
drag, startPoint x: 310, startPoint y: 379, endPoint x: 321, endPoint y: 325, distance: 54.6
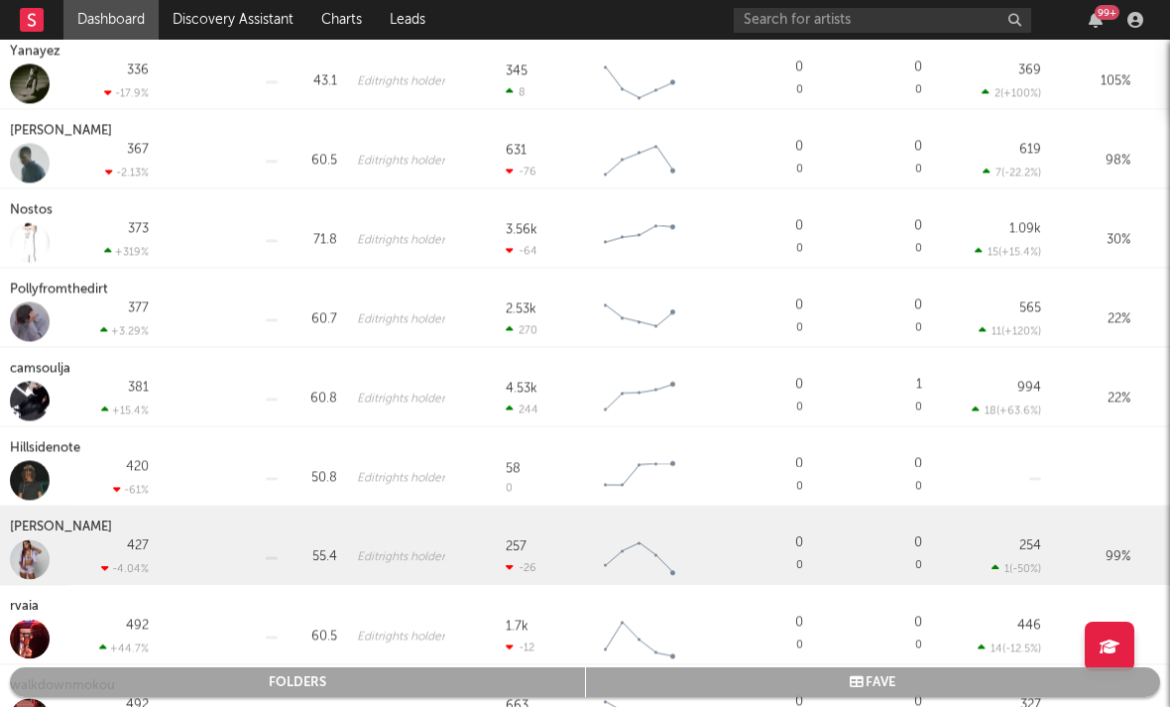
click at [49, 518] on div "Bigg Britt" at bounding box center [63, 527] width 107 height 24
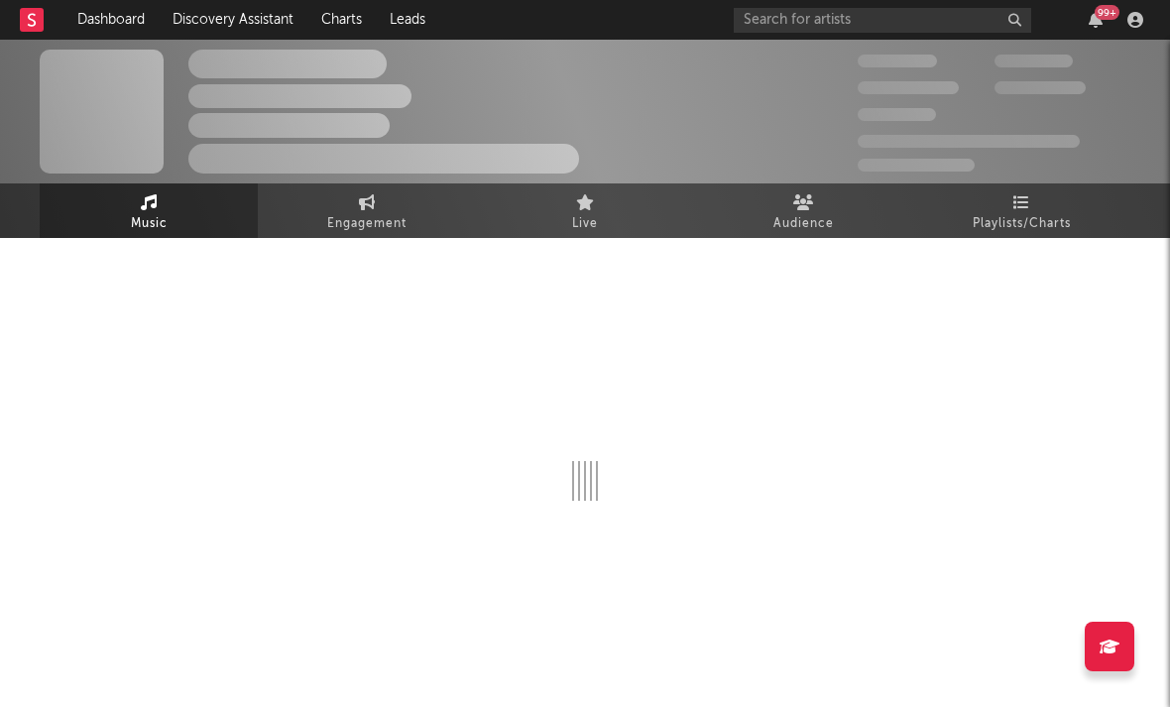
select select "6m"
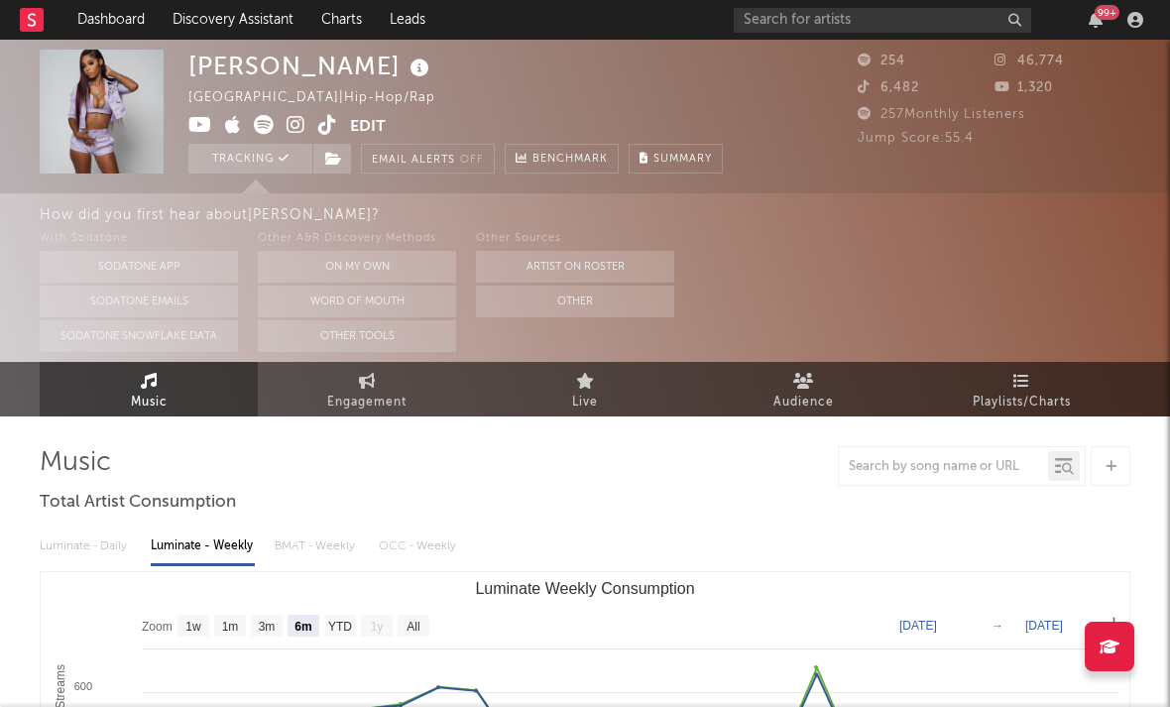
click at [296, 126] on icon at bounding box center [295, 125] width 19 height 20
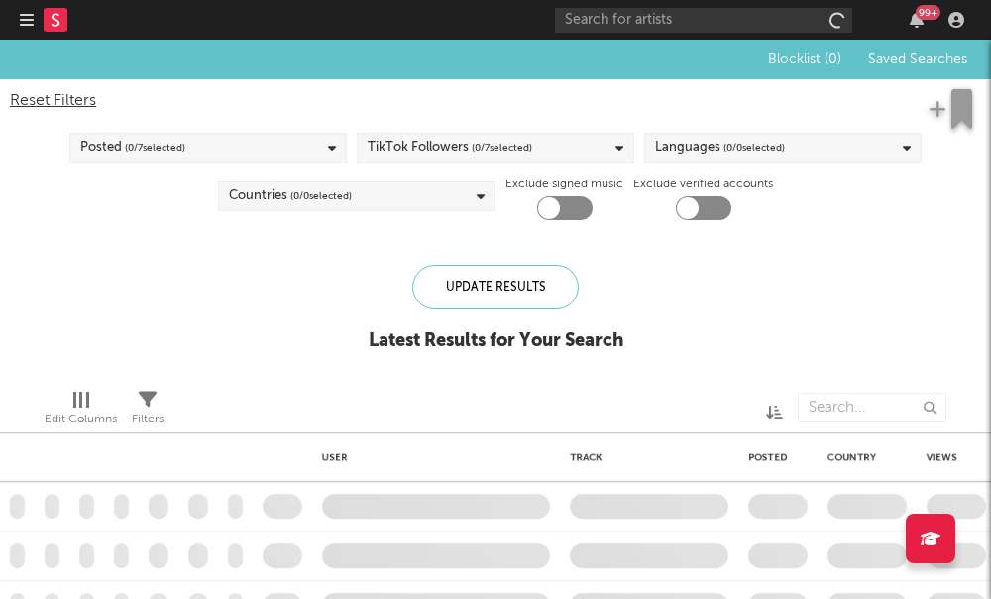
checkbox input "true"
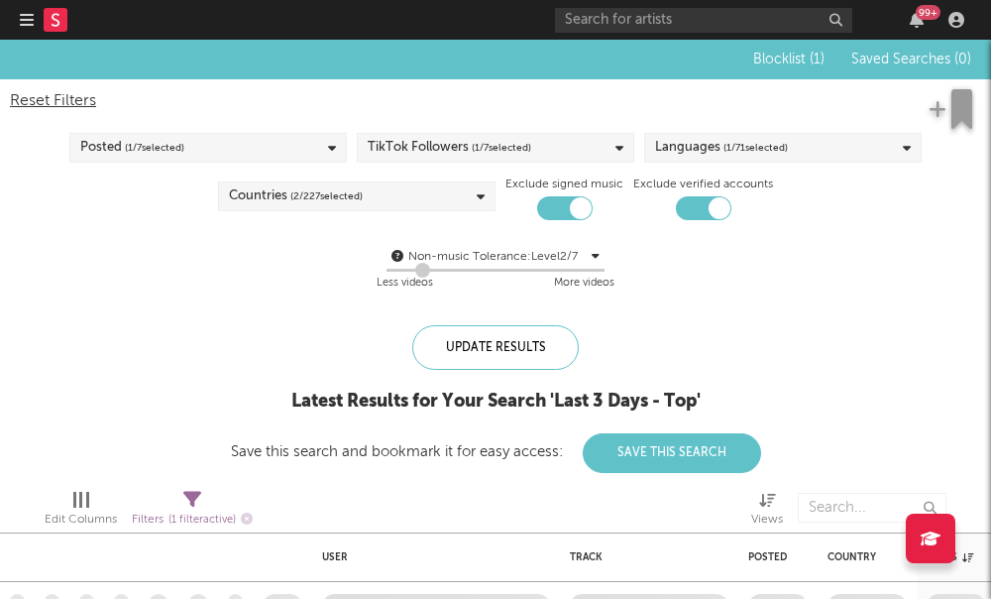
checkbox input "false"
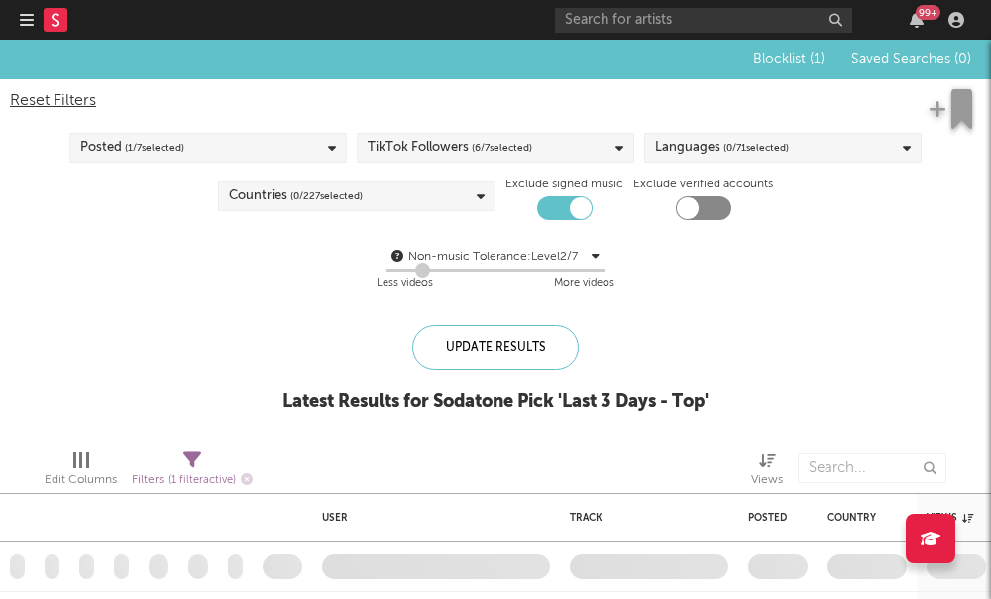
click at [24, 23] on icon "button" at bounding box center [27, 20] width 14 height 16
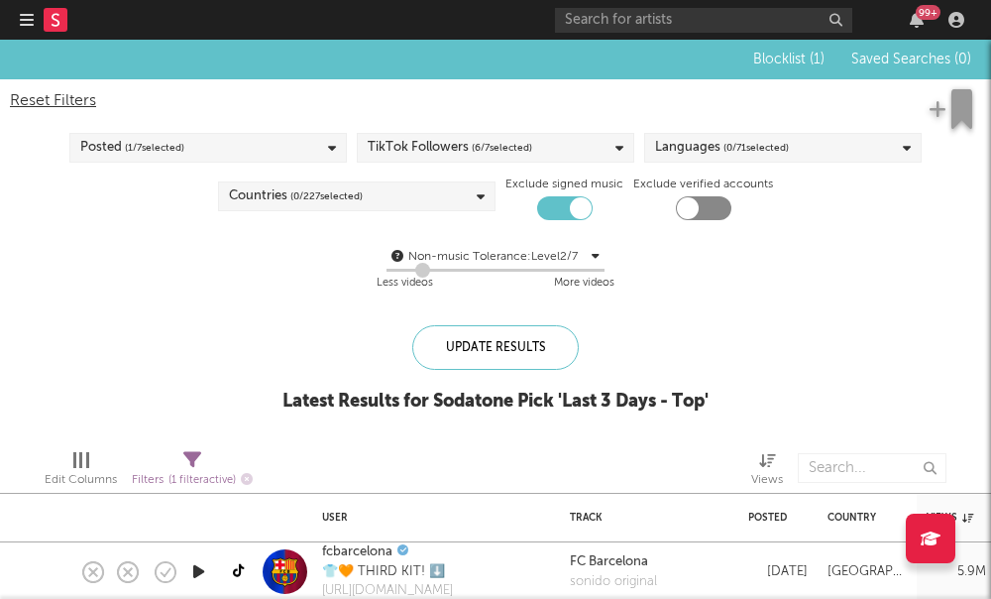
click at [16, 23] on nav "Dashboard Discovery Assistant Charts Leads 99 +" at bounding box center [495, 20] width 991 height 40
click at [27, 23] on icon "button" at bounding box center [27, 20] width 14 height 16
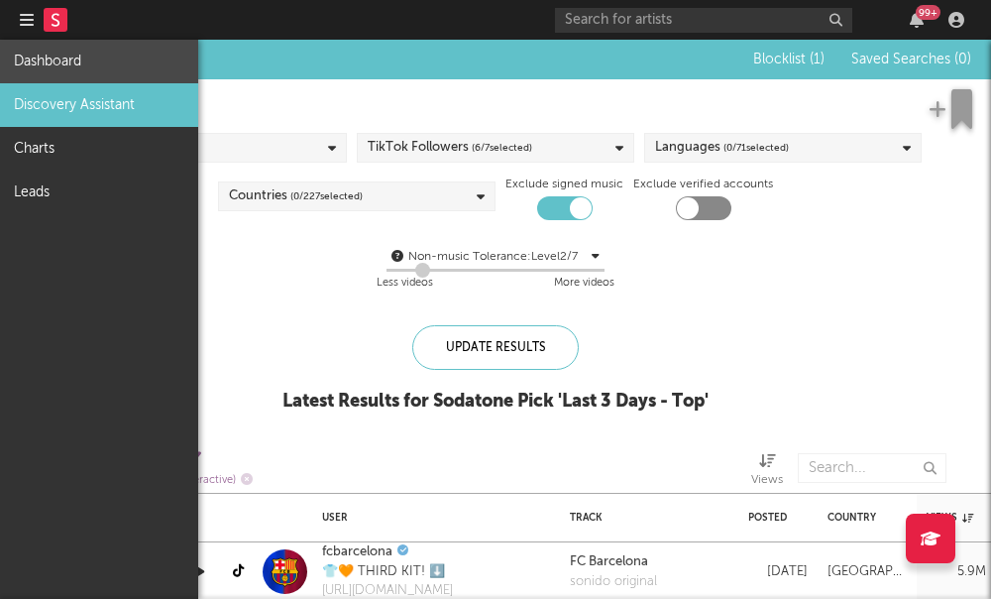
click at [82, 69] on link "Dashboard" at bounding box center [99, 62] width 198 height 44
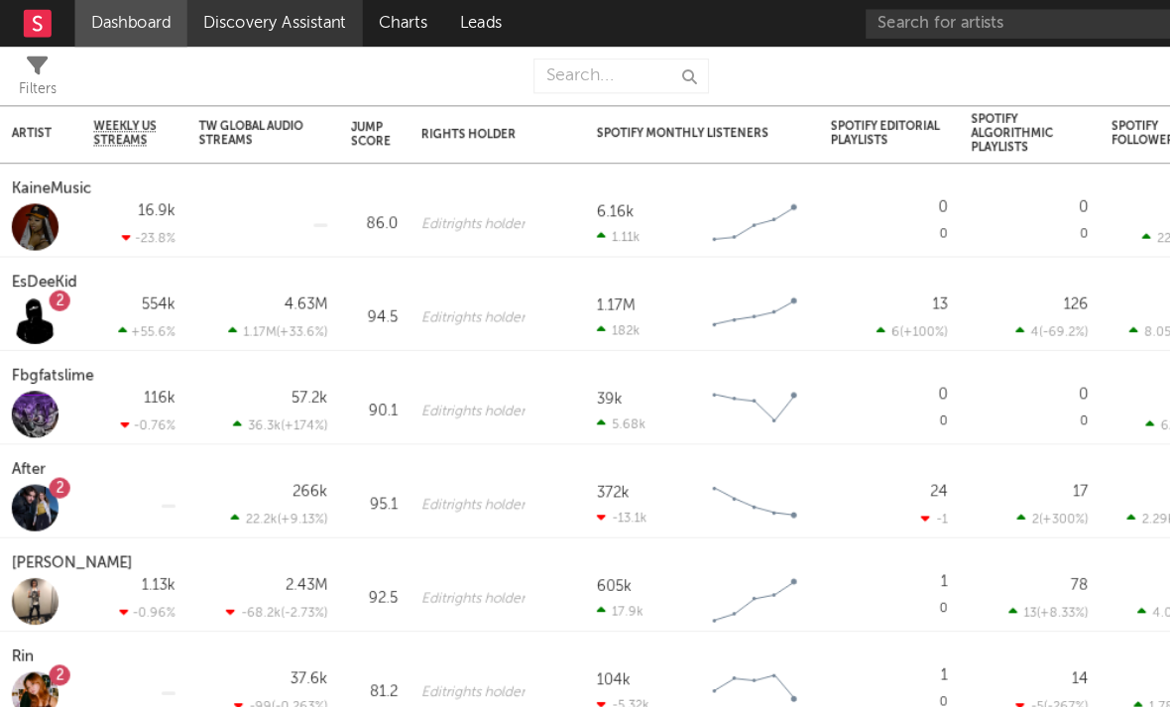
click at [188, 24] on link "Discovery Assistant" at bounding box center [233, 20] width 149 height 40
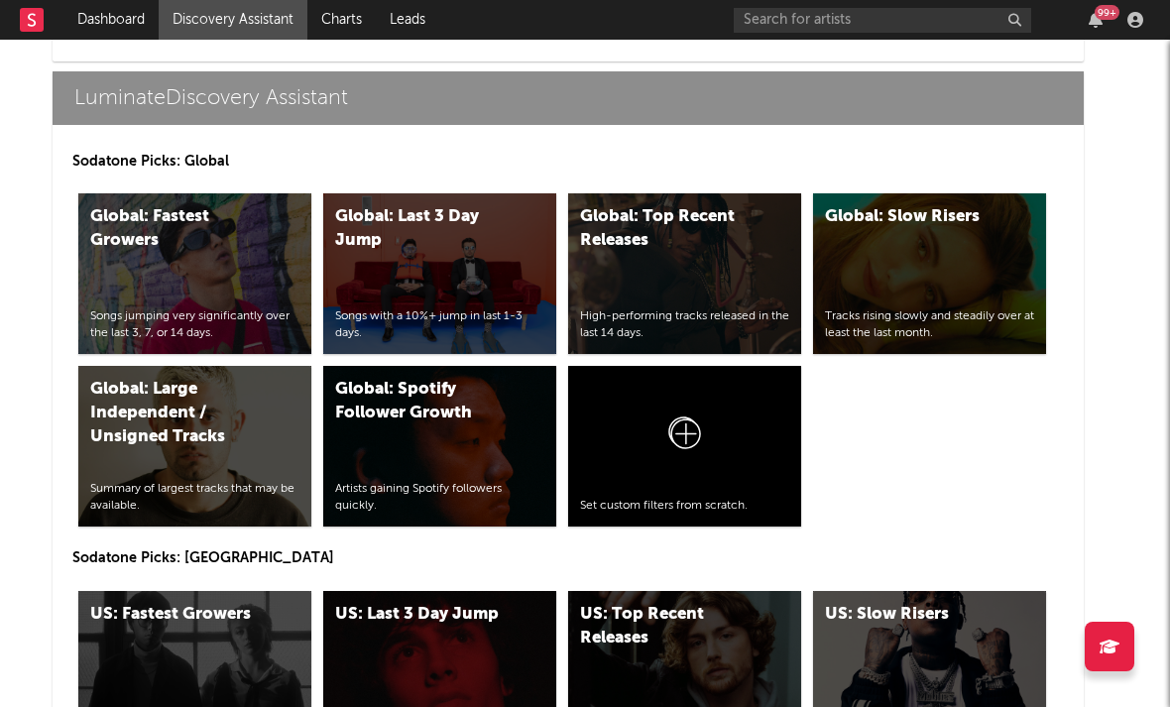
scroll to position [8677, 46]
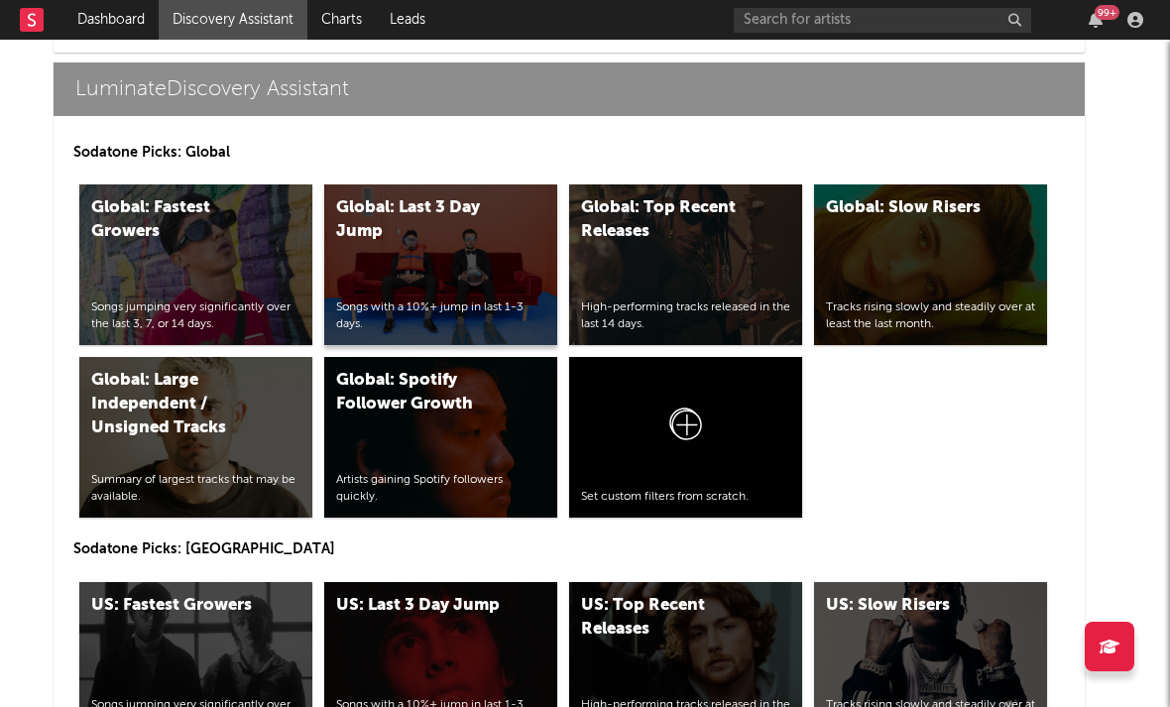
click at [465, 294] on div "Global: Last 3 Day Jump Songs with a 10%+ jump in last 1-3 days." at bounding box center [440, 264] width 233 height 161
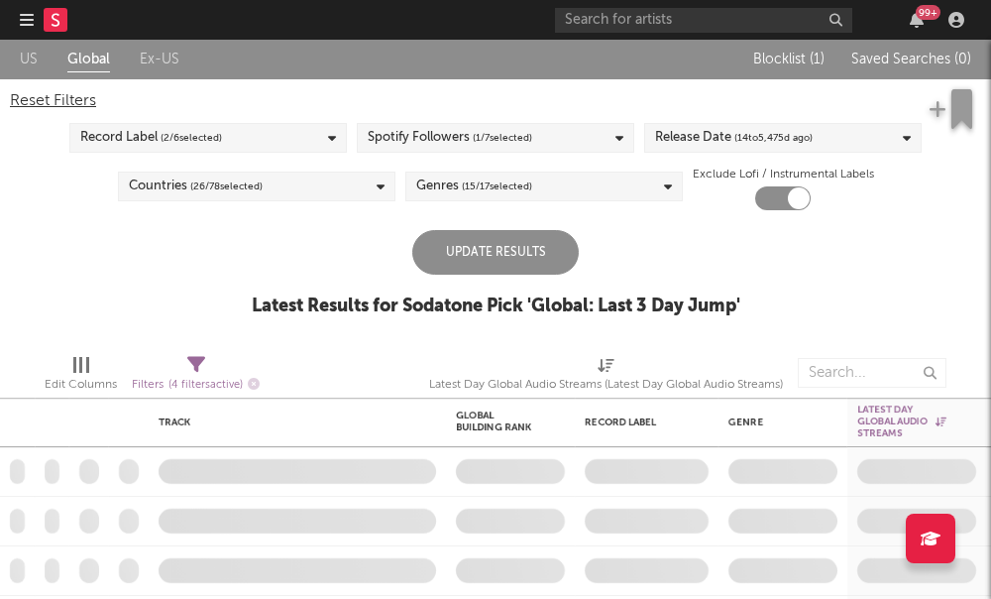
checkbox input "true"
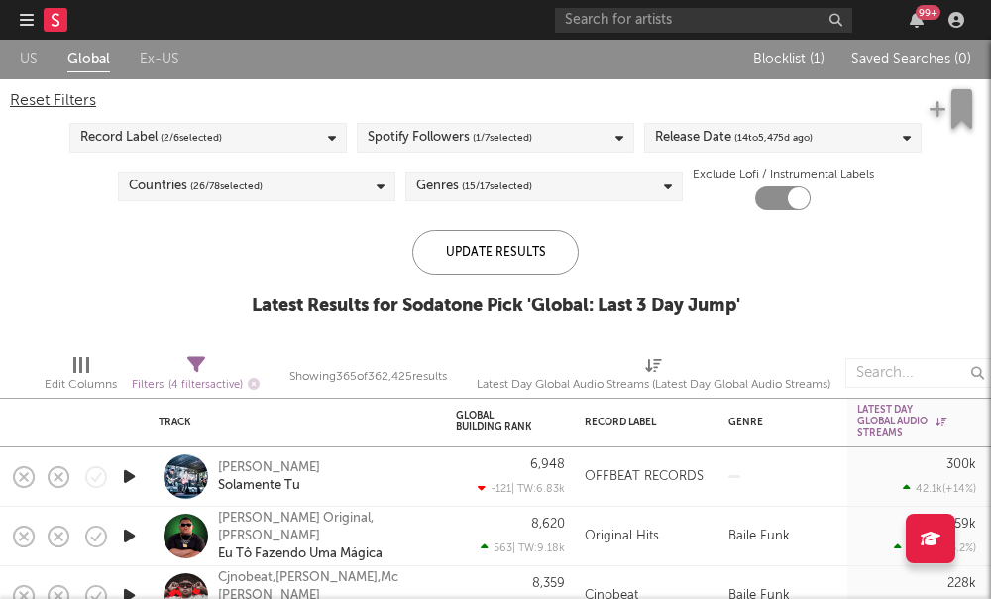
click at [548, 191] on div "Genres ( 15 / 17 selected)" at bounding box center [544, 186] width 278 height 30
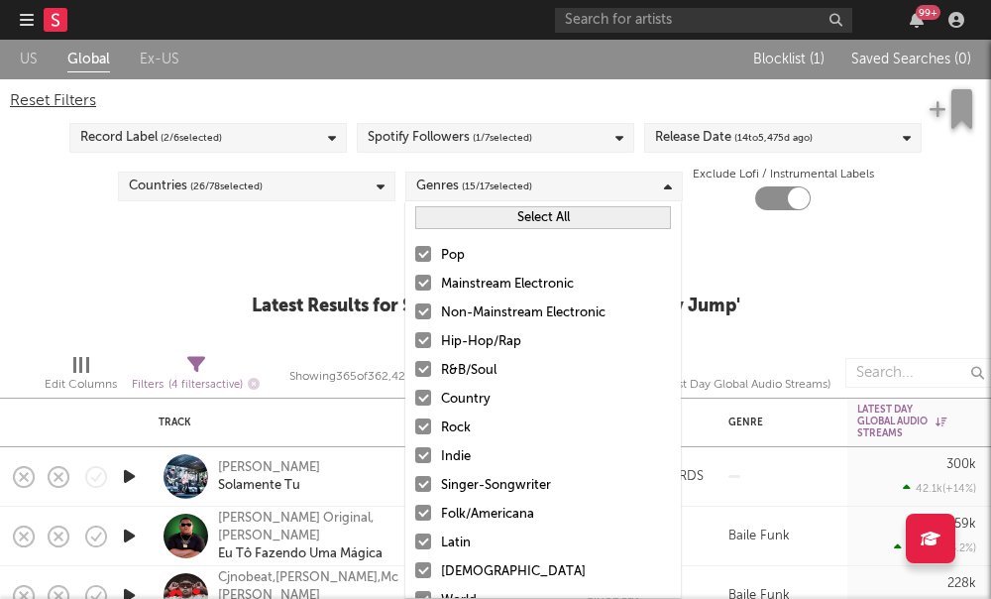
click at [544, 144] on div "Spotify Followers ( 1 / 7 selected)" at bounding box center [496, 138] width 278 height 30
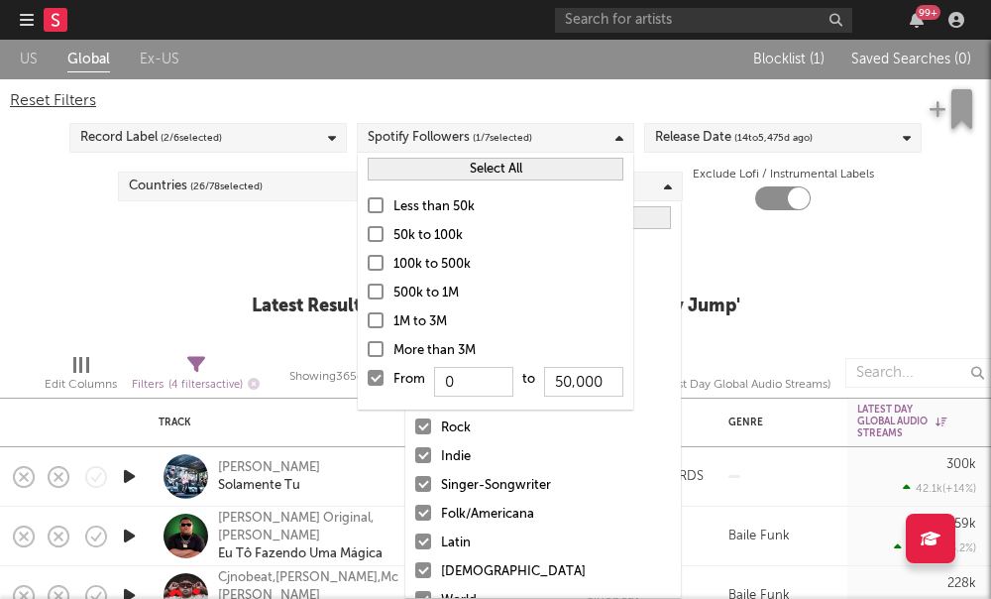
click at [382, 213] on label "Less than 50k" at bounding box center [496, 207] width 256 height 24
click at [368, 213] on input "Less than 50k" at bounding box center [368, 207] width 0 height 24
click at [375, 385] on div at bounding box center [376, 378] width 16 height 16
click at [368, 385] on input "From 0 to 50,000" at bounding box center [368, 384] width 0 height 32
click at [748, 142] on span "( 14 to 5,475 d ago)" at bounding box center [773, 138] width 78 height 24
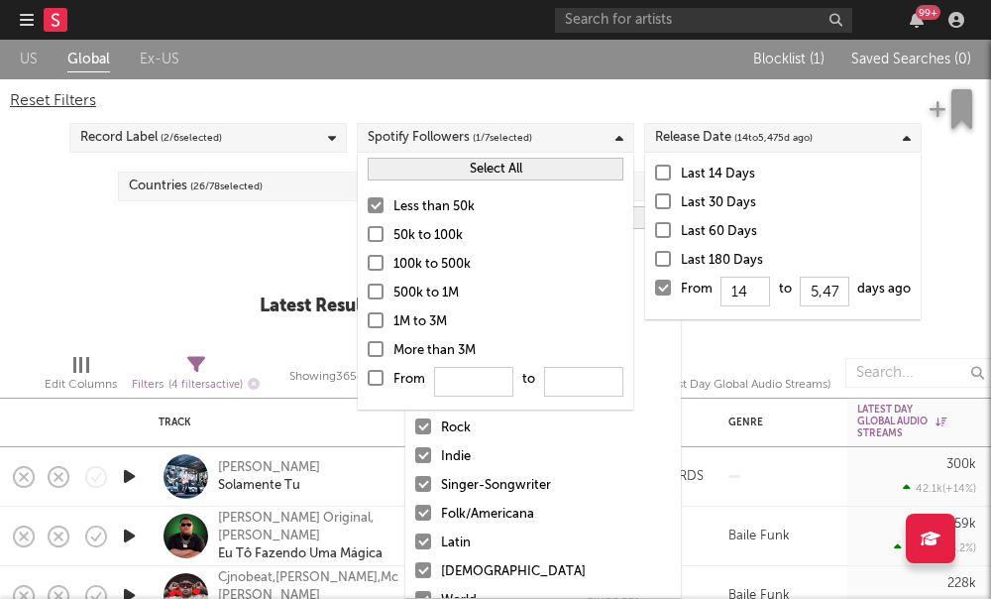
click at [658, 167] on div at bounding box center [663, 173] width 16 height 16
click at [655, 167] on input "Last 14 Days" at bounding box center [655, 175] width 0 height 24
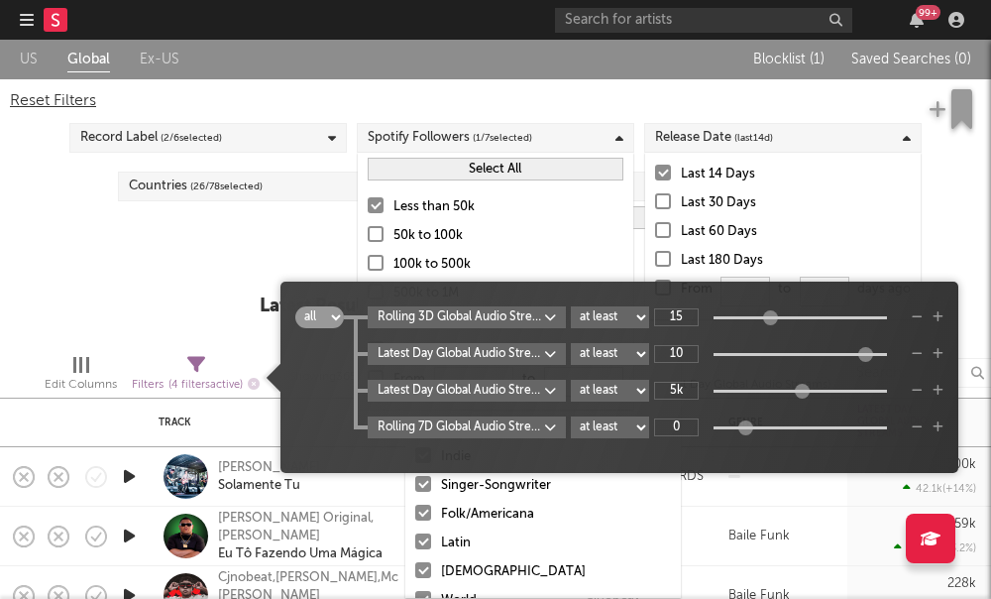
click at [154, 357] on span "Filters ( 4 filters active)" at bounding box center [196, 377] width 128 height 41
click at [271, 234] on div "Update Results Latest Results for Your Search ' Global: Last 3 Day Jump '" at bounding box center [496, 284] width 472 height 108
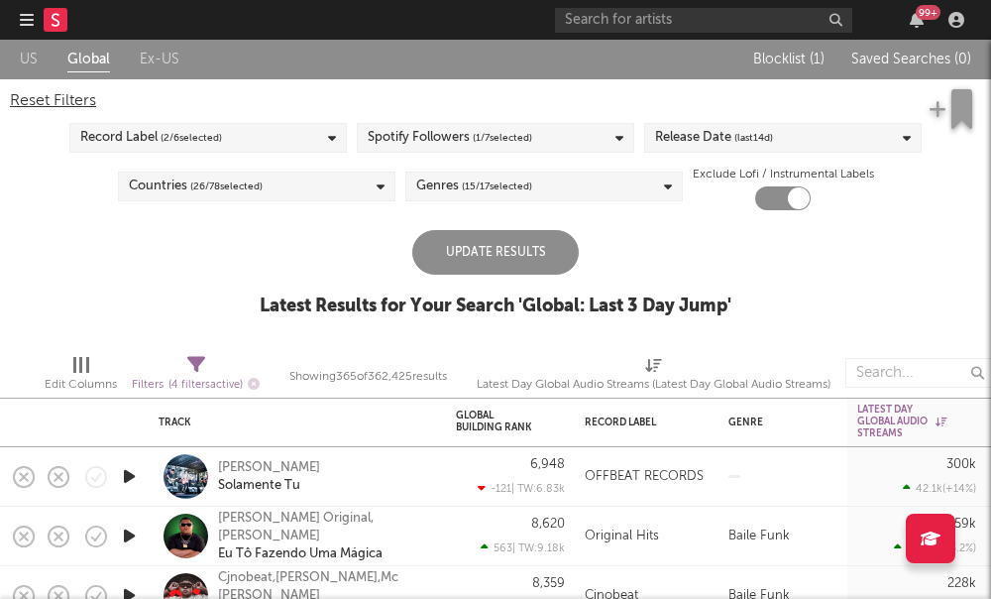
click at [209, 354] on div "Filters ( 4 filters active)" at bounding box center [196, 376] width 128 height 57
click at [203, 364] on icon at bounding box center [196, 365] width 18 height 18
click at [366, 235] on div "Update Results Latest Results for Your Search ' Global: Last 3 Day Jump '" at bounding box center [496, 284] width 472 height 108
click at [509, 237] on div "Update Results" at bounding box center [495, 252] width 167 height 45
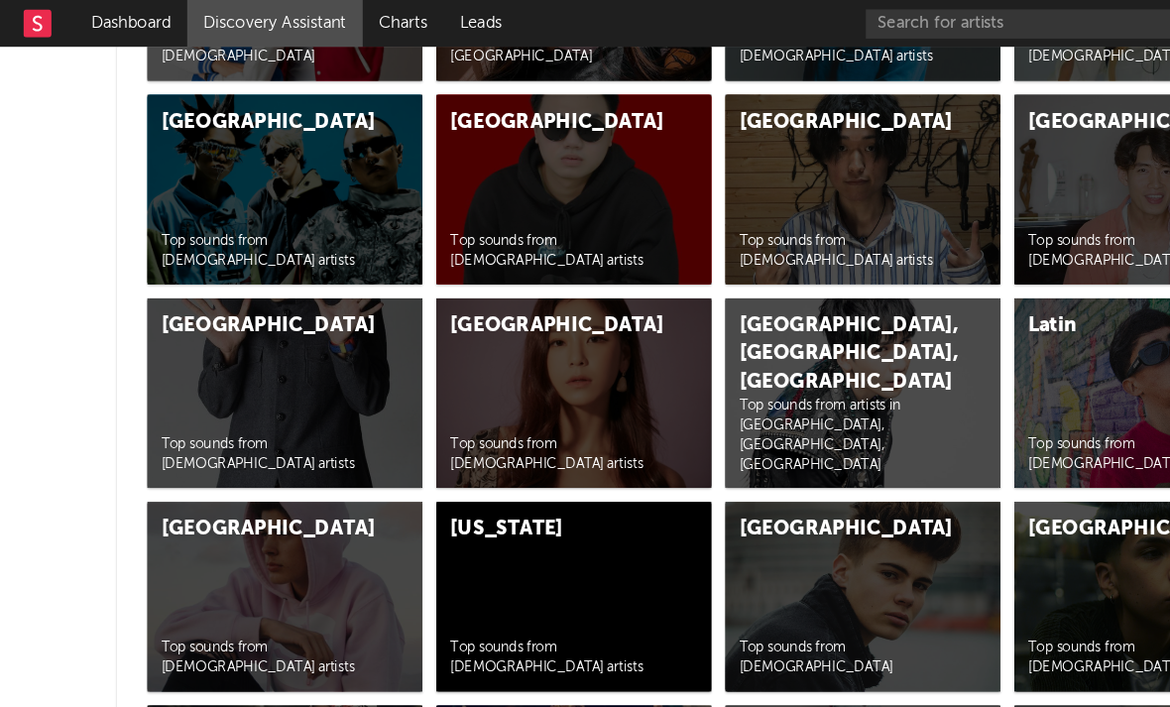
scroll to position [7267, 0]
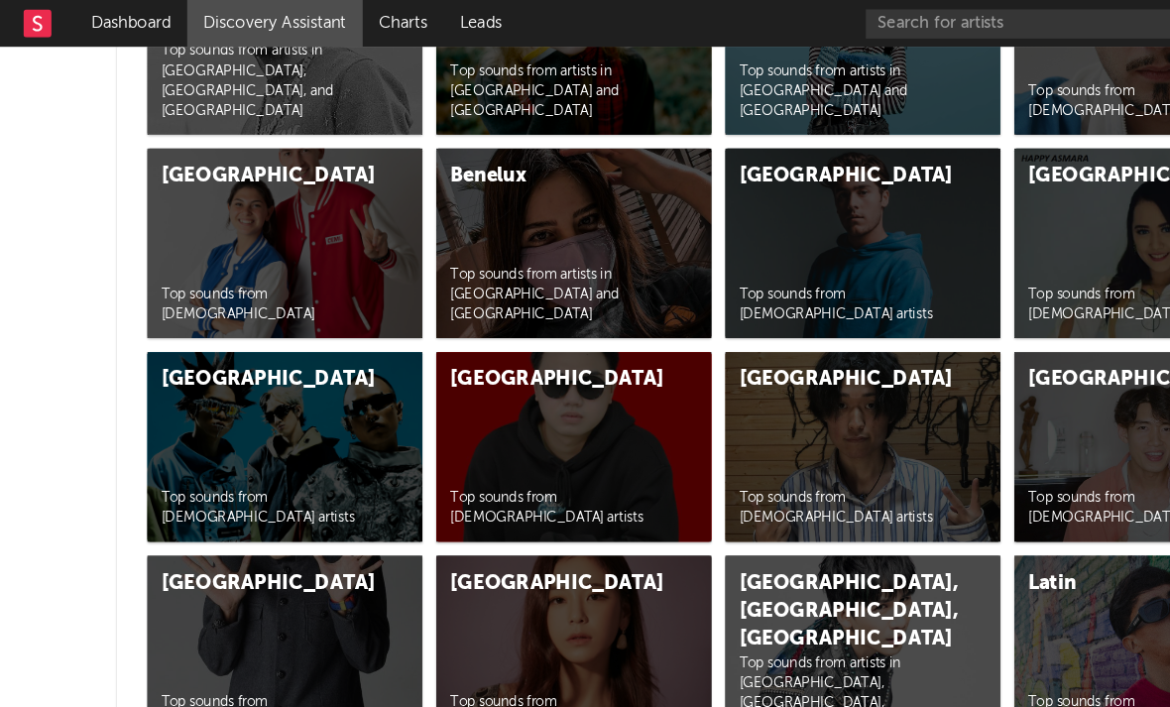
click at [512, 292] on div "Most Posted Sounds Chart - Daily All classified sounds released by independent/…" at bounding box center [614, 465] width 991 height 1725
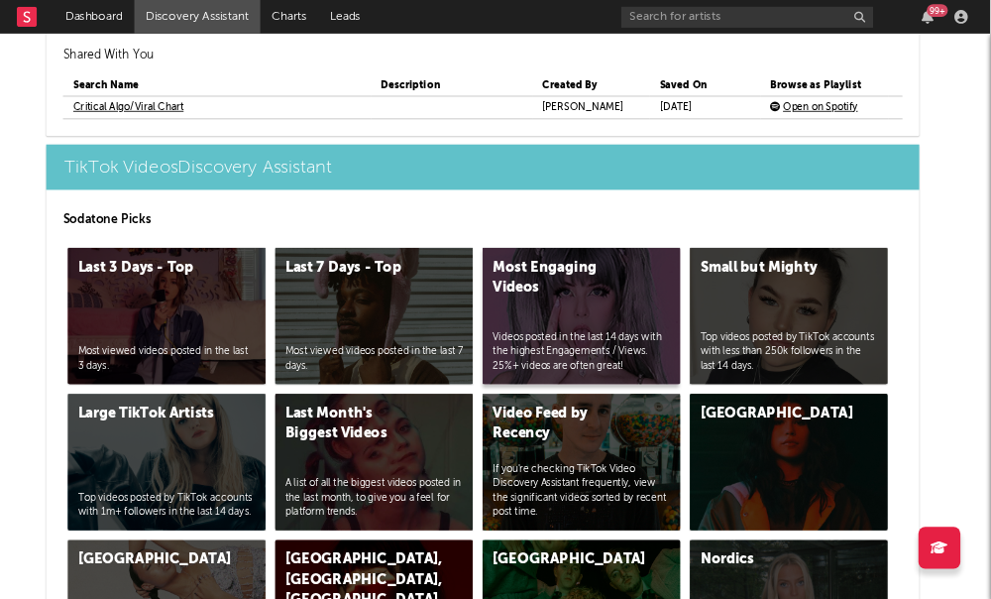
scroll to position [4648, 51]
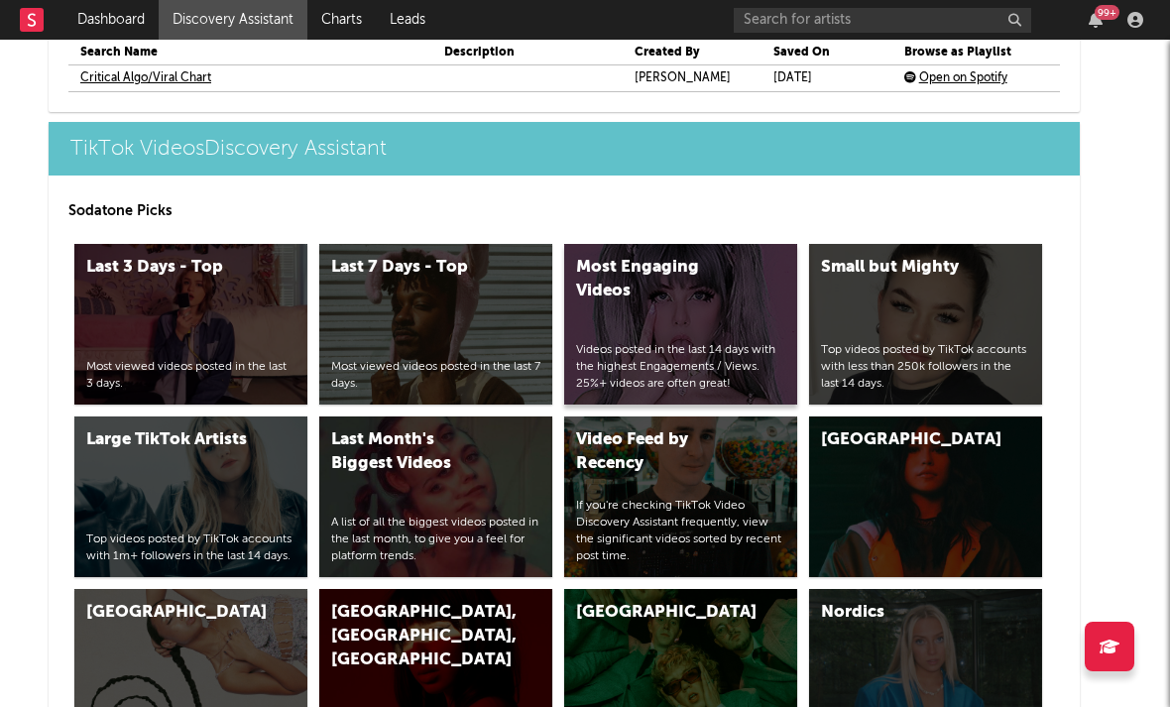
click at [709, 342] on div "Most Engaging Videos Videos posted in the last 14 days with the highest Engagem…" at bounding box center [680, 324] width 233 height 161
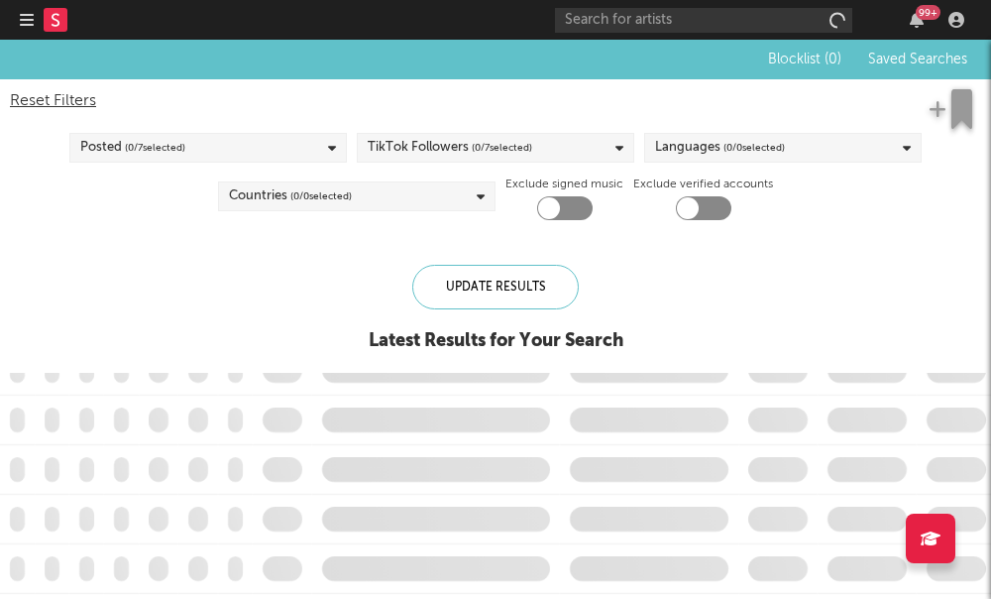
checkbox input "true"
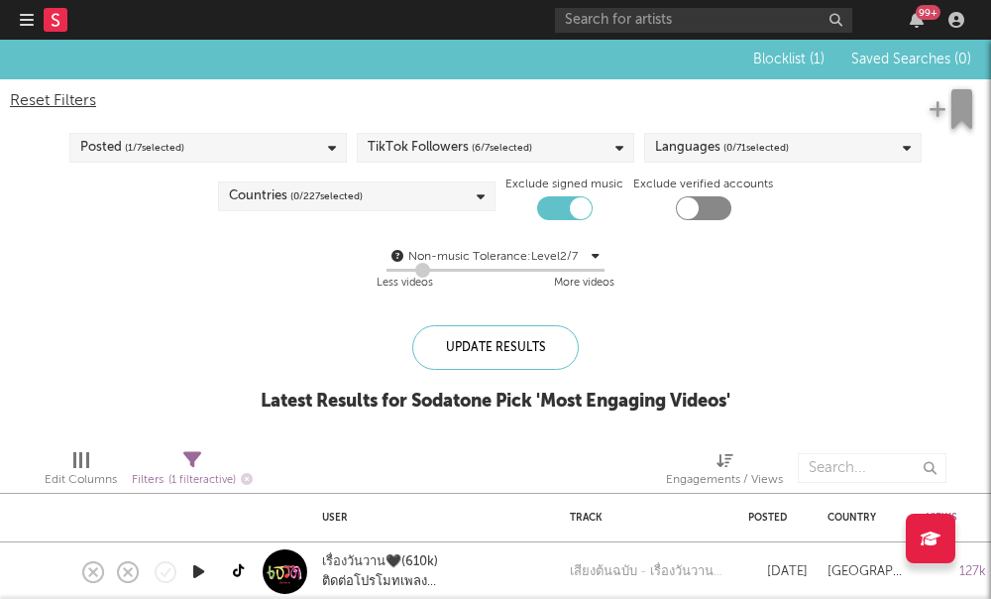
click at [510, 151] on span "( 6 / 7 selected)" at bounding box center [502, 148] width 60 height 24
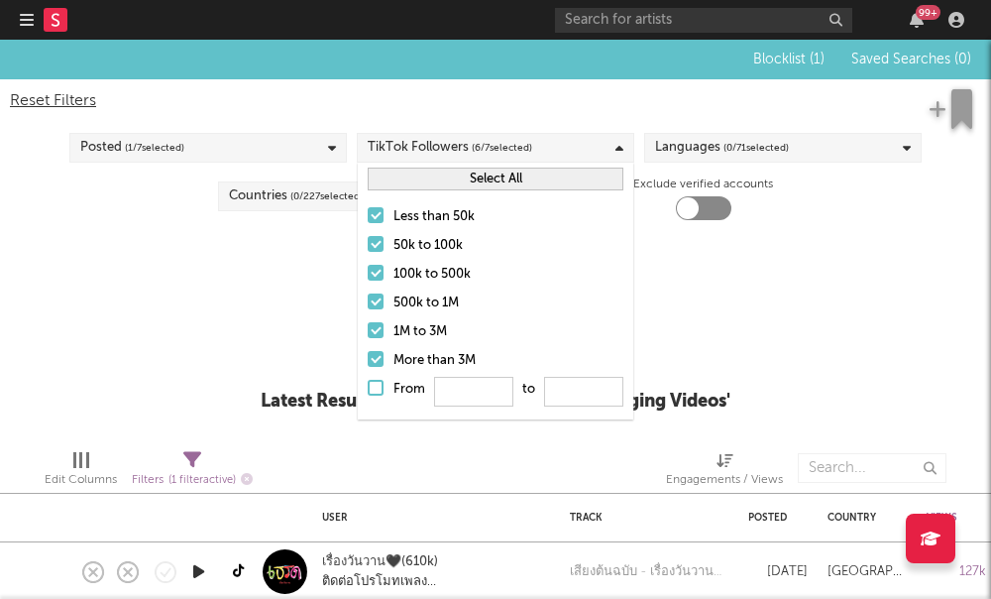
click at [372, 243] on div at bounding box center [376, 244] width 16 height 16
click at [368, 243] on input "50k to 100k" at bounding box center [368, 246] width 0 height 24
click at [378, 275] on div at bounding box center [376, 273] width 16 height 16
click at [368, 275] on input "100k to 500k" at bounding box center [368, 275] width 0 height 24
click at [372, 308] on div at bounding box center [376, 301] width 16 height 16
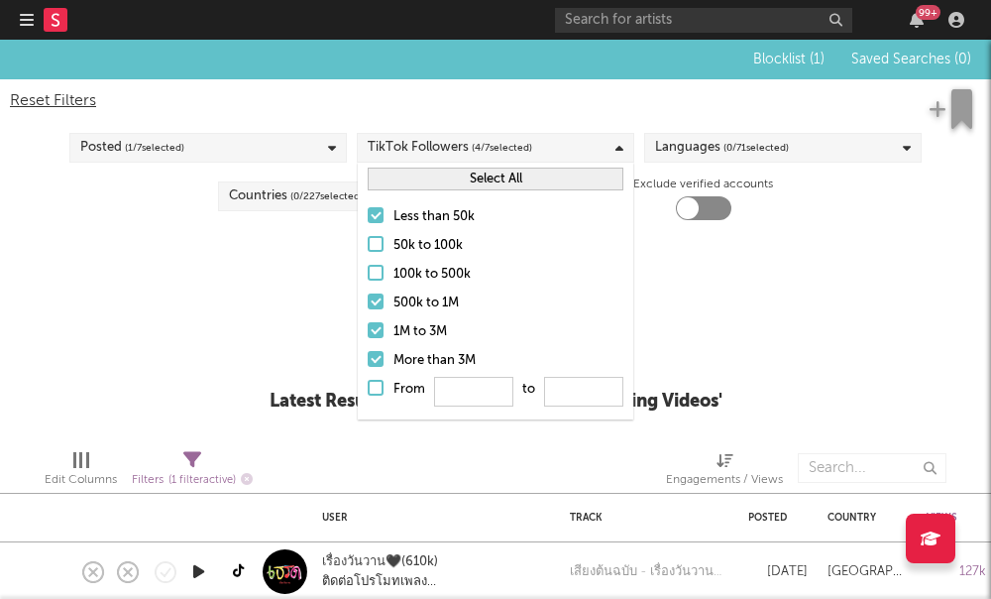
click at [368, 308] on input "500k to 1M" at bounding box center [368, 303] width 0 height 24
click at [376, 332] on div at bounding box center [376, 330] width 16 height 16
click at [368, 332] on input "1M to 3M" at bounding box center [368, 332] width 0 height 24
click at [377, 372] on label "More than 3M" at bounding box center [496, 361] width 256 height 24
click at [368, 372] on input "More than 3M" at bounding box center [368, 361] width 0 height 24
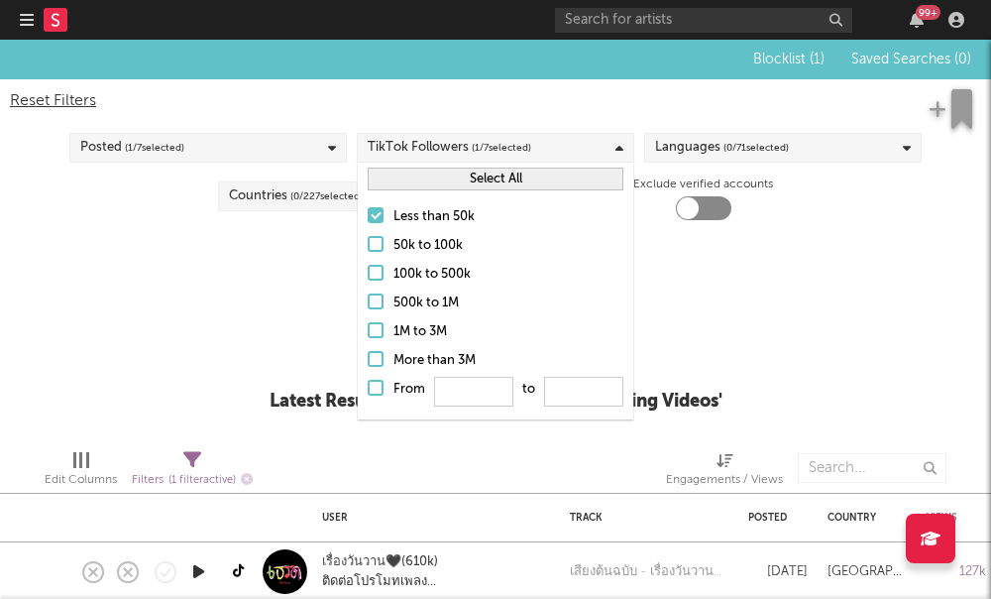
click at [255, 344] on div "Blocklist ( 1 ) Saved Searches ( 0 ) Reset Filters Posted ( 1 / 7 selected) Tik…" at bounding box center [495, 236] width 991 height 393
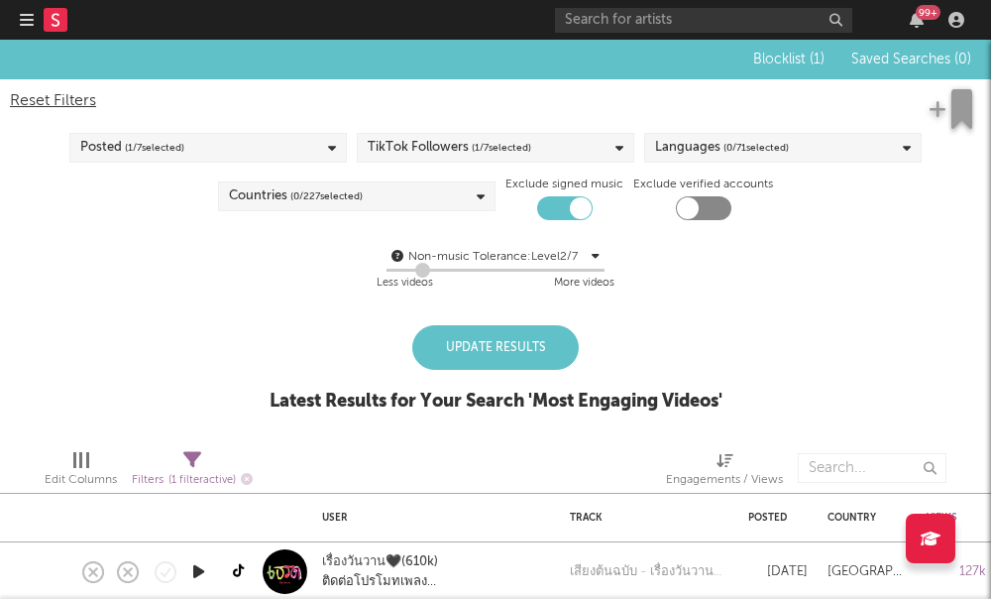
click at [508, 341] on div "Update Results" at bounding box center [495, 347] width 167 height 45
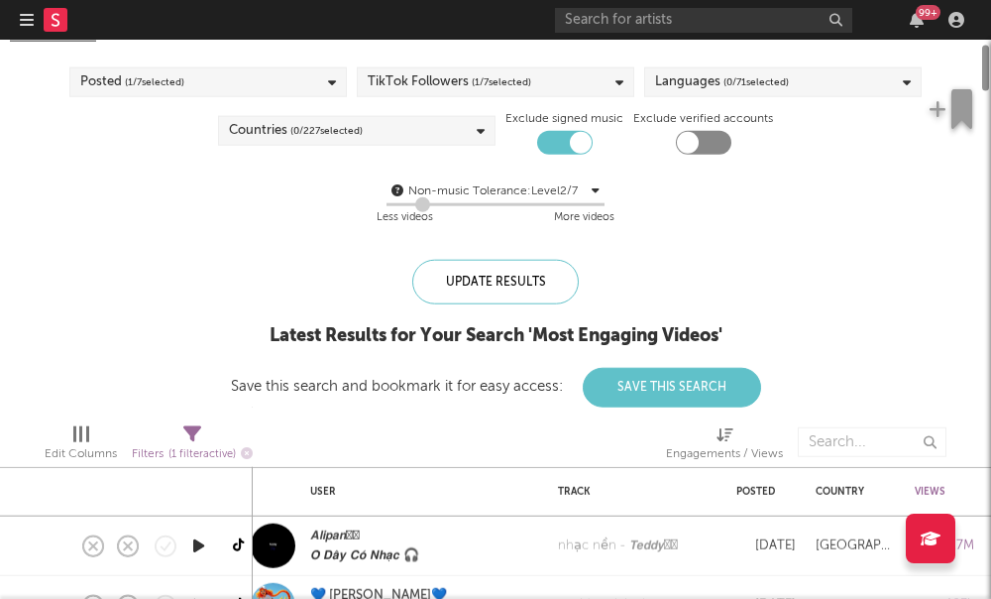
click at [256, 124] on div "Countries ( 0 / 227 selected)" at bounding box center [296, 131] width 134 height 24
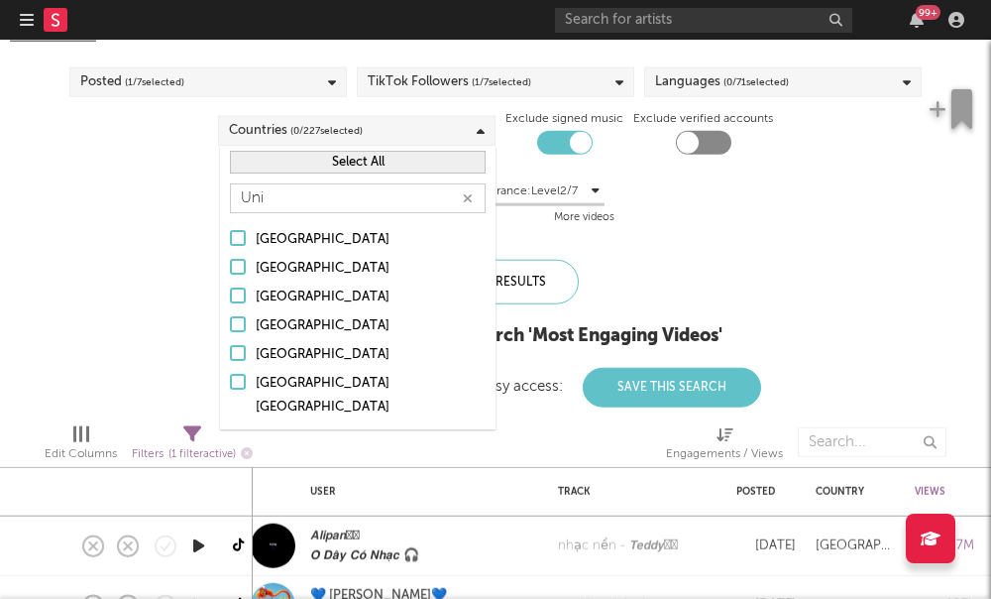
type input "Uni"
click at [245, 352] on div at bounding box center [238, 353] width 16 height 16
click at [230, 352] on input "[GEOGRAPHIC_DATA]" at bounding box center [230, 355] width 0 height 24
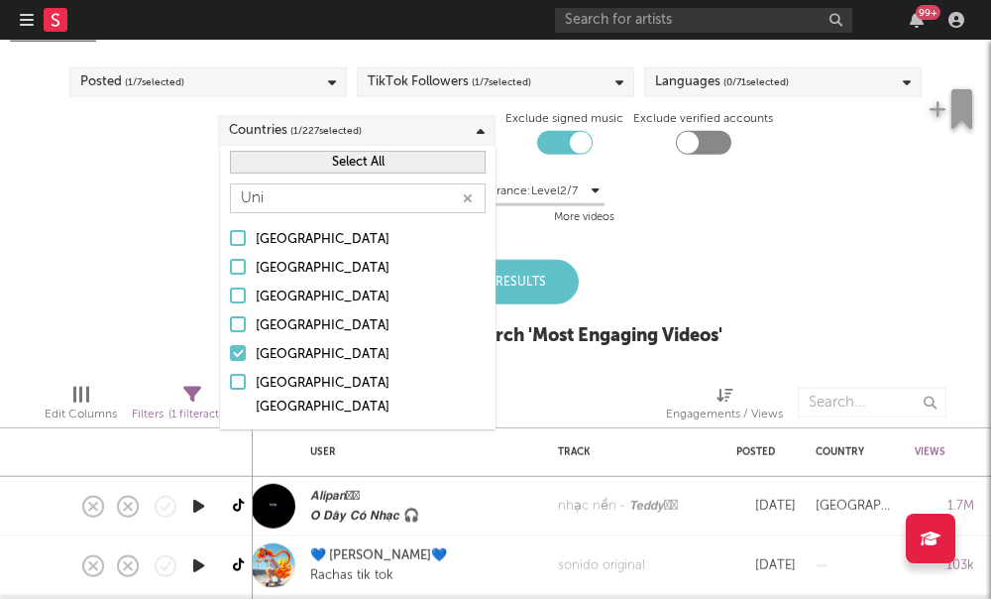
click at [236, 326] on div at bounding box center [238, 324] width 16 height 16
click at [230, 326] on input "United Kingdom" at bounding box center [230, 326] width 0 height 24
click at [147, 330] on div "Blocklist ( 1 ) Saved Searches ( 0 ) Reset Filters Posted ( 1 / 7 selected) Tik…" at bounding box center [495, 170] width 991 height 393
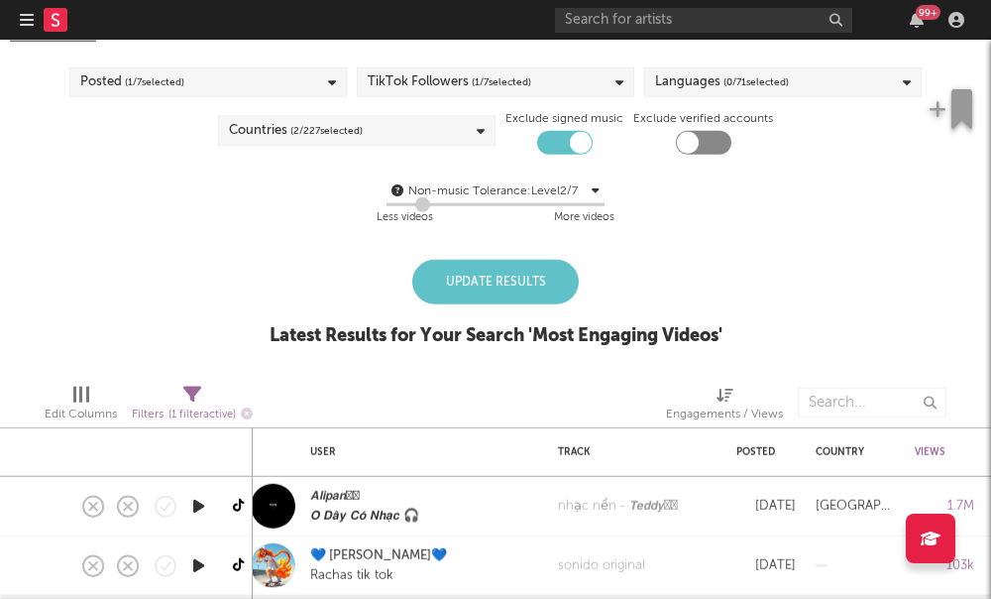
click at [769, 76] on span "( 0 / 71 selected)" at bounding box center [756, 82] width 65 height 24
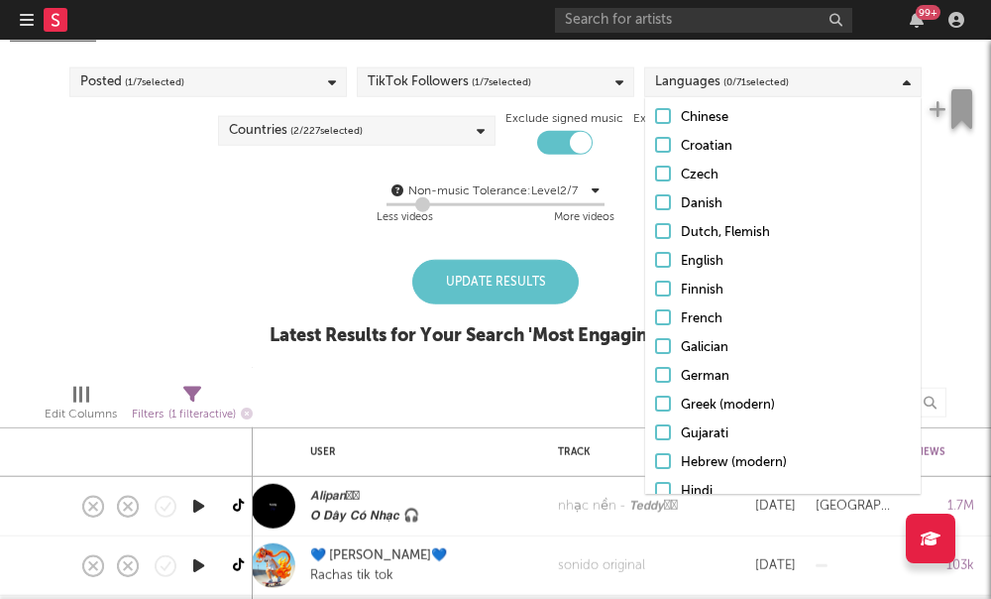
scroll to position [225, 0]
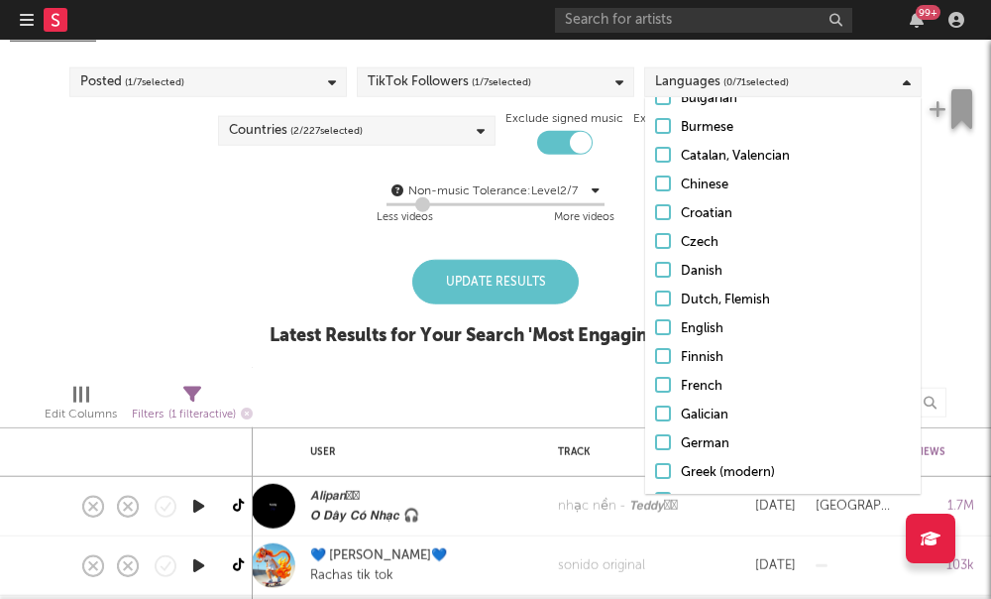
click at [655, 331] on div at bounding box center [663, 327] width 16 height 16
click at [655, 331] on input "English" at bounding box center [655, 329] width 0 height 24
click at [602, 279] on div "Update Results Latest Results for Your Search ' Most Engaging Videos '" at bounding box center [496, 314] width 453 height 108
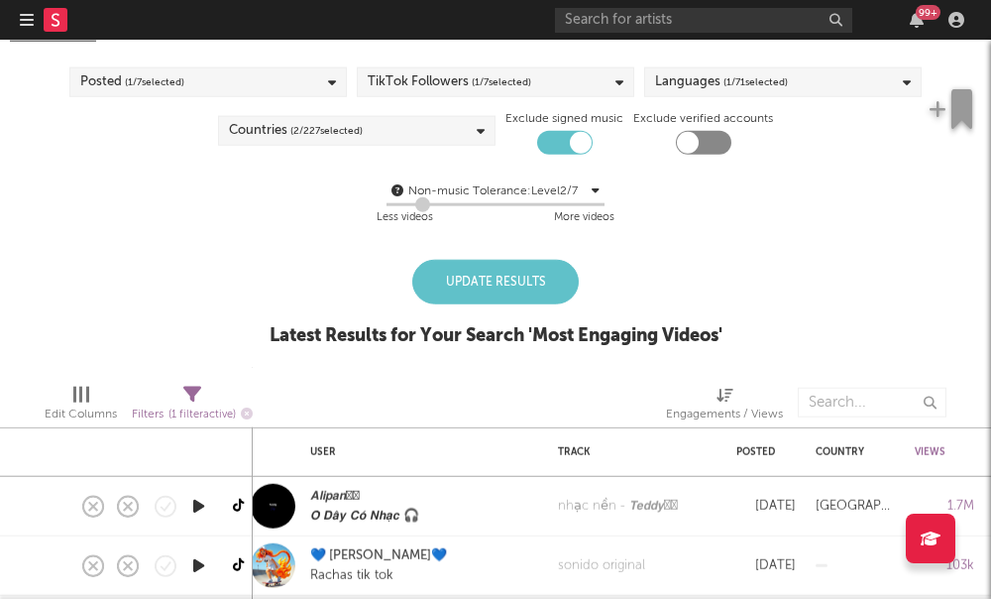
click at [472, 280] on div "Update Results" at bounding box center [495, 282] width 167 height 45
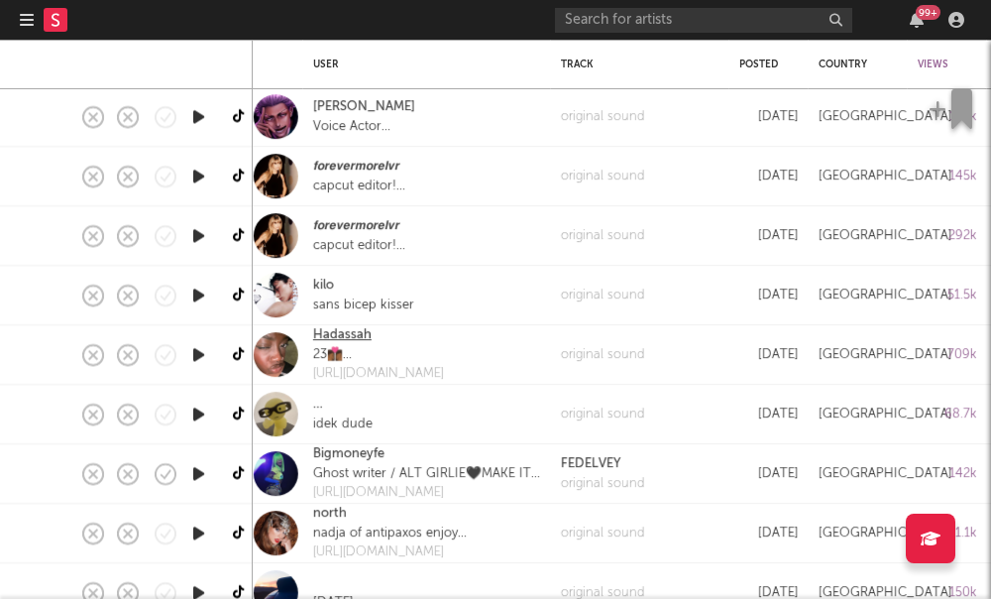
click at [334, 335] on link "Hadassah" at bounding box center [342, 335] width 58 height 20
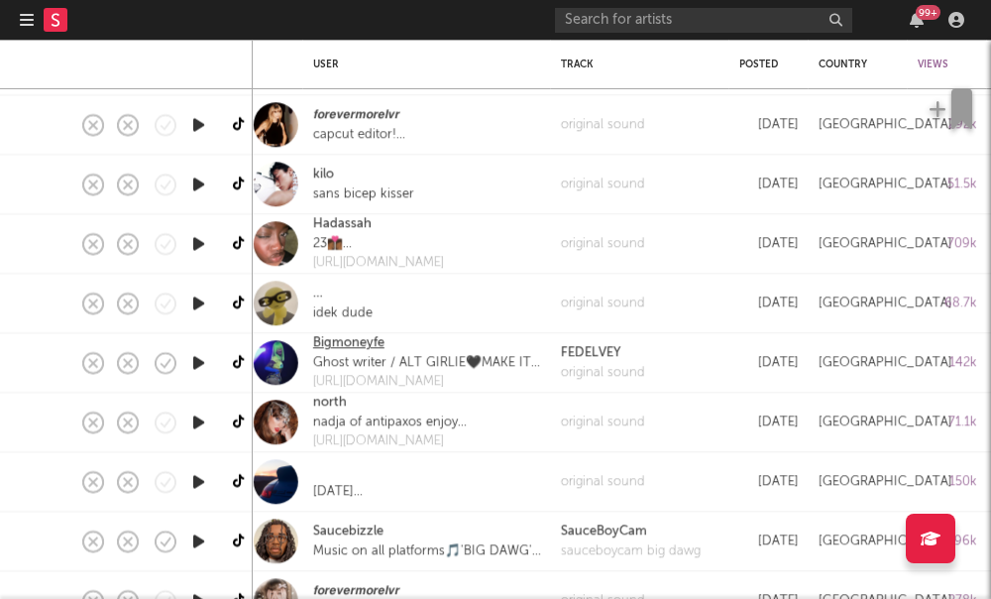
click at [339, 339] on link "Bigmoneyfe" at bounding box center [348, 344] width 71 height 20
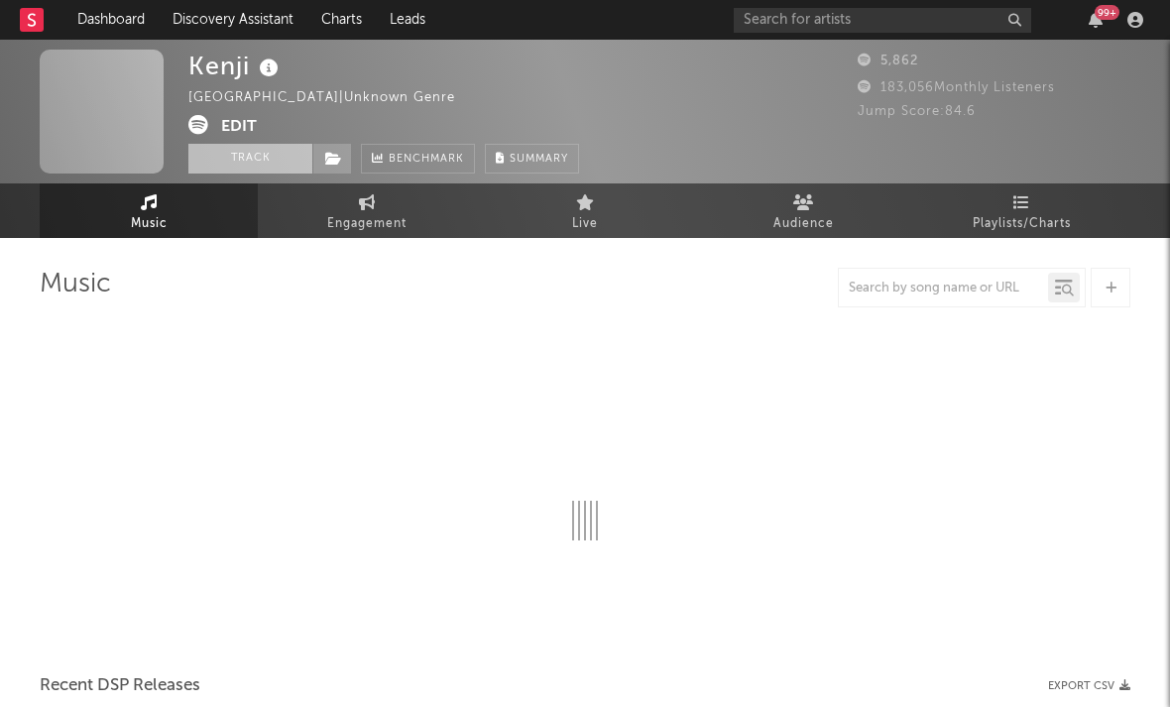
select select "6m"
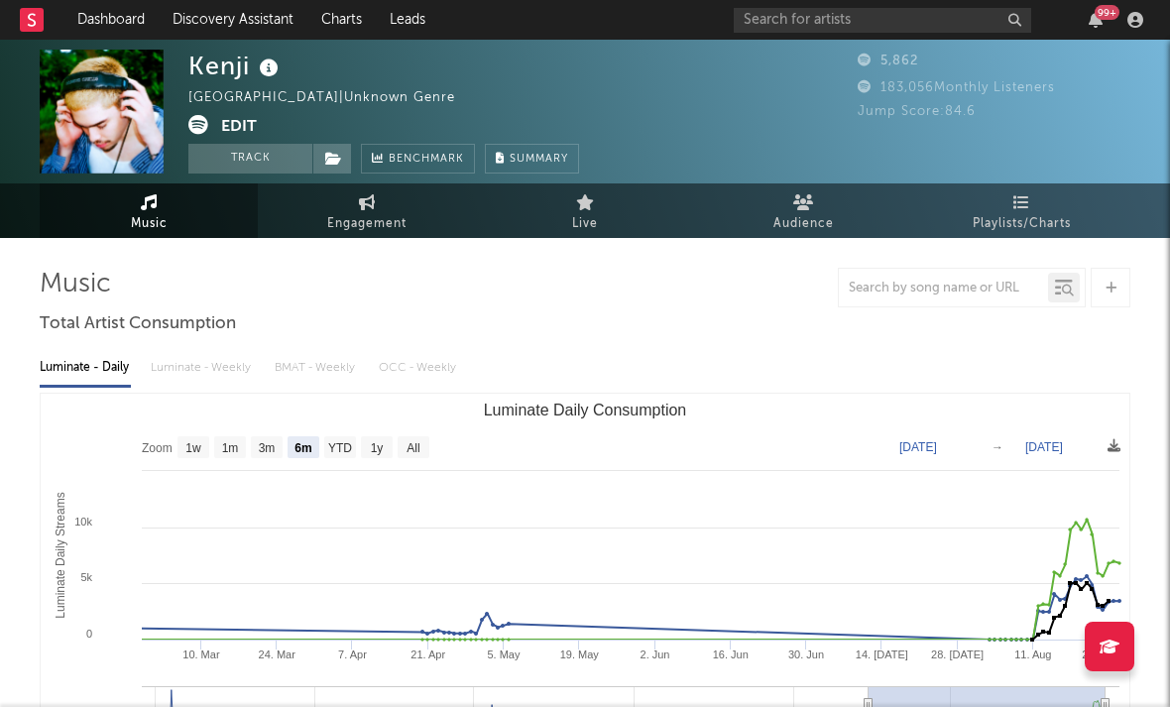
click at [203, 125] on icon at bounding box center [198, 125] width 20 height 20
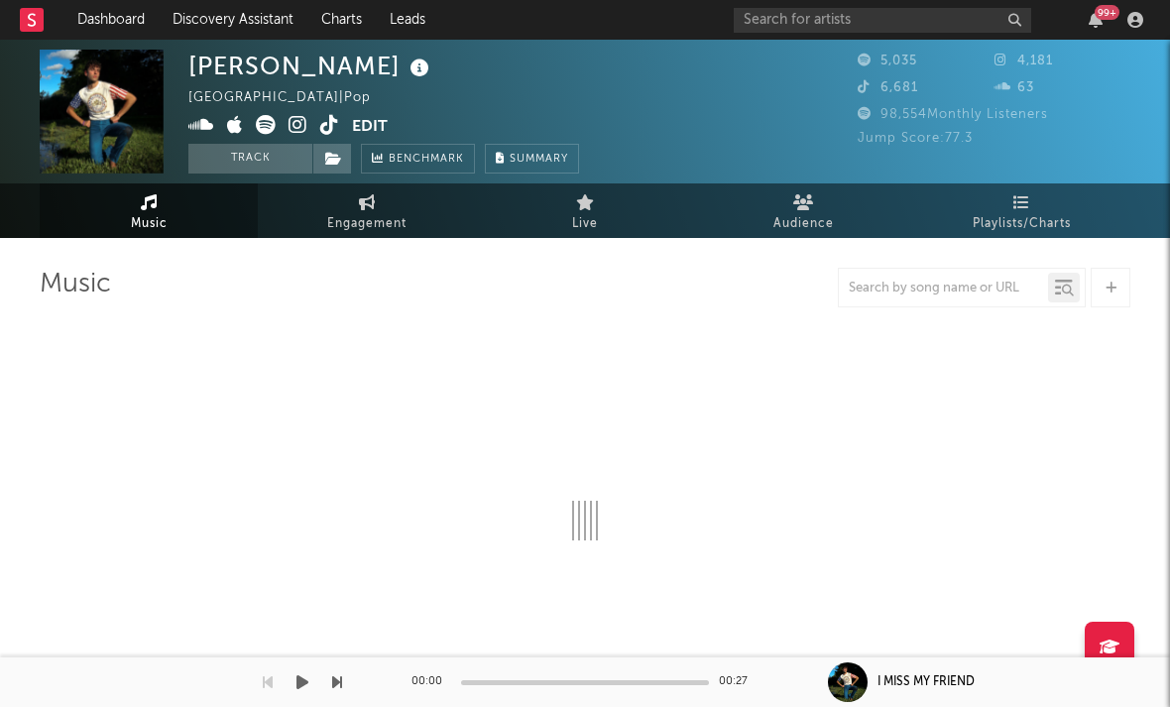
select select "6m"
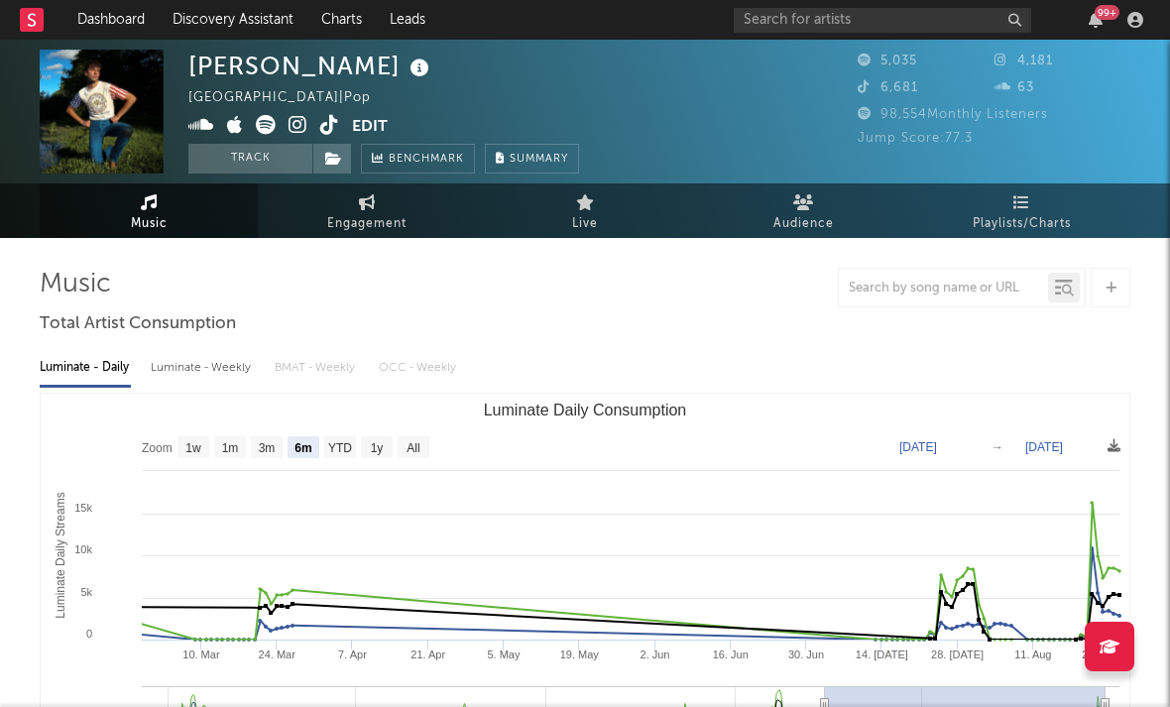
click at [304, 134] on icon at bounding box center [297, 125] width 19 height 20
click at [289, 125] on icon at bounding box center [297, 125] width 19 height 20
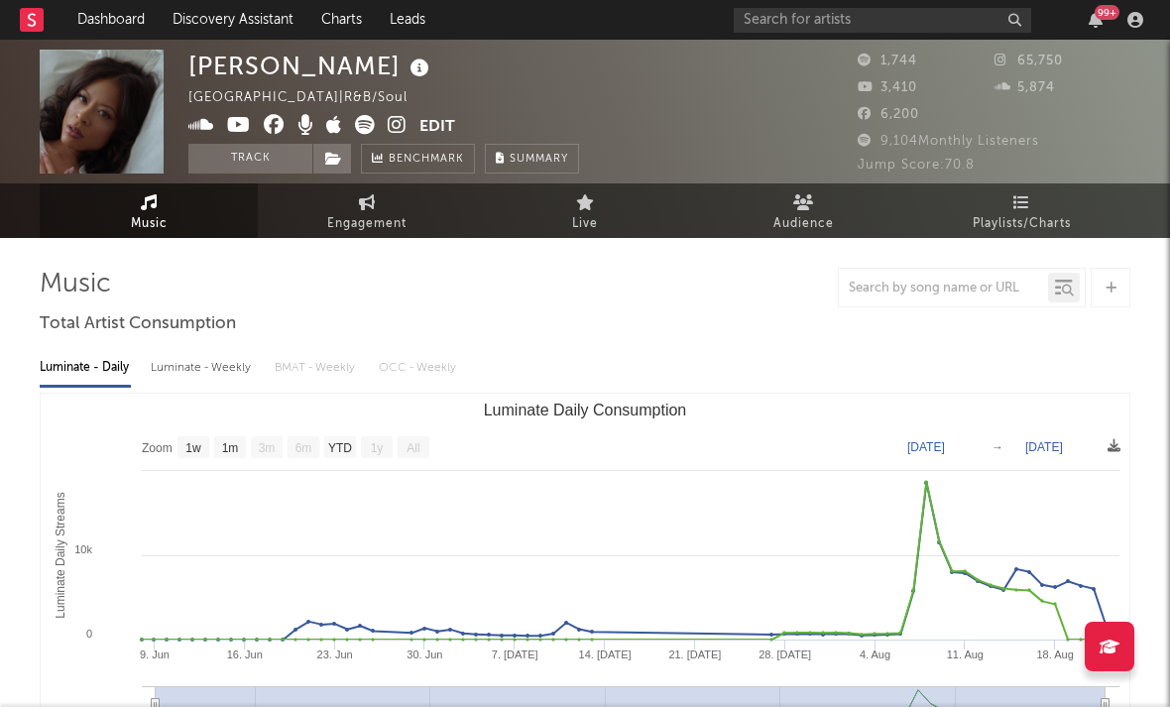
select select "1w"
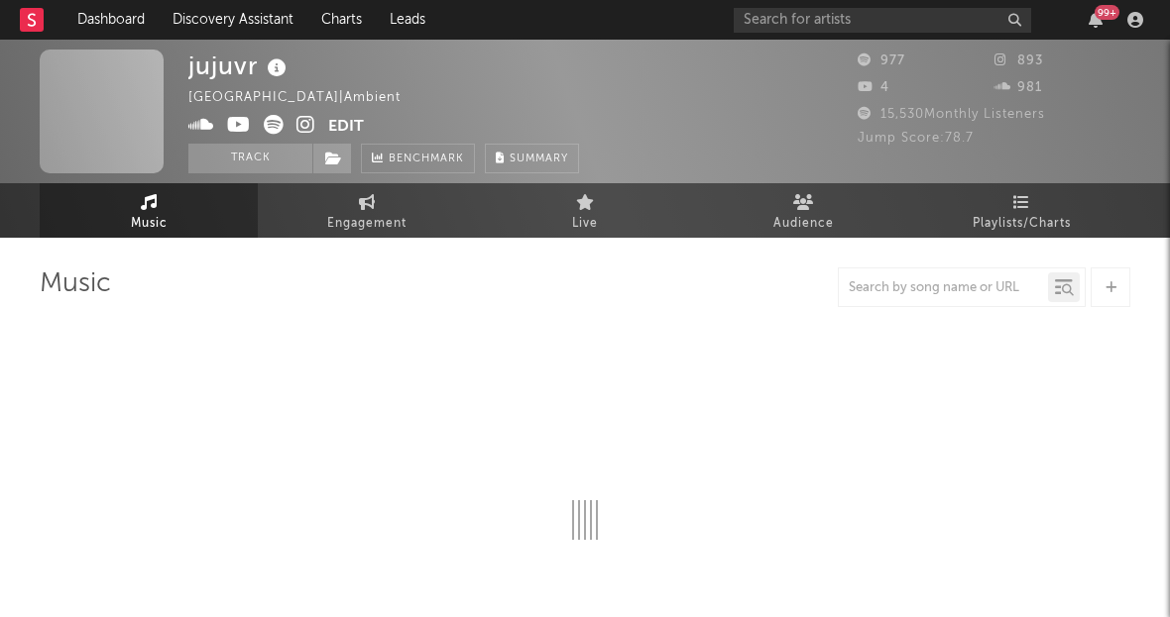
select select "1w"
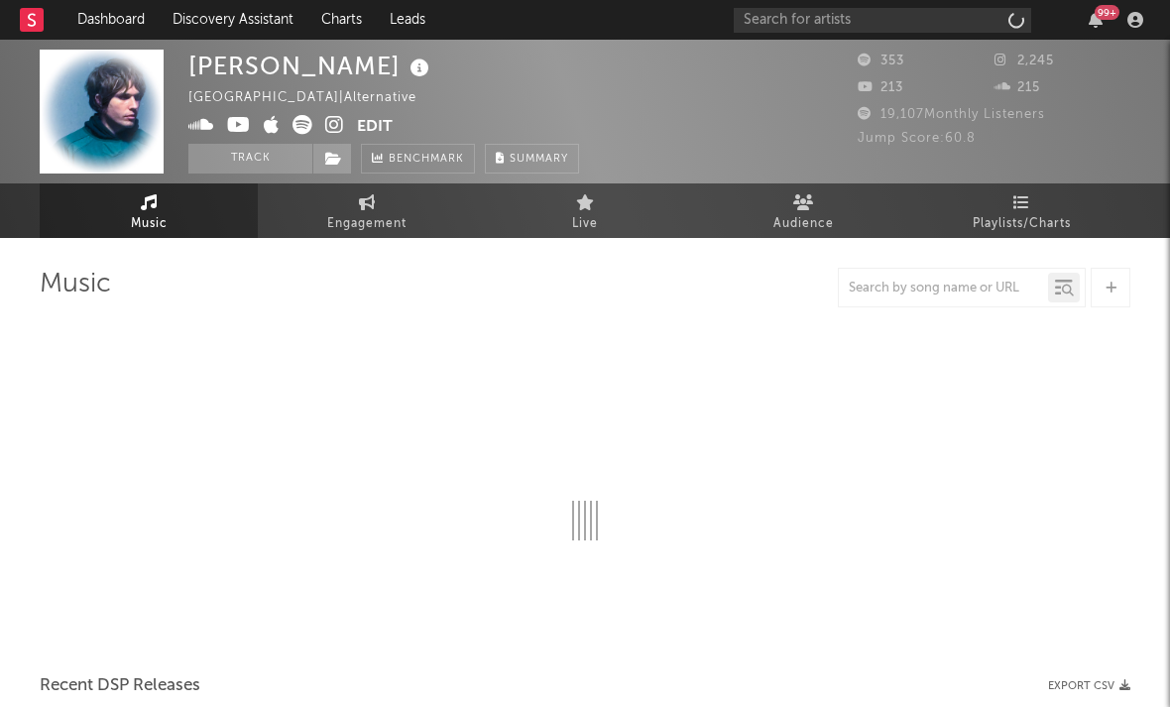
select select "1w"
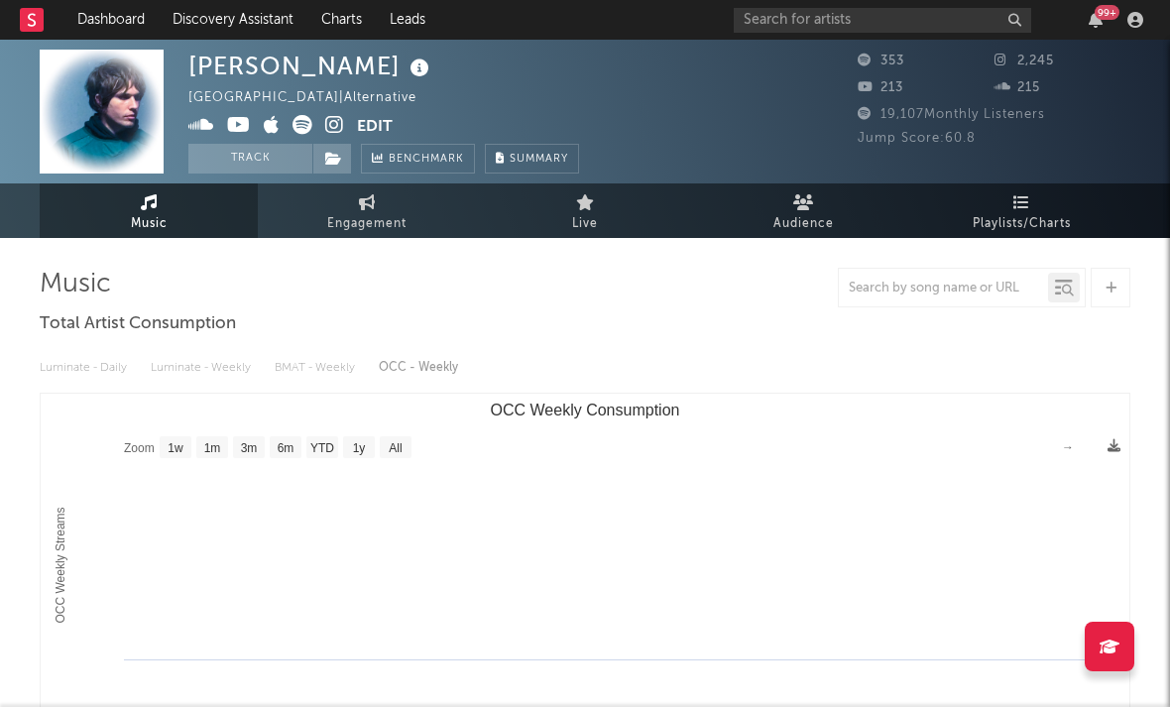
click at [329, 124] on icon at bounding box center [334, 125] width 19 height 20
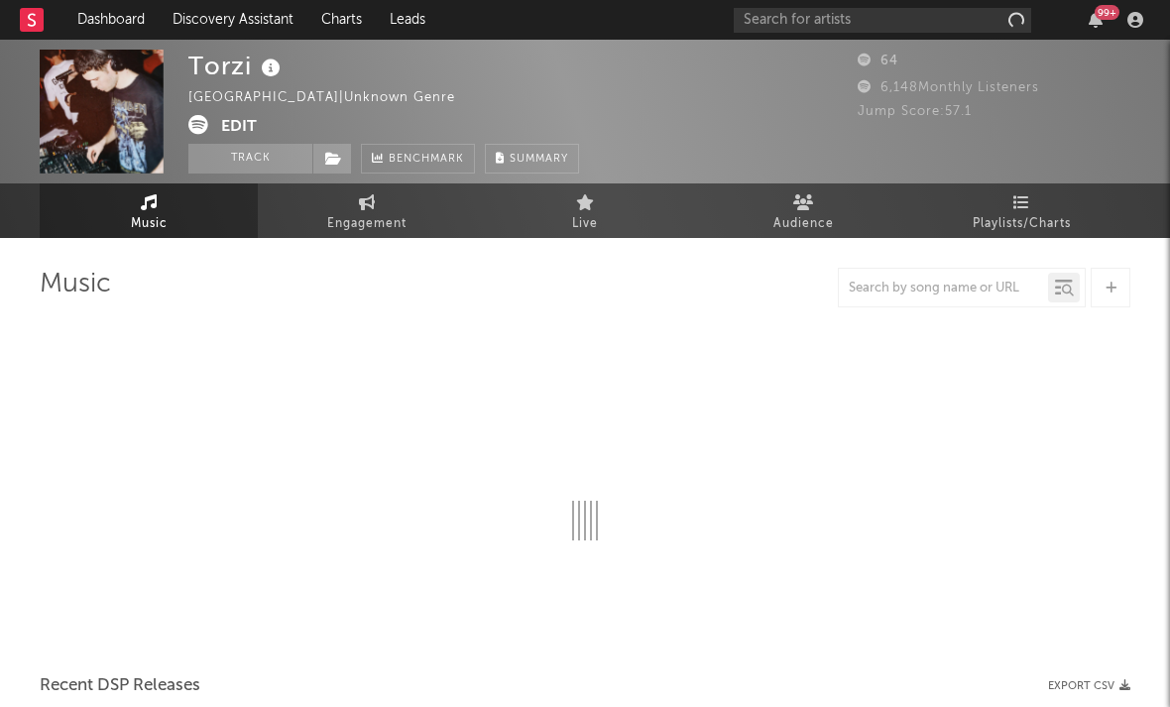
select select "1w"
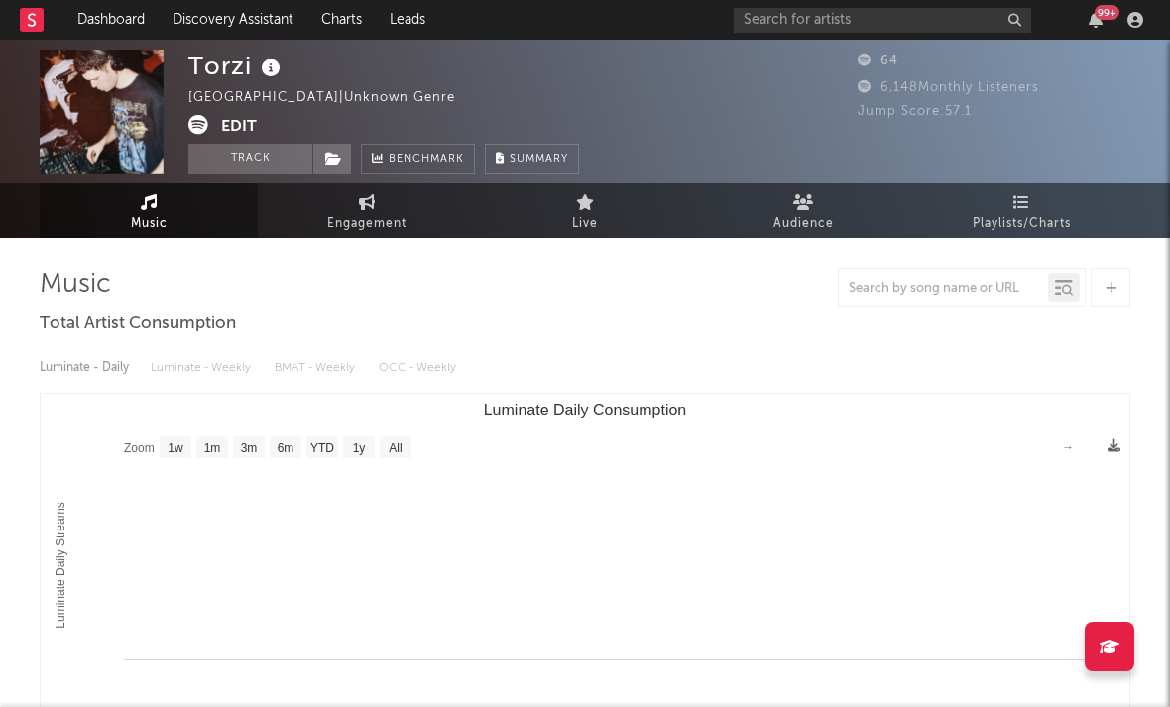
click at [198, 125] on icon at bounding box center [198, 125] width 20 height 20
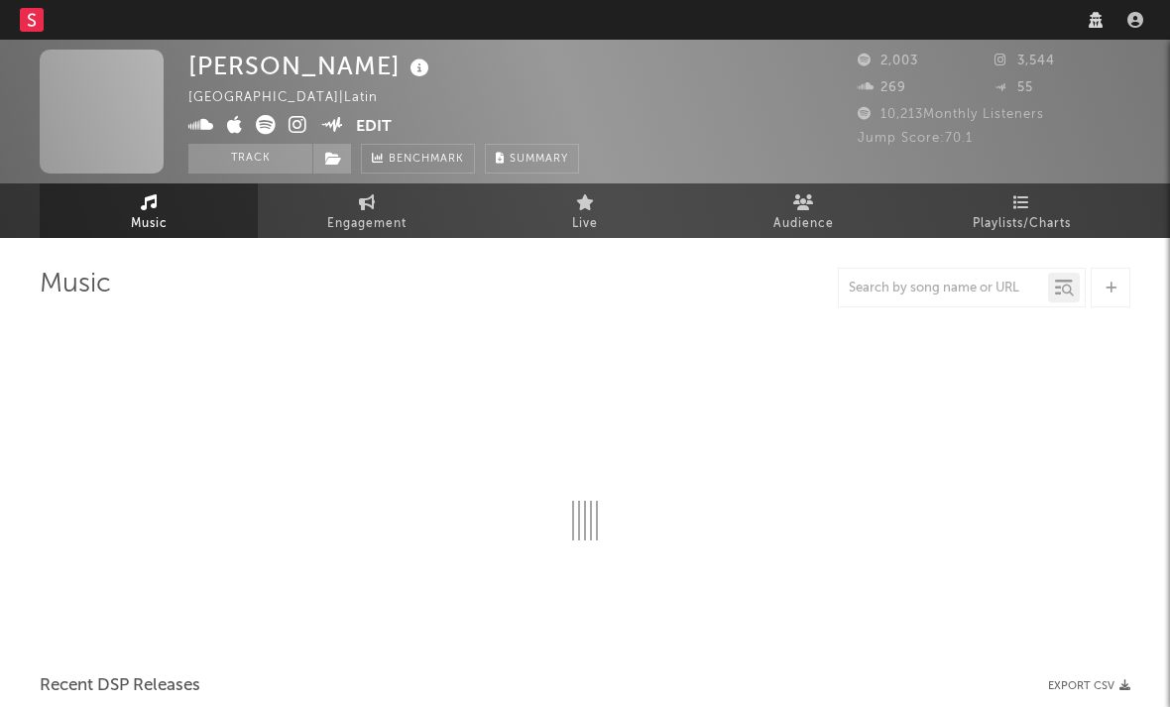
select select "6m"
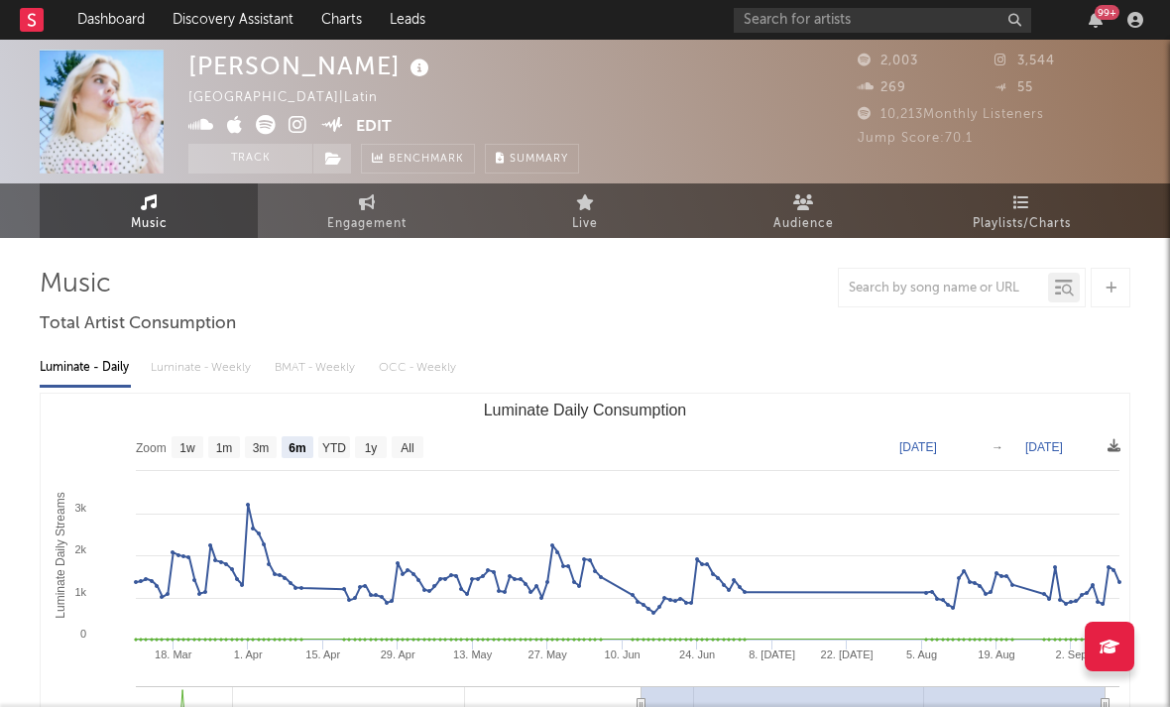
click at [299, 120] on icon at bounding box center [297, 125] width 19 height 20
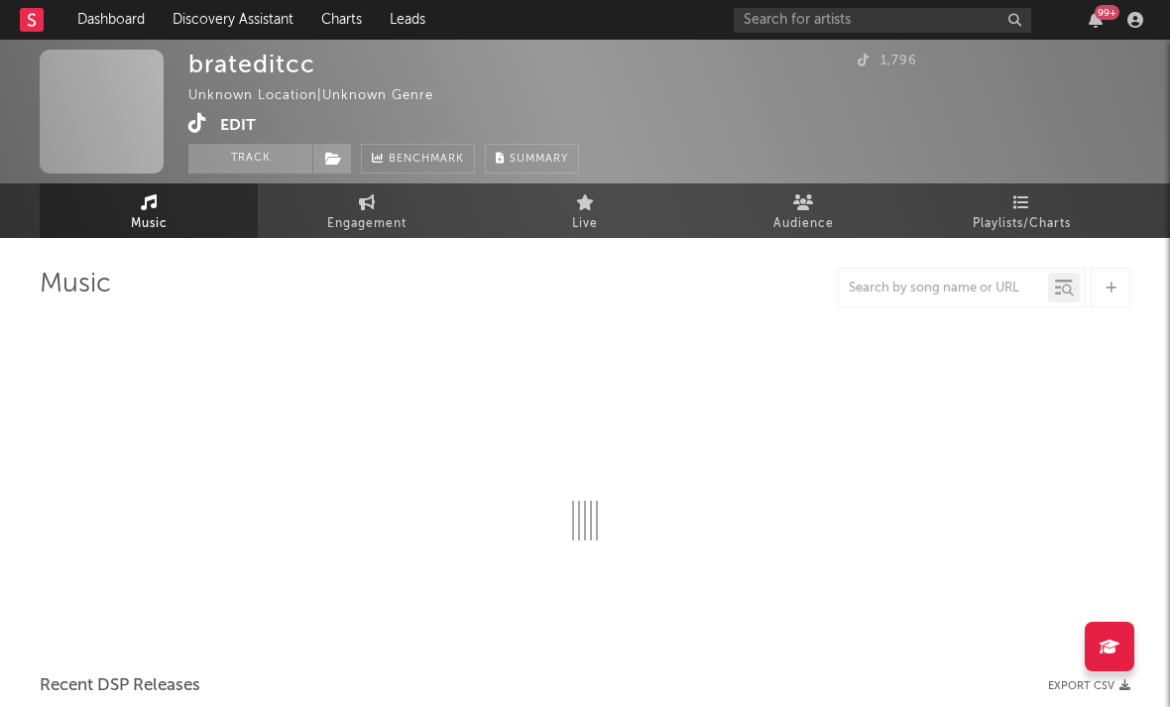
select select "1w"
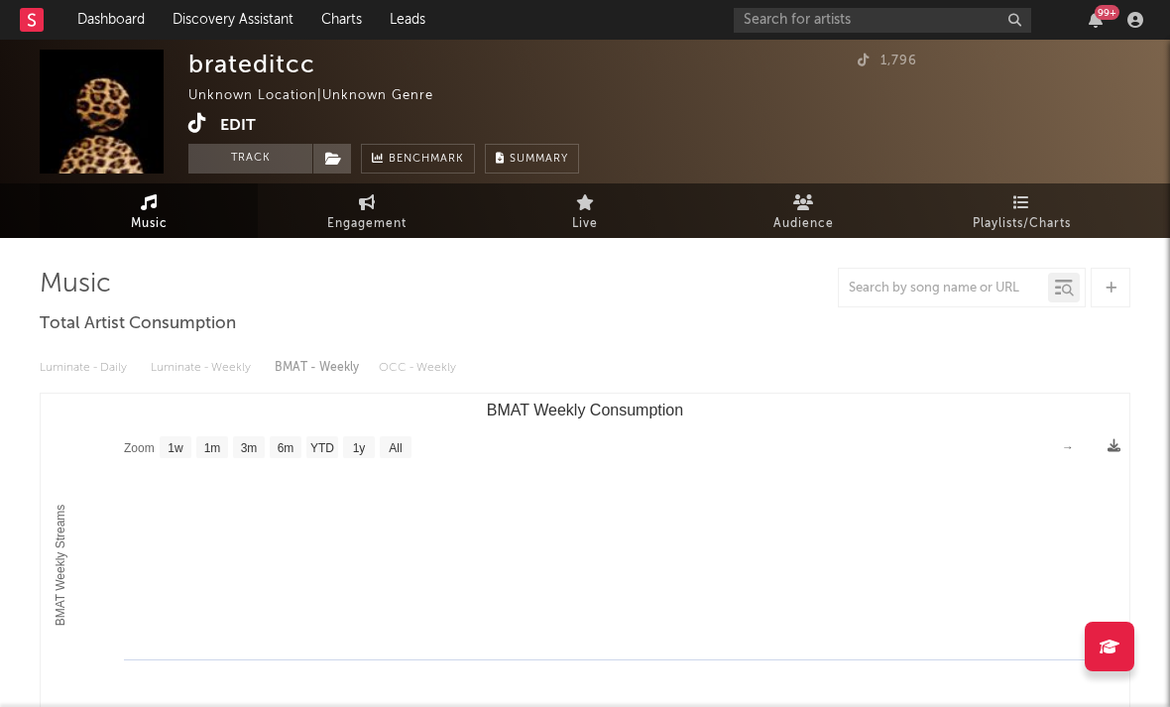
click at [197, 130] on icon at bounding box center [197, 123] width 19 height 20
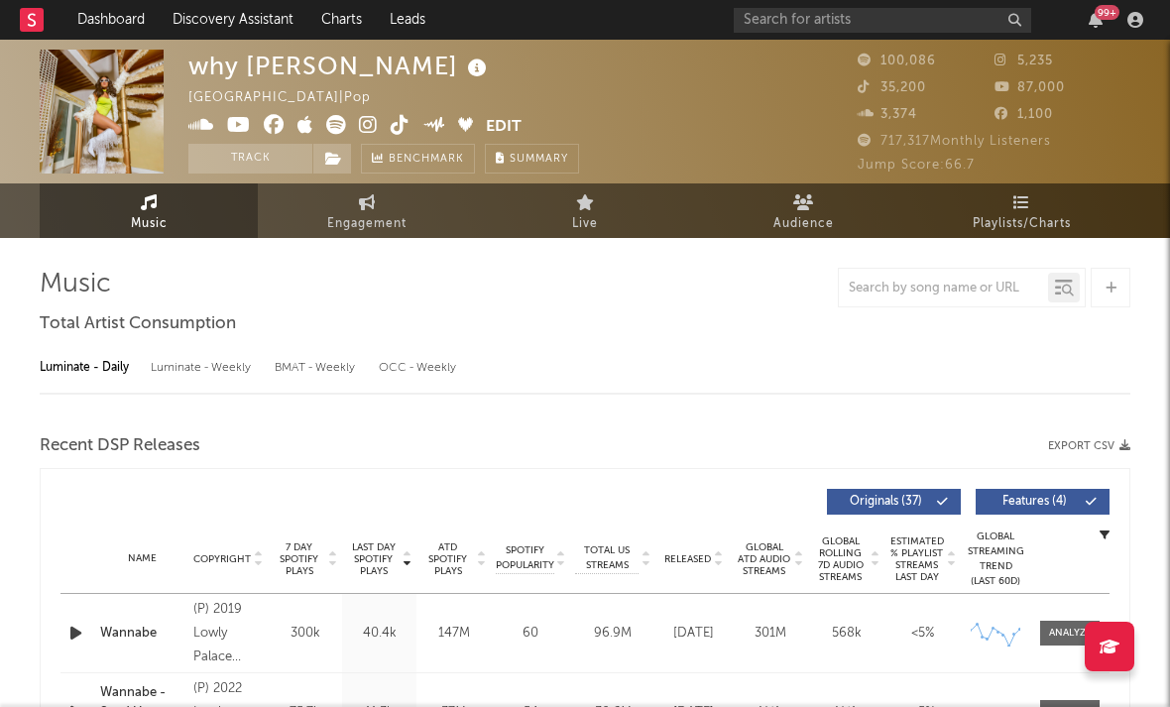
select select "6m"
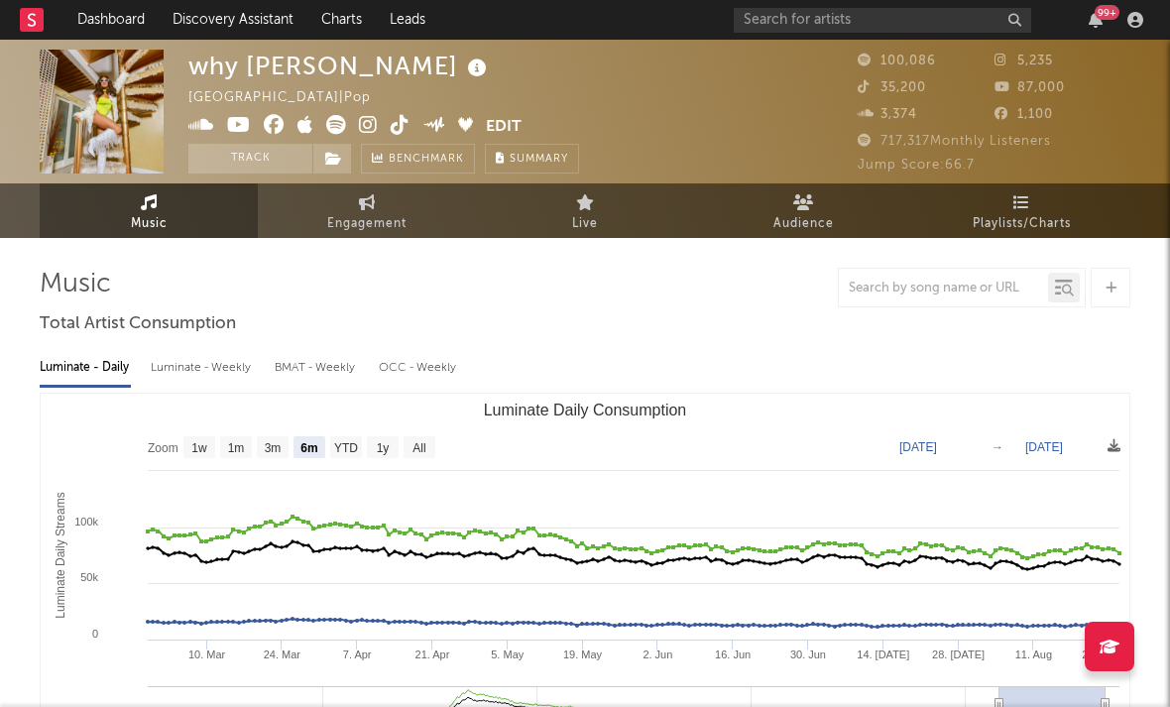
click at [372, 123] on icon at bounding box center [368, 125] width 19 height 20
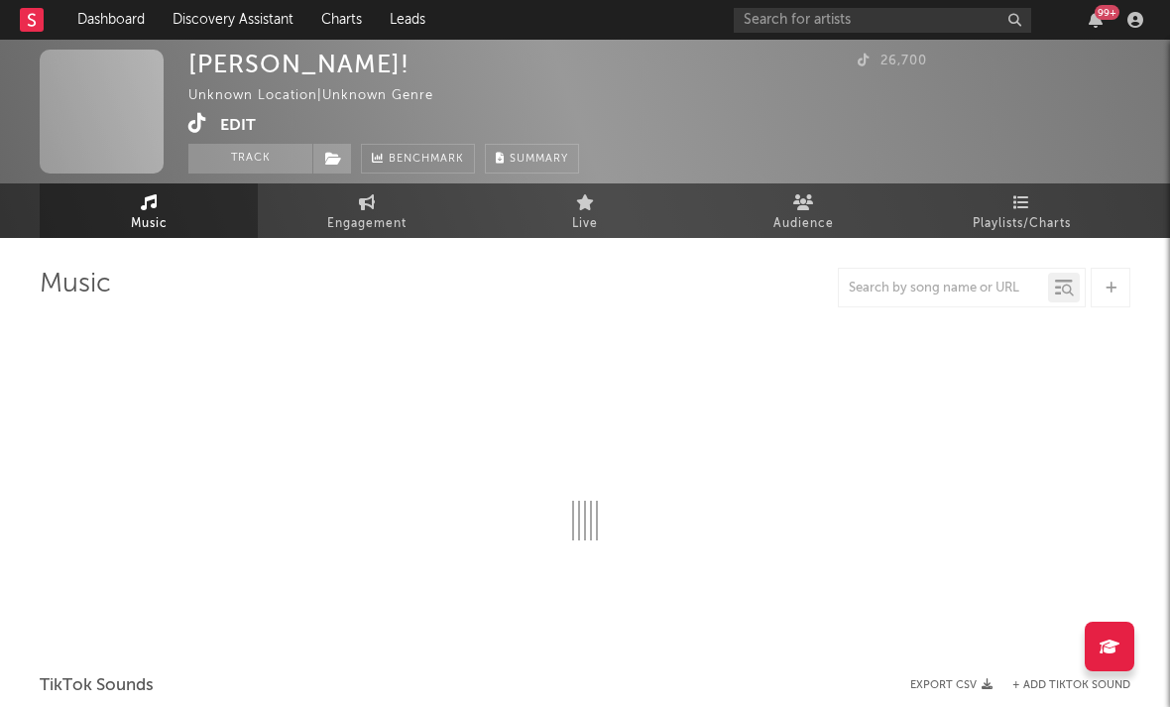
select select "1w"
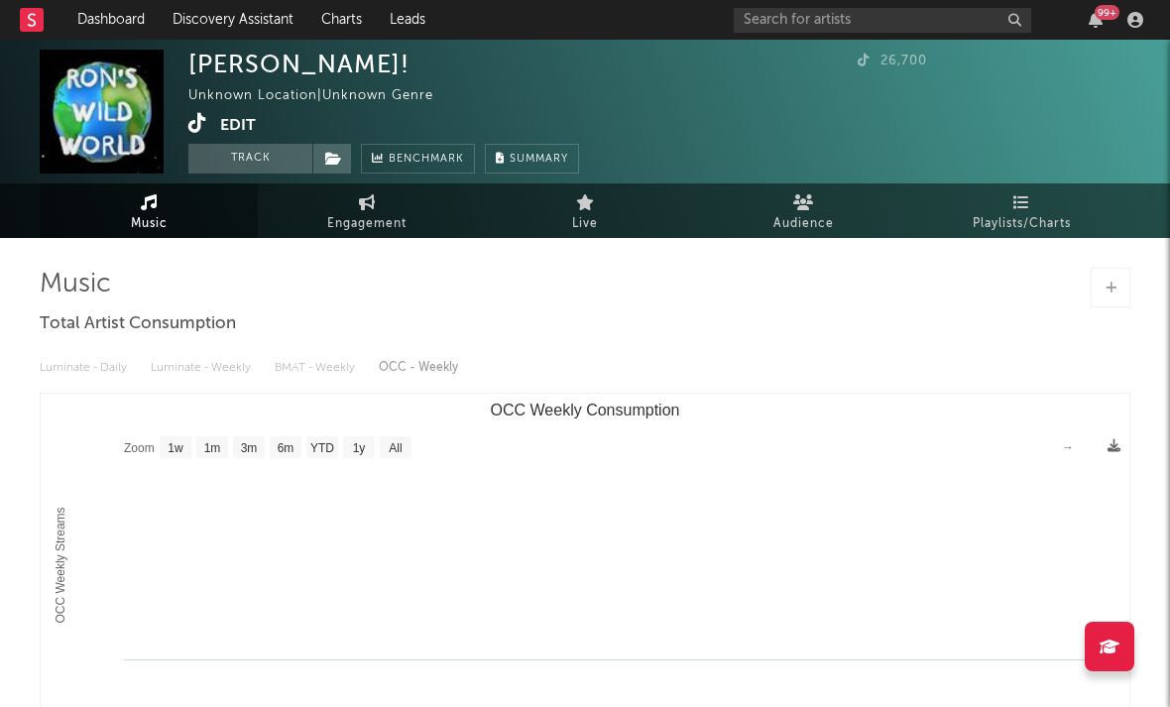
click at [189, 122] on icon at bounding box center [197, 123] width 19 height 20
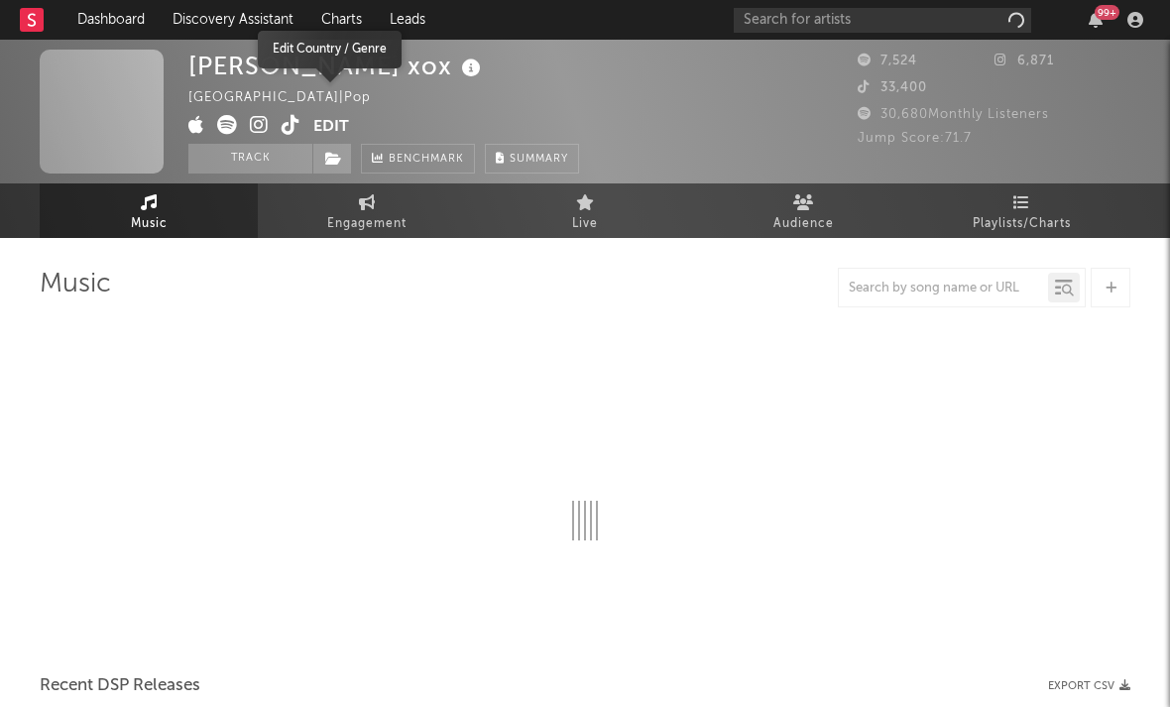
select select "6m"
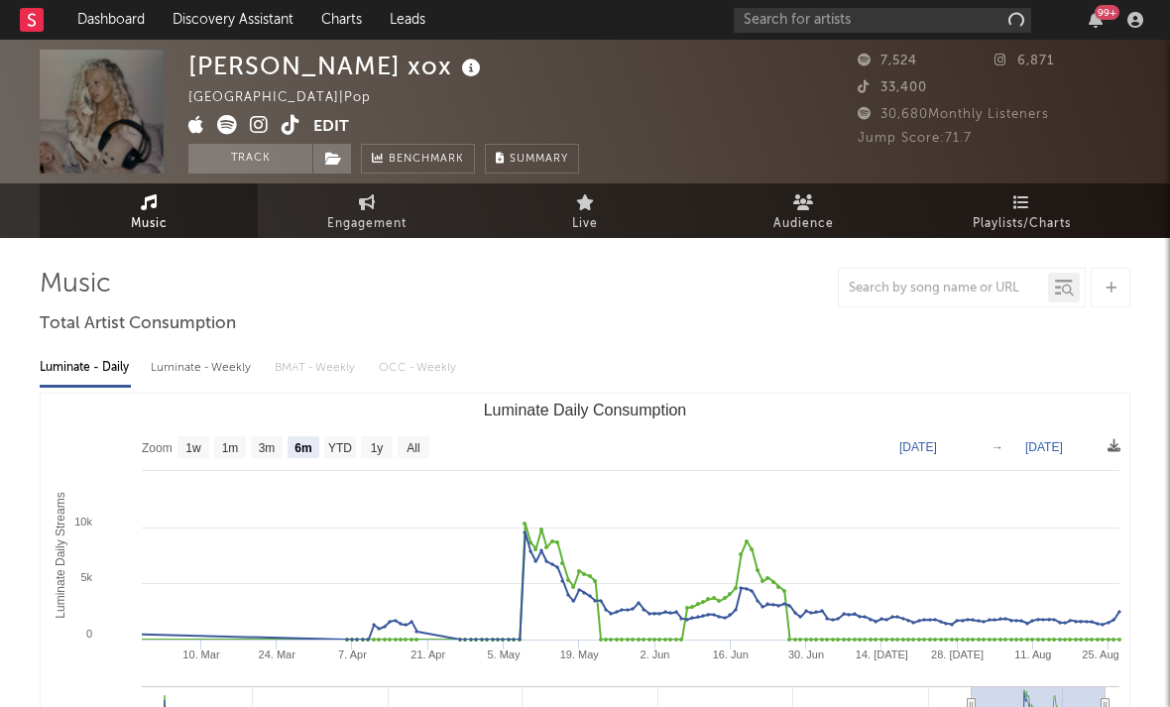
click at [258, 131] on icon at bounding box center [259, 125] width 19 height 20
click at [294, 125] on icon at bounding box center [290, 125] width 19 height 20
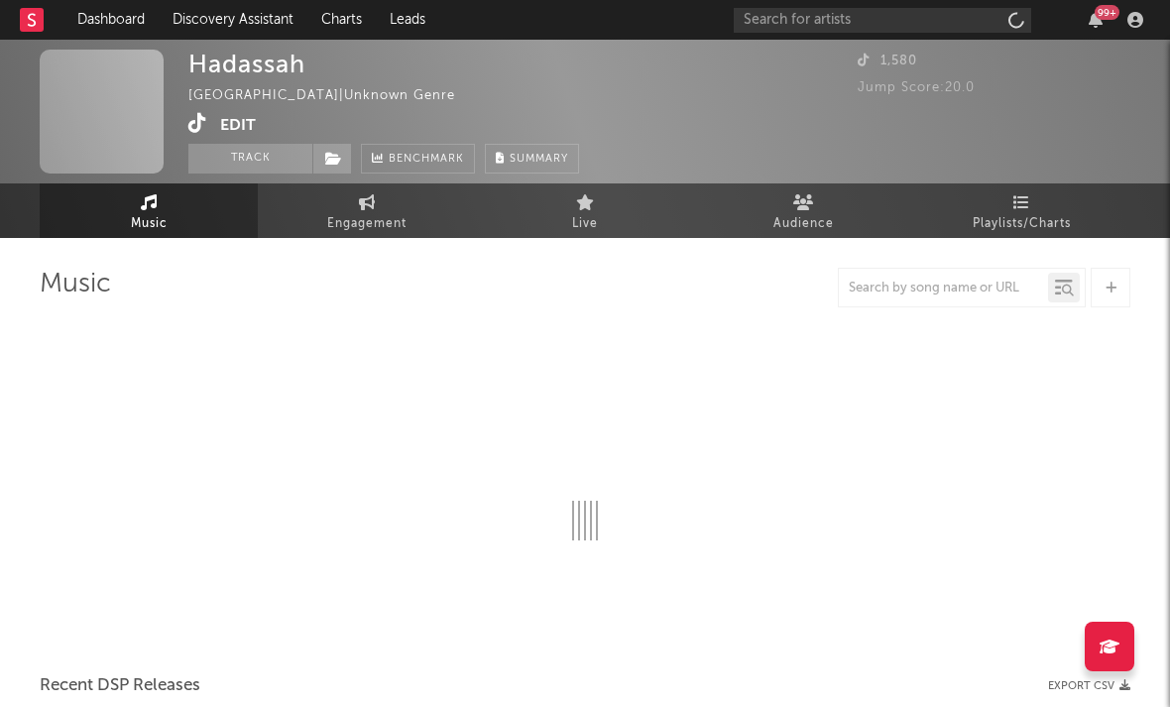
select select "1w"
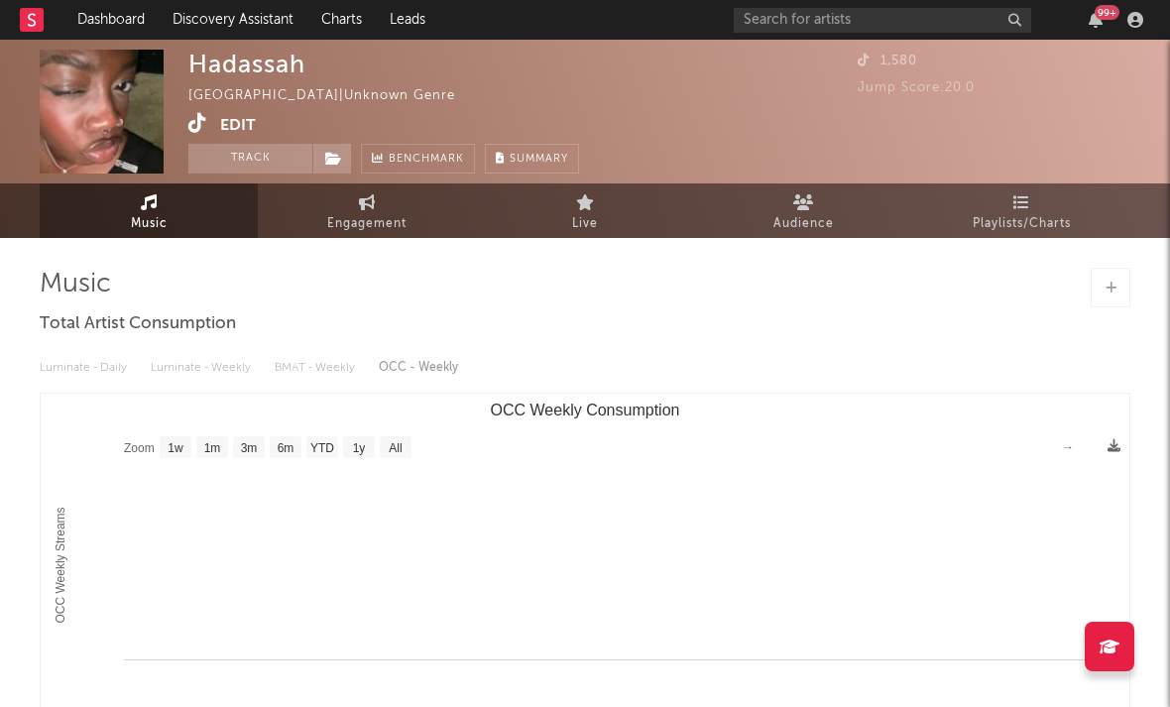
click at [194, 125] on icon at bounding box center [197, 123] width 19 height 20
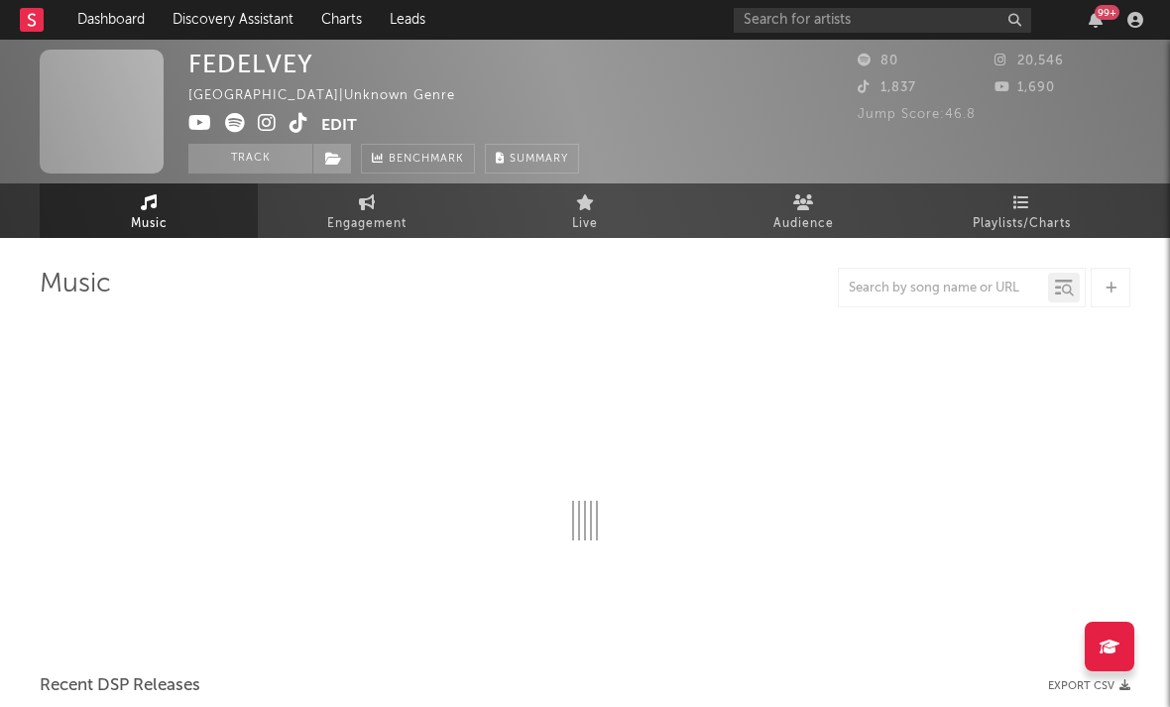
select select "1w"
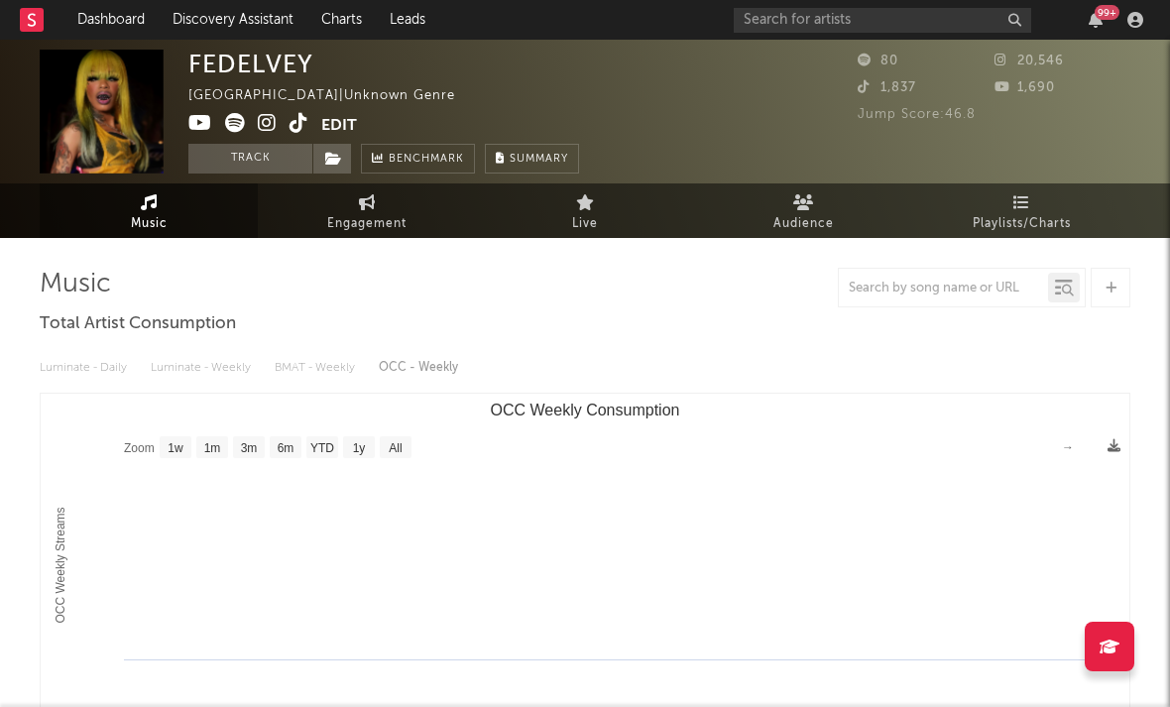
click at [274, 134] on link at bounding box center [267, 125] width 19 height 20
